Goal: Task Accomplishment & Management: Manage account settings

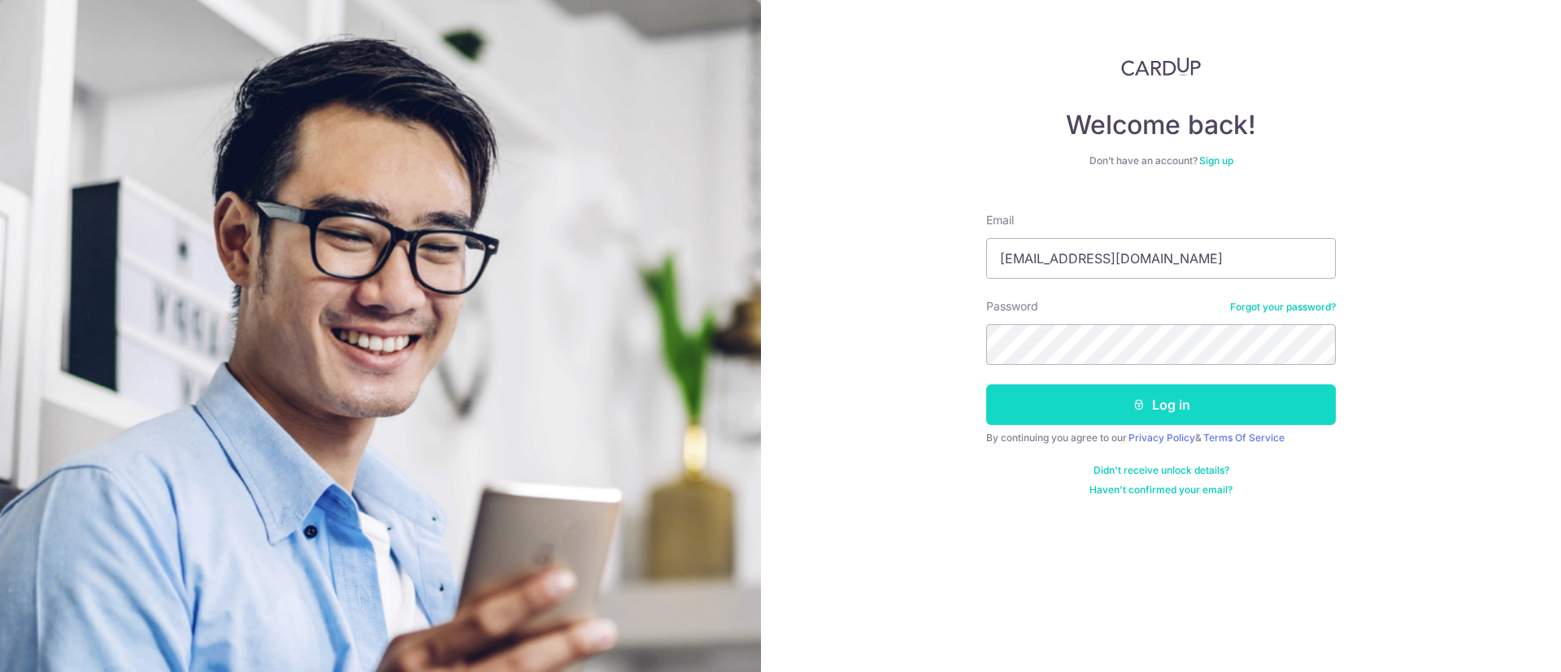
click at [1312, 395] on button "Log in" at bounding box center [1161, 405] width 350 height 41
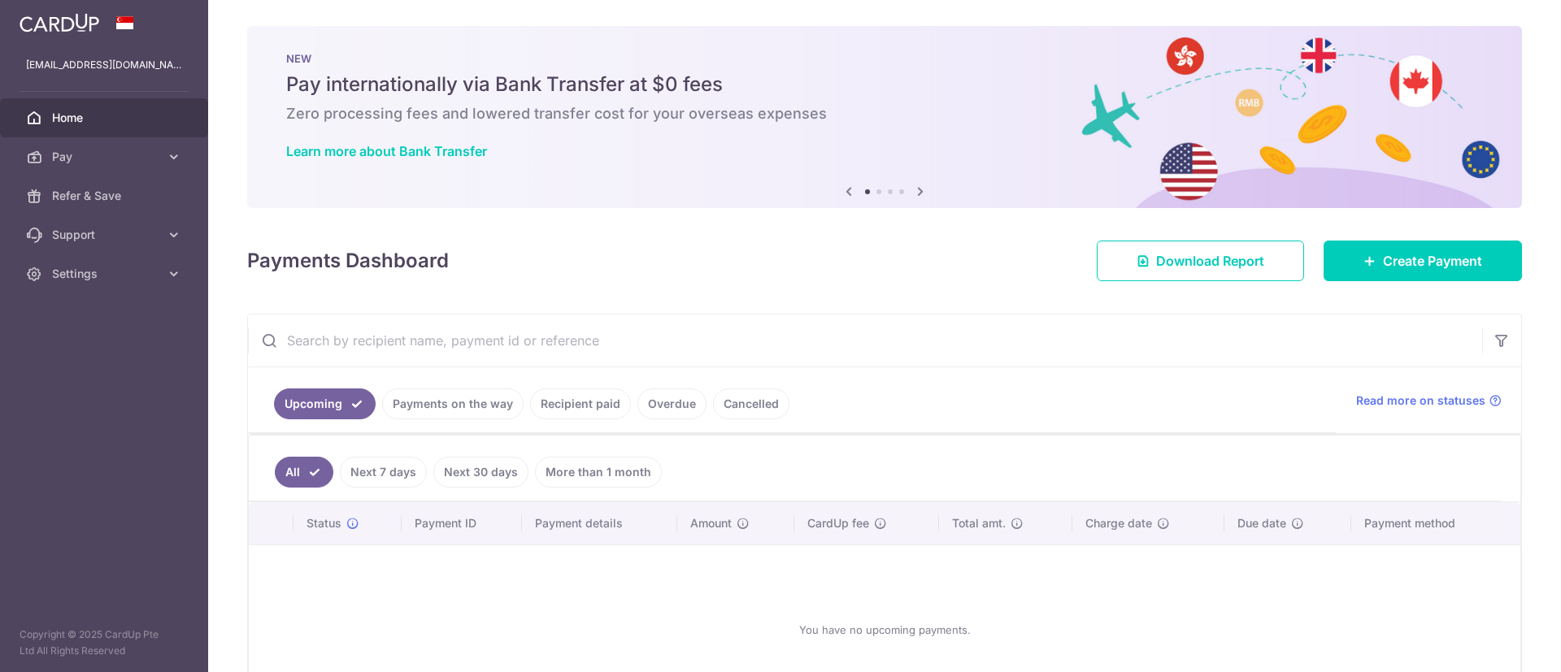
click at [468, 404] on link "Payments on the way" at bounding box center [452, 404] width 141 height 31
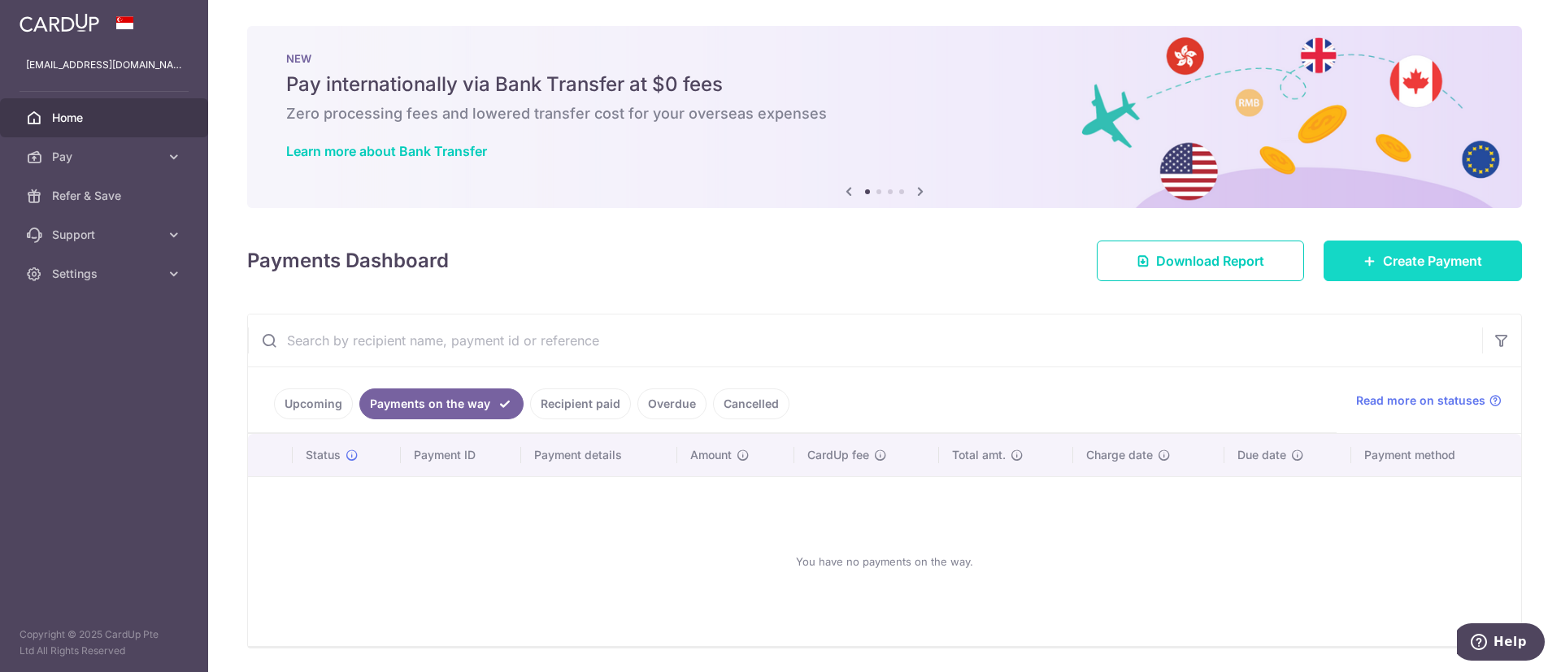
click at [1383, 256] on span "Create Payment" at bounding box center [1432, 261] width 99 height 20
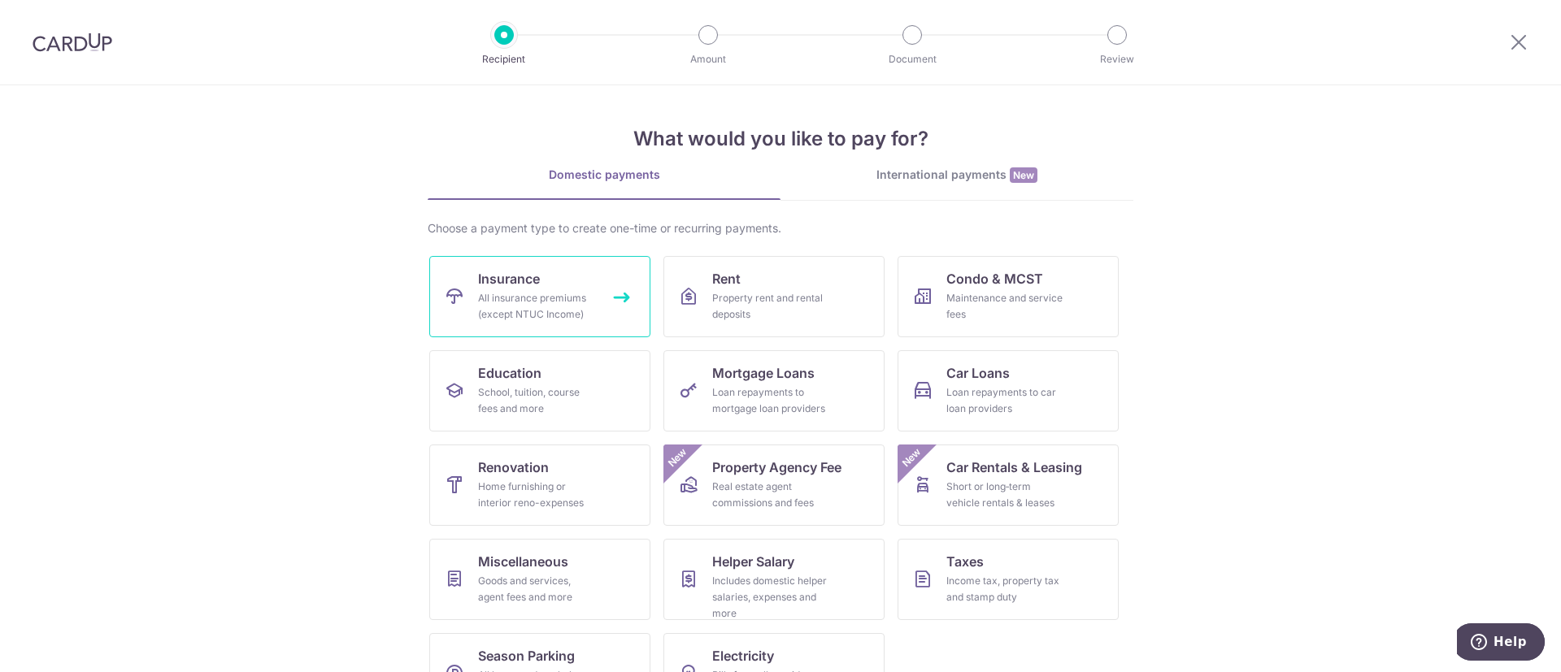
click at [560, 311] on div "All insurance premiums (except NTUC Income)" at bounding box center [536, 306] width 117 height 33
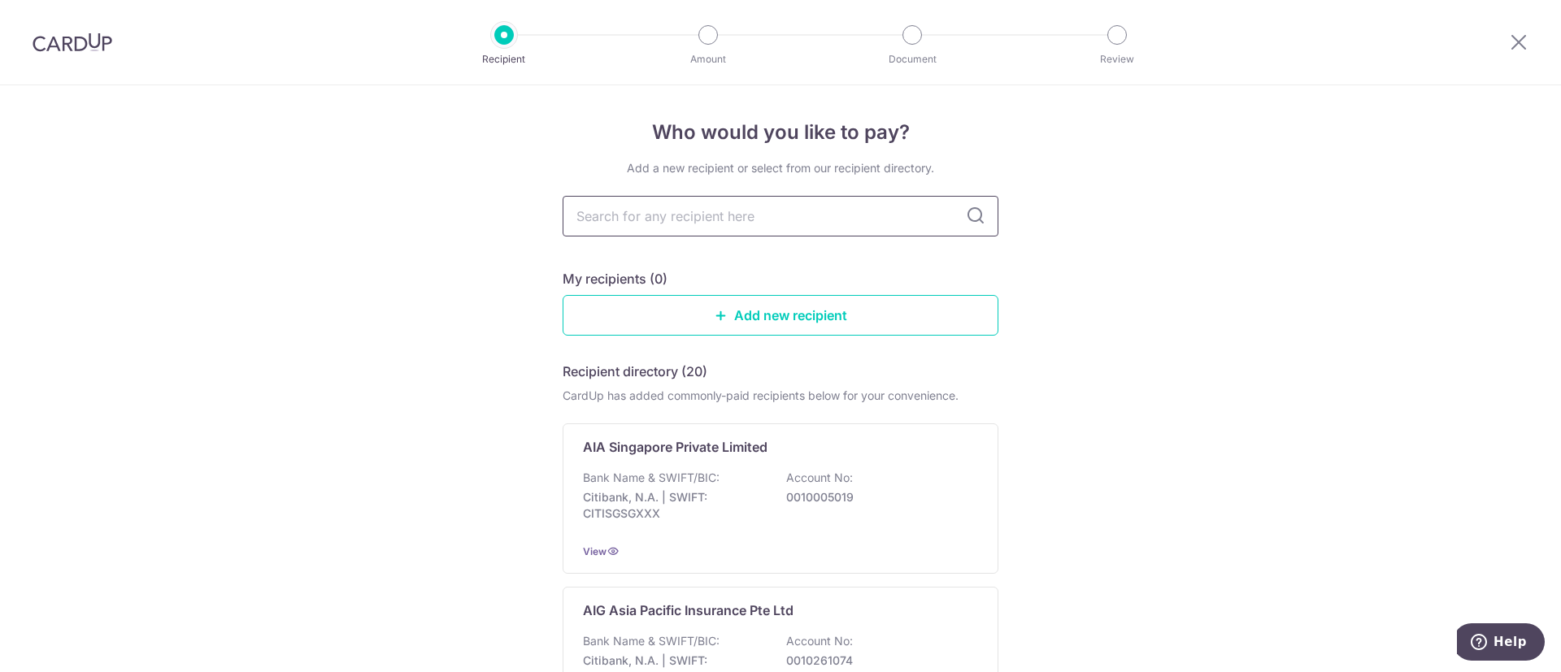
click at [667, 219] on input "text" at bounding box center [781, 216] width 436 height 41
type input "a"
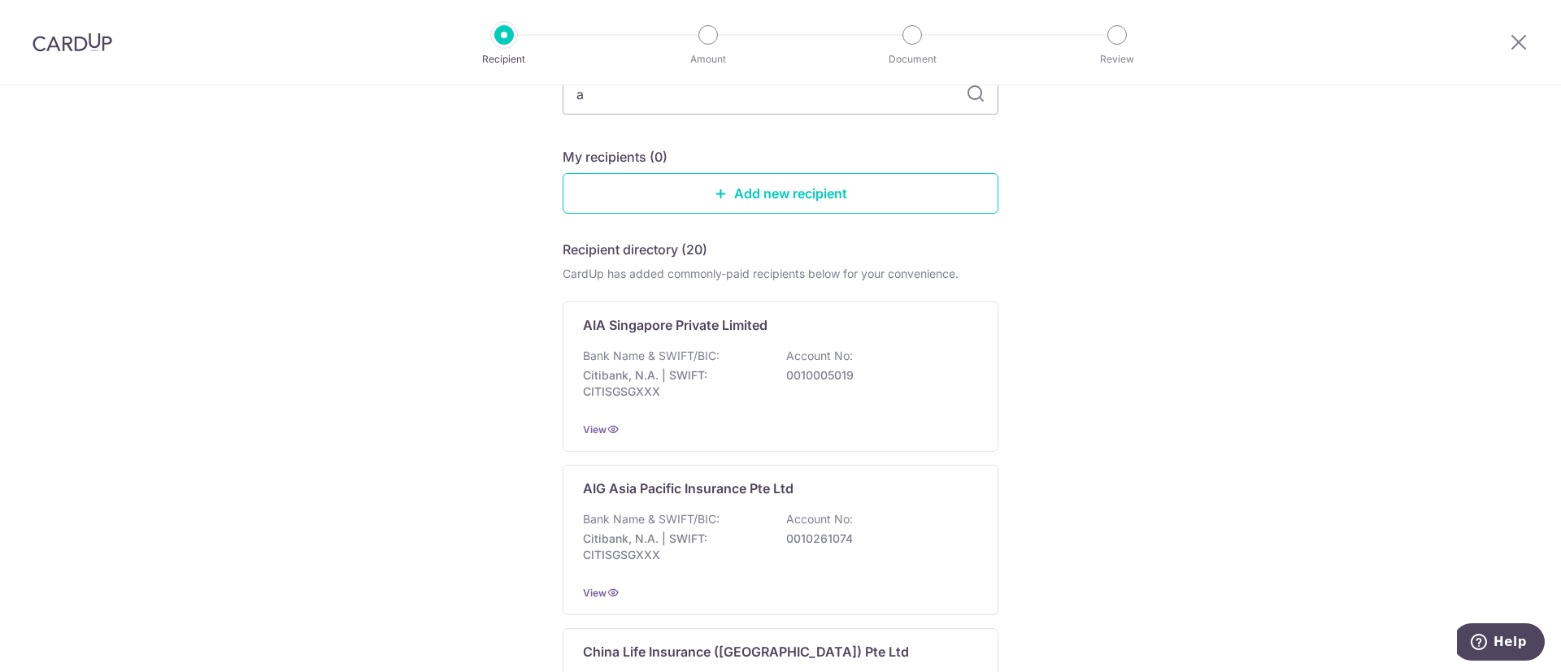
scroll to position [244, 0]
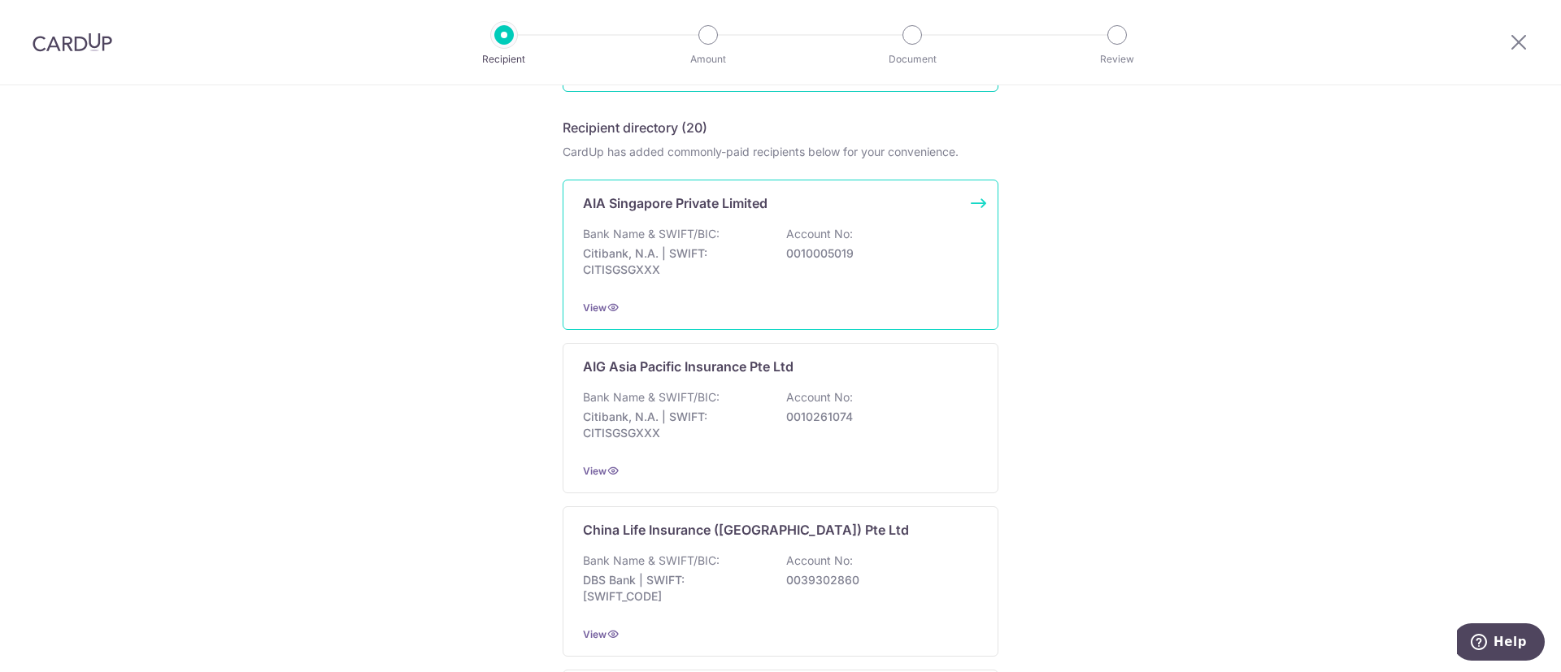
click at [781, 266] on div "Bank Name & SWIFT/BIC: Citibank, N.A. | SWIFT: CITISGSGXXX Account No: 00100050…" at bounding box center [780, 256] width 395 height 60
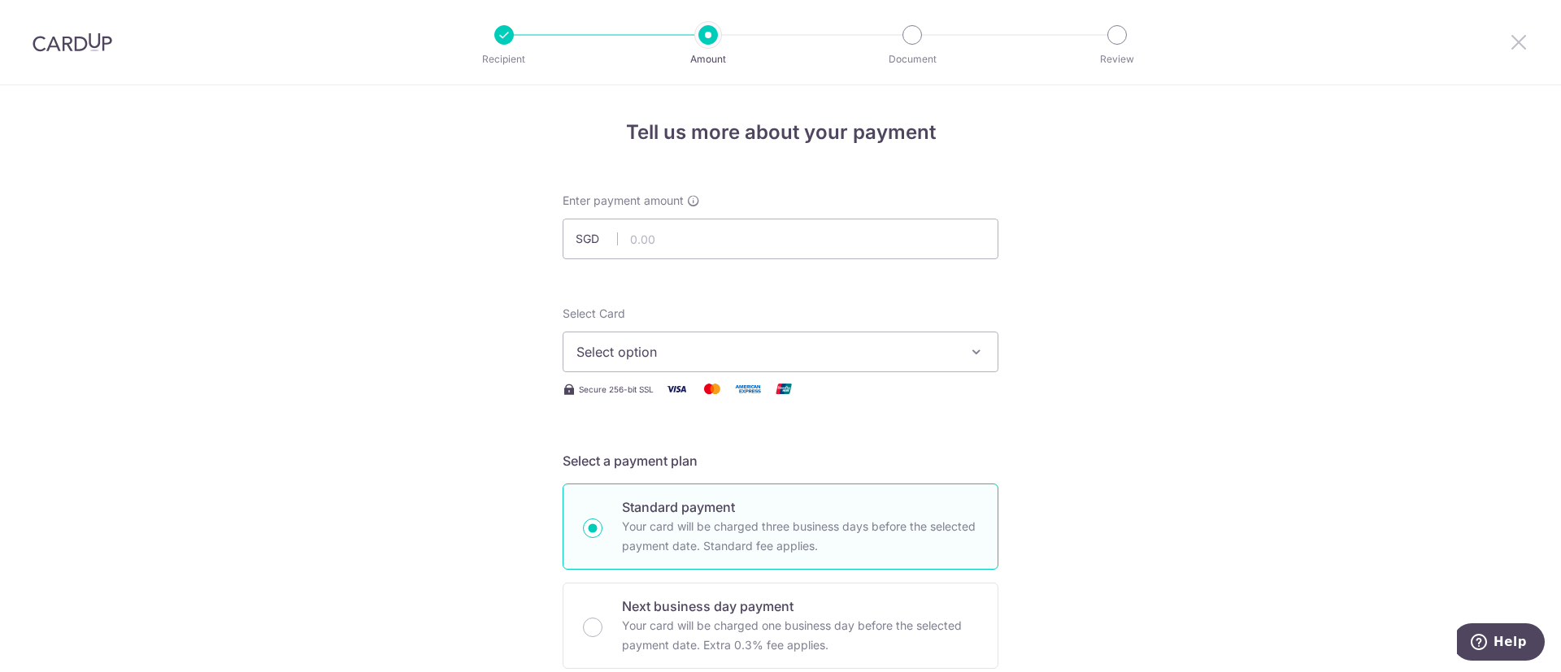
drag, startPoint x: 1521, startPoint y: 41, endPoint x: 910, endPoint y: 109, distance: 614.4
click at [1521, 41] on icon at bounding box center [1519, 42] width 20 height 20
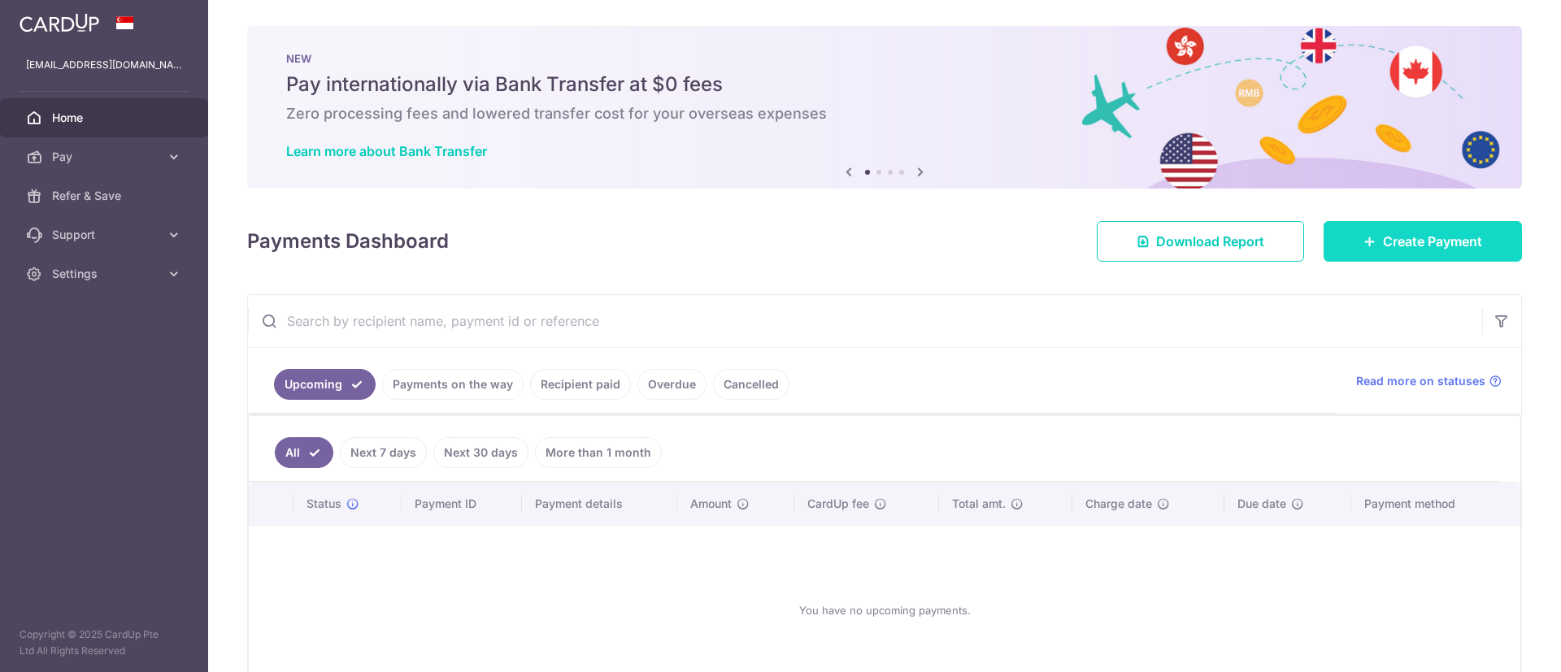
click at [1352, 233] on link "Create Payment" at bounding box center [1423, 241] width 198 height 41
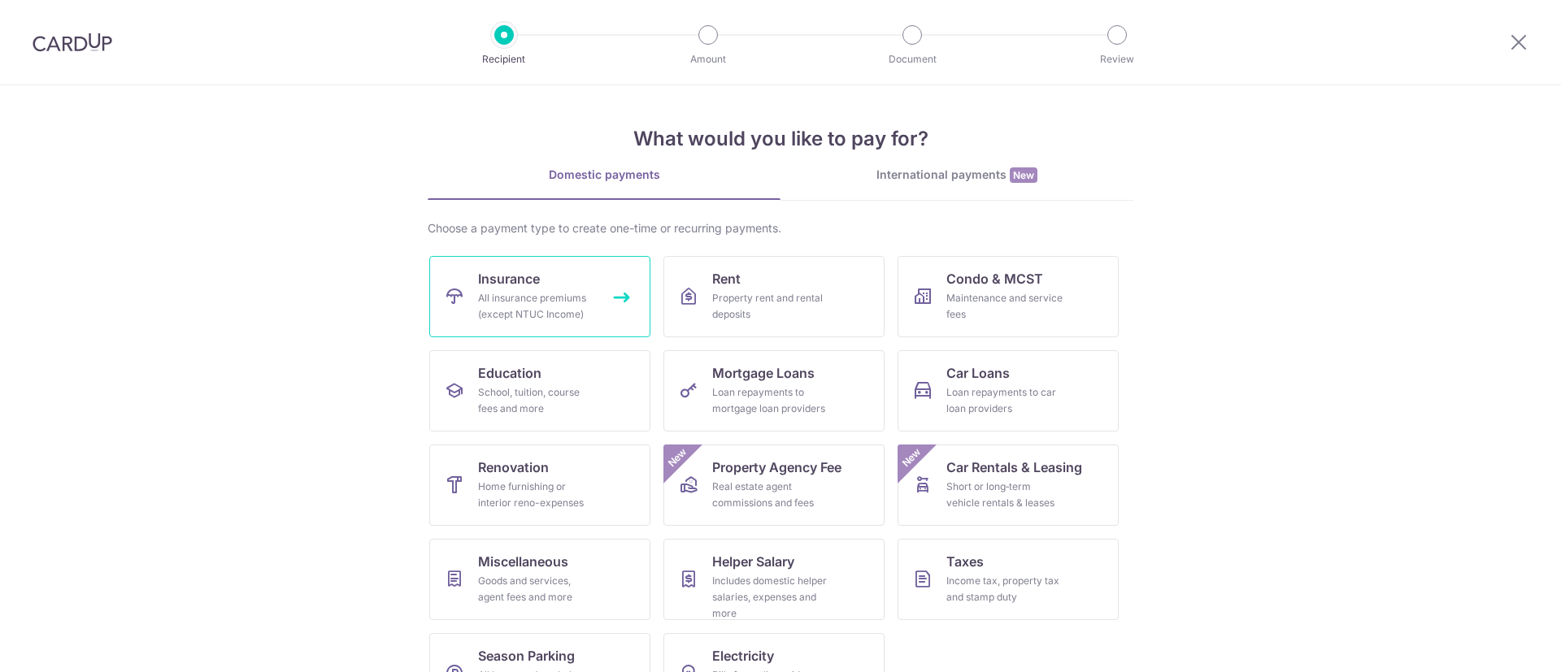
click at [565, 268] on link "Insurance All insurance premiums (except NTUC Income)" at bounding box center [539, 296] width 221 height 81
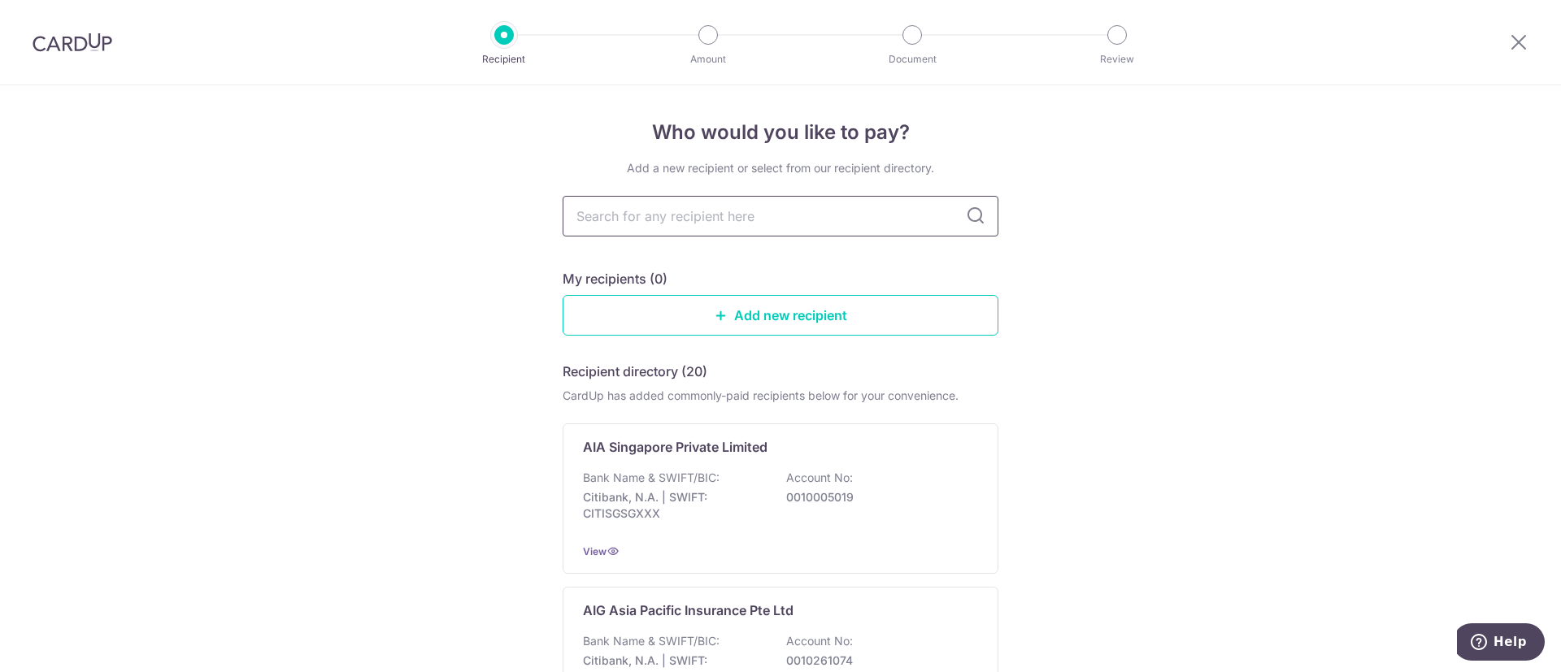
click at [782, 213] on input "text" at bounding box center [781, 216] width 436 height 41
type input "a"
click at [730, 493] on p "Citibank, N.A. | SWIFT: CITISGSGXXX" at bounding box center [674, 506] width 182 height 33
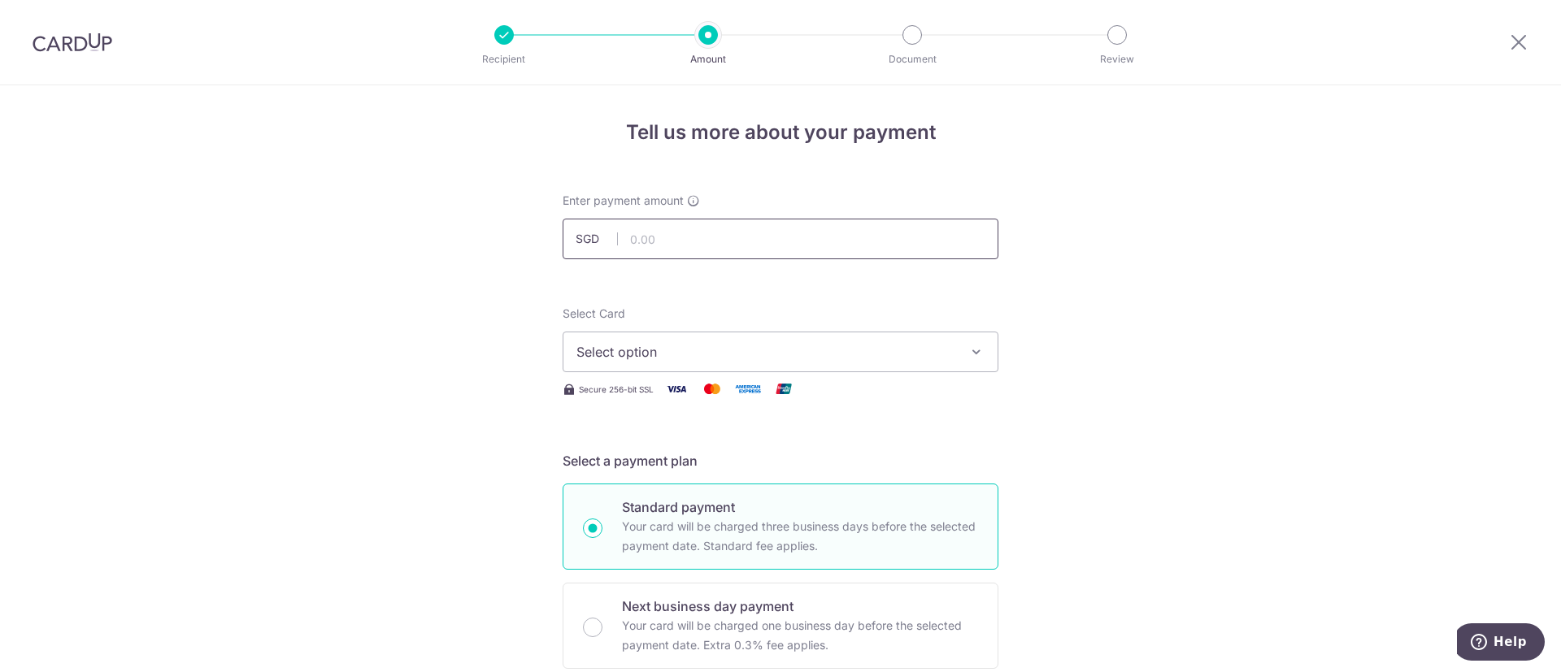
click at [667, 238] on input "text" at bounding box center [781, 239] width 436 height 41
type input "222.50"
click at [751, 342] on span "Select option" at bounding box center [766, 352] width 379 height 20
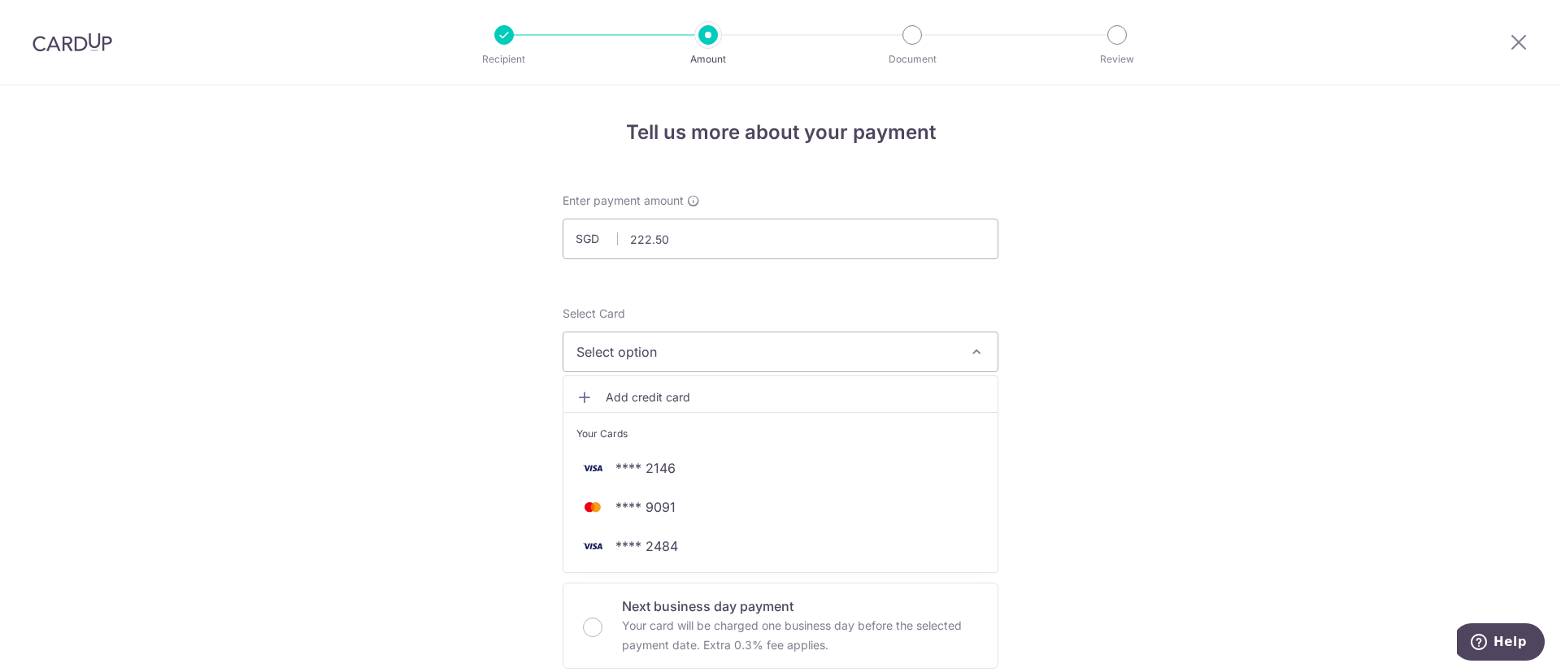
click at [728, 392] on span "Add credit card" at bounding box center [795, 398] width 379 height 16
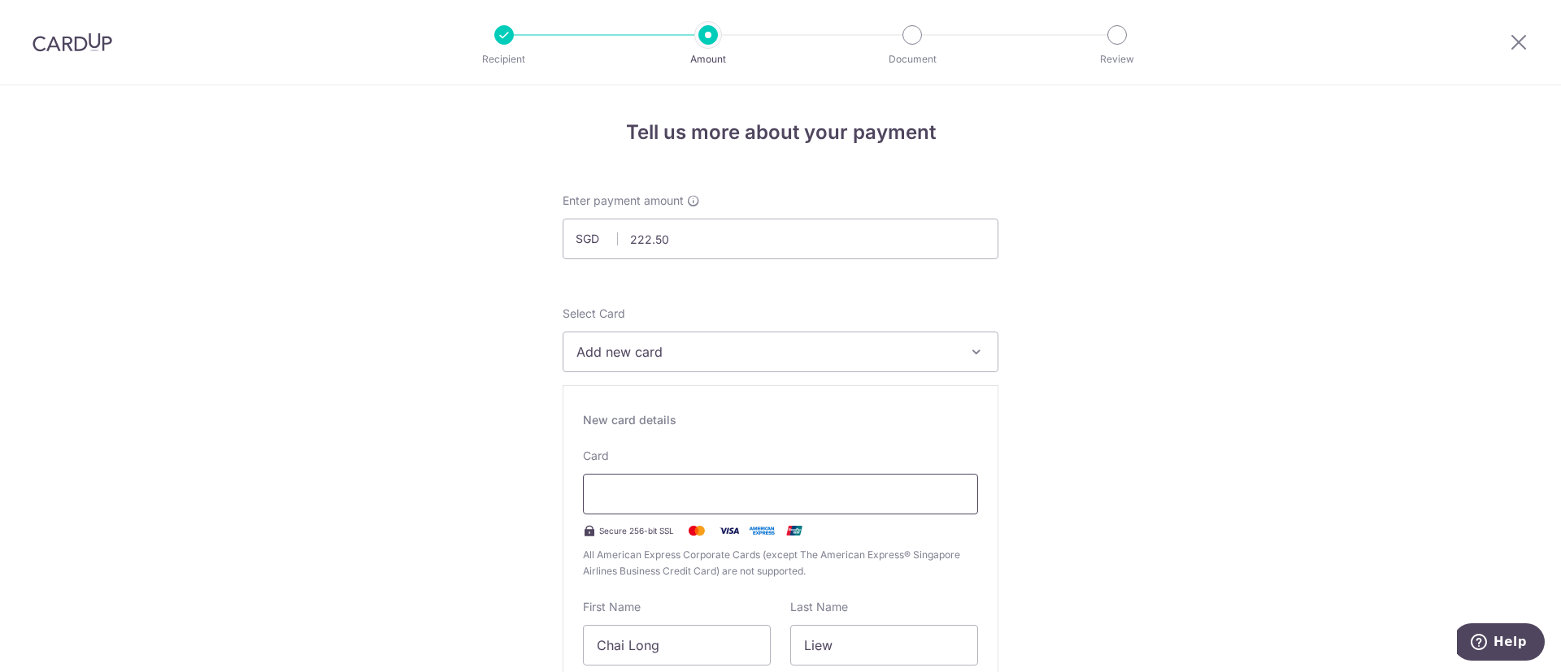
click at [737, 483] on div at bounding box center [780, 494] width 395 height 41
click at [302, 2] on div "Recipient Amount Document Review Tell us more about your payment Enter payment …" at bounding box center [780, 336] width 1561 height 672
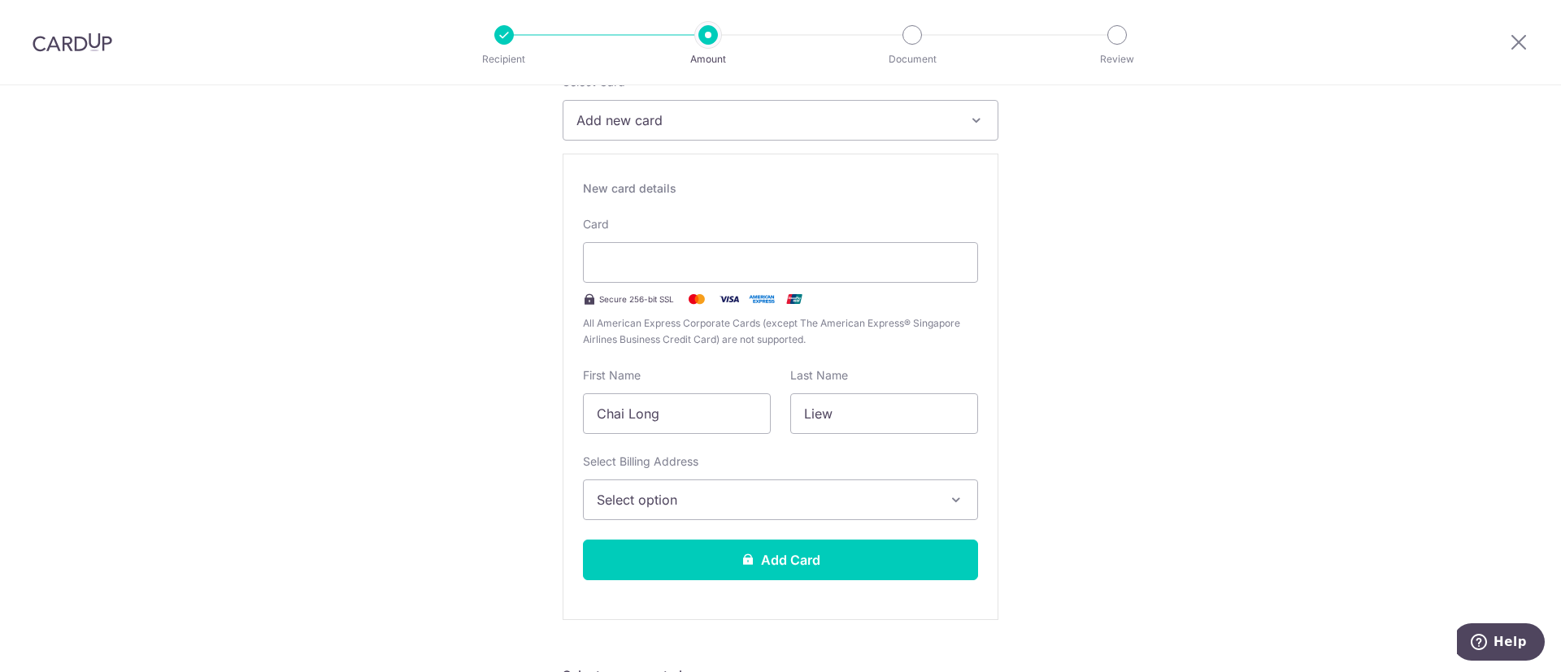
scroll to position [237, 0]
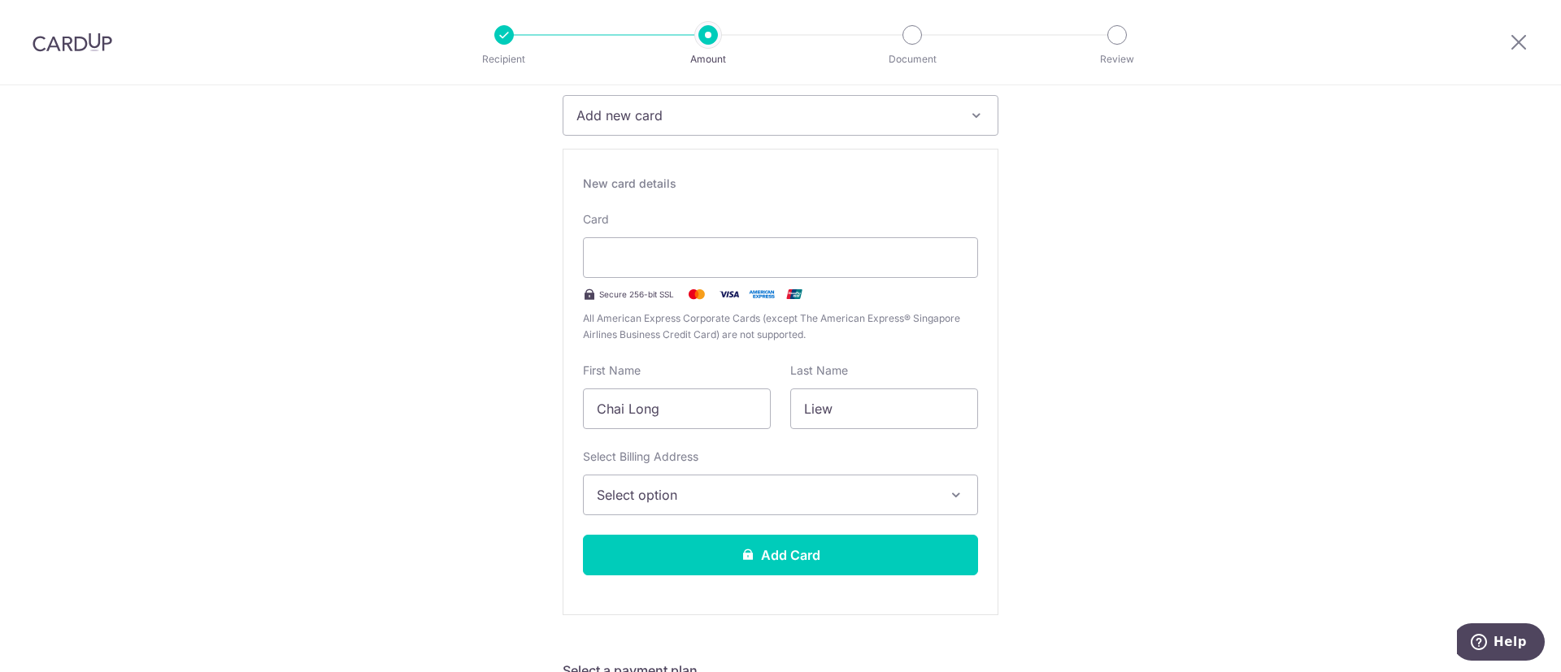
click at [927, 497] on span "Select option" at bounding box center [766, 495] width 338 height 20
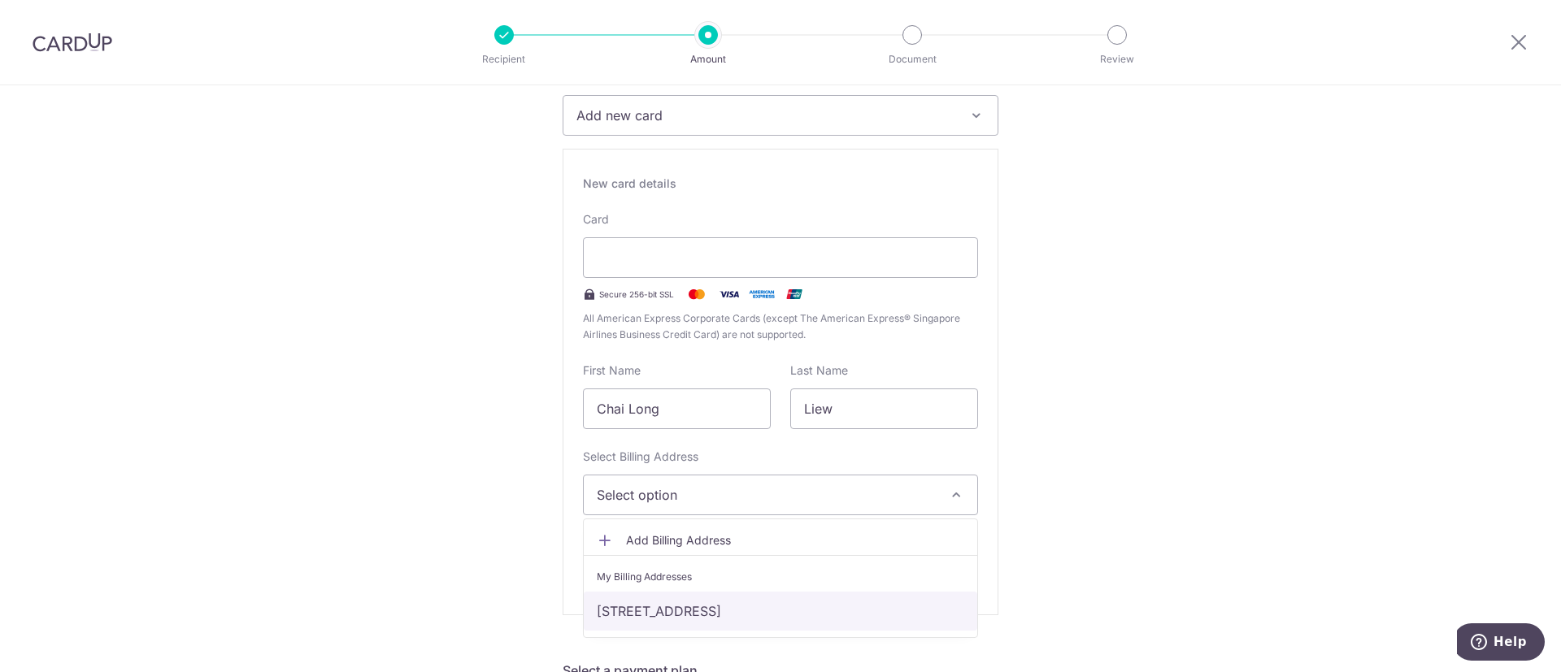
click at [902, 607] on link "950 Dunearn Road, #10-03 Gardenvista, Singapore, Singapore, Singapore-589474" at bounding box center [781, 611] width 394 height 39
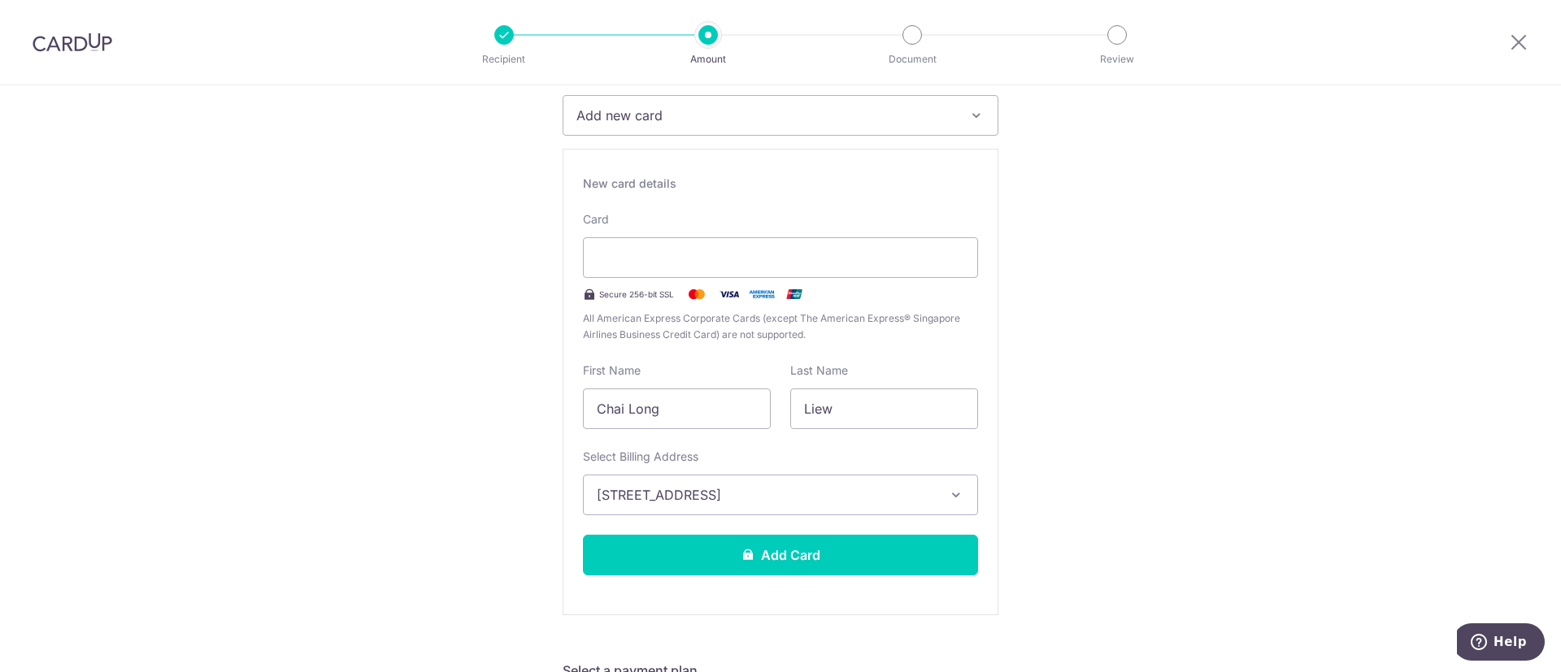
scroll to position [348, 0]
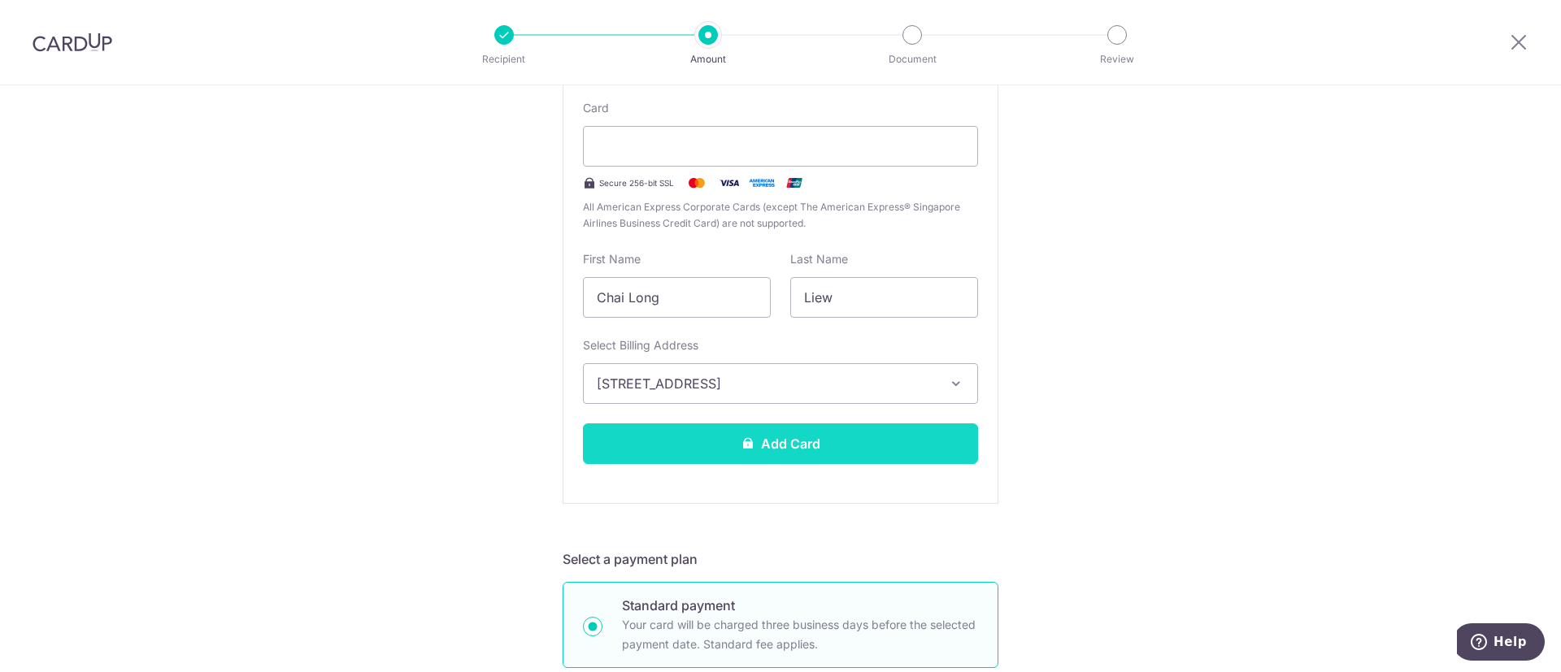
click at [879, 451] on button "Add Card" at bounding box center [780, 444] width 395 height 41
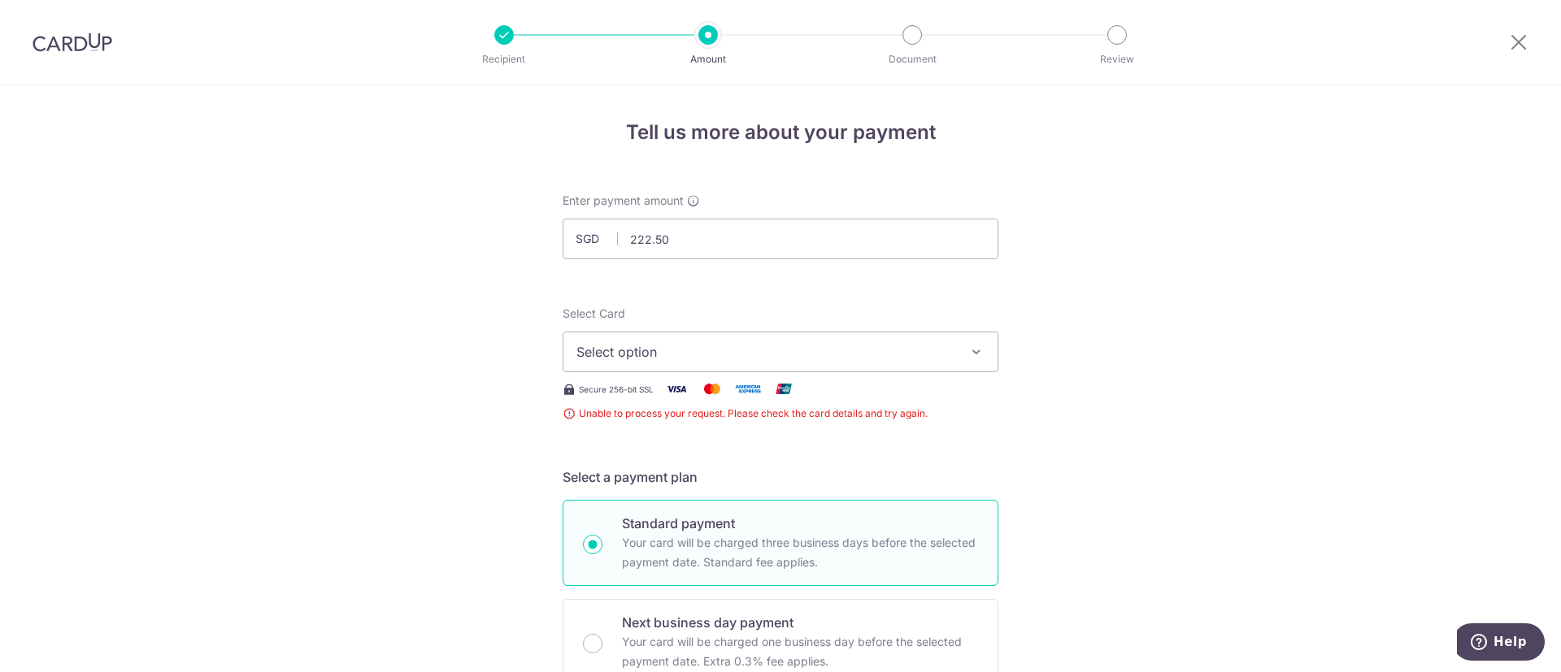
click at [910, 351] on span "Select option" at bounding box center [766, 352] width 379 height 20
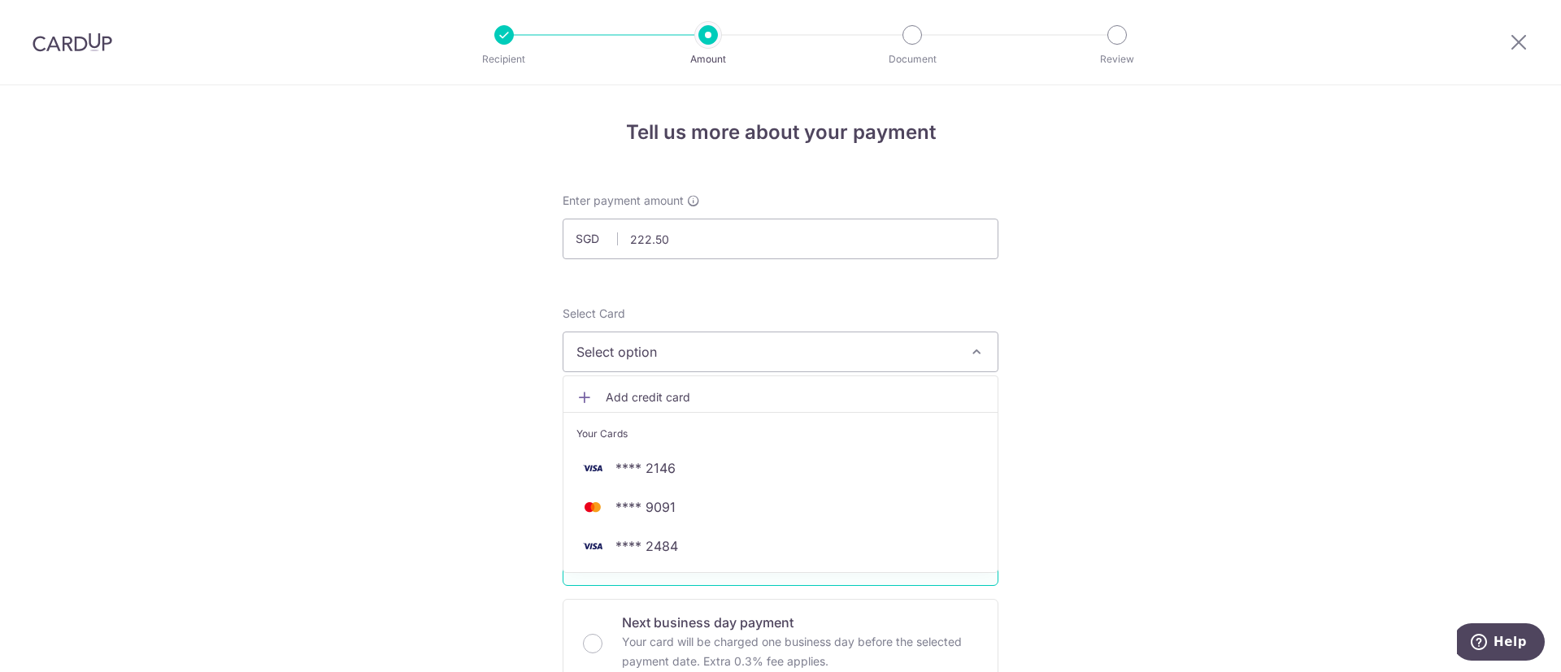
click at [869, 392] on span "Add credit card" at bounding box center [795, 398] width 379 height 16
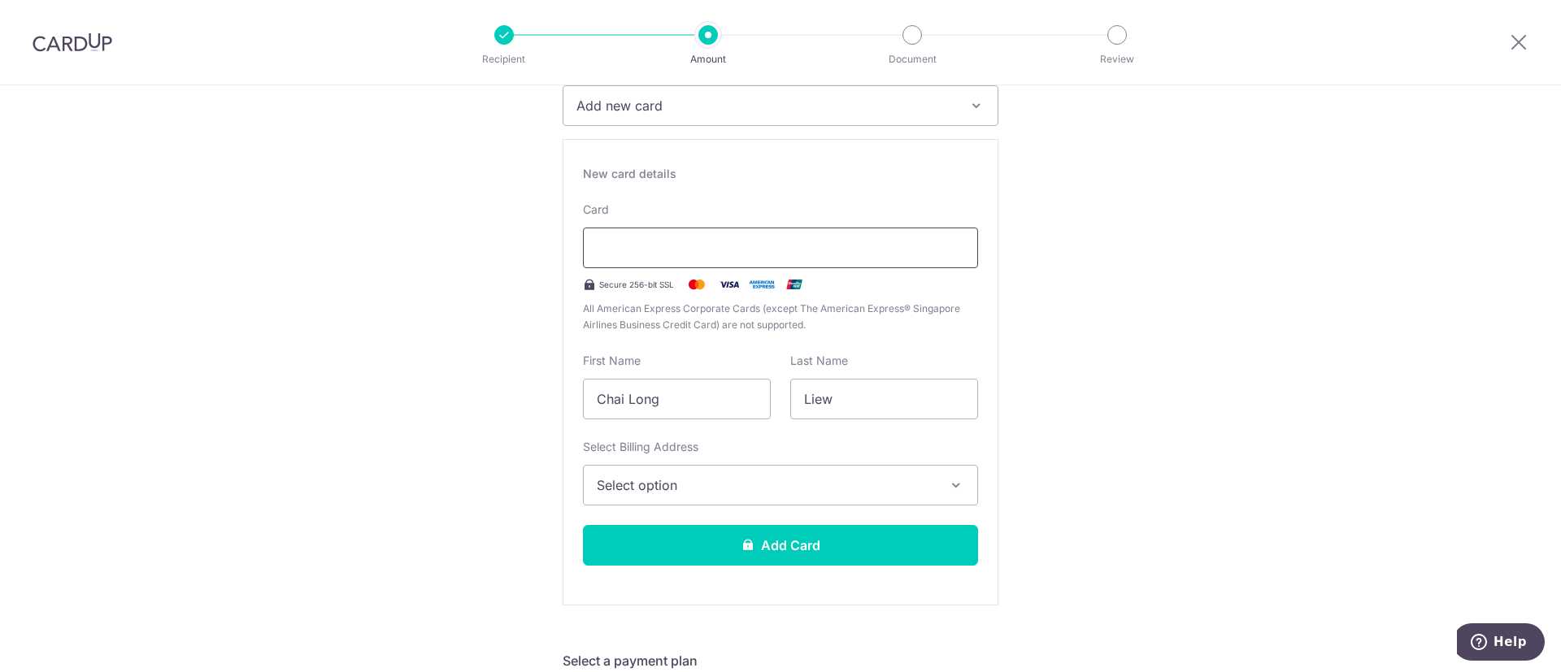
scroll to position [253, 0]
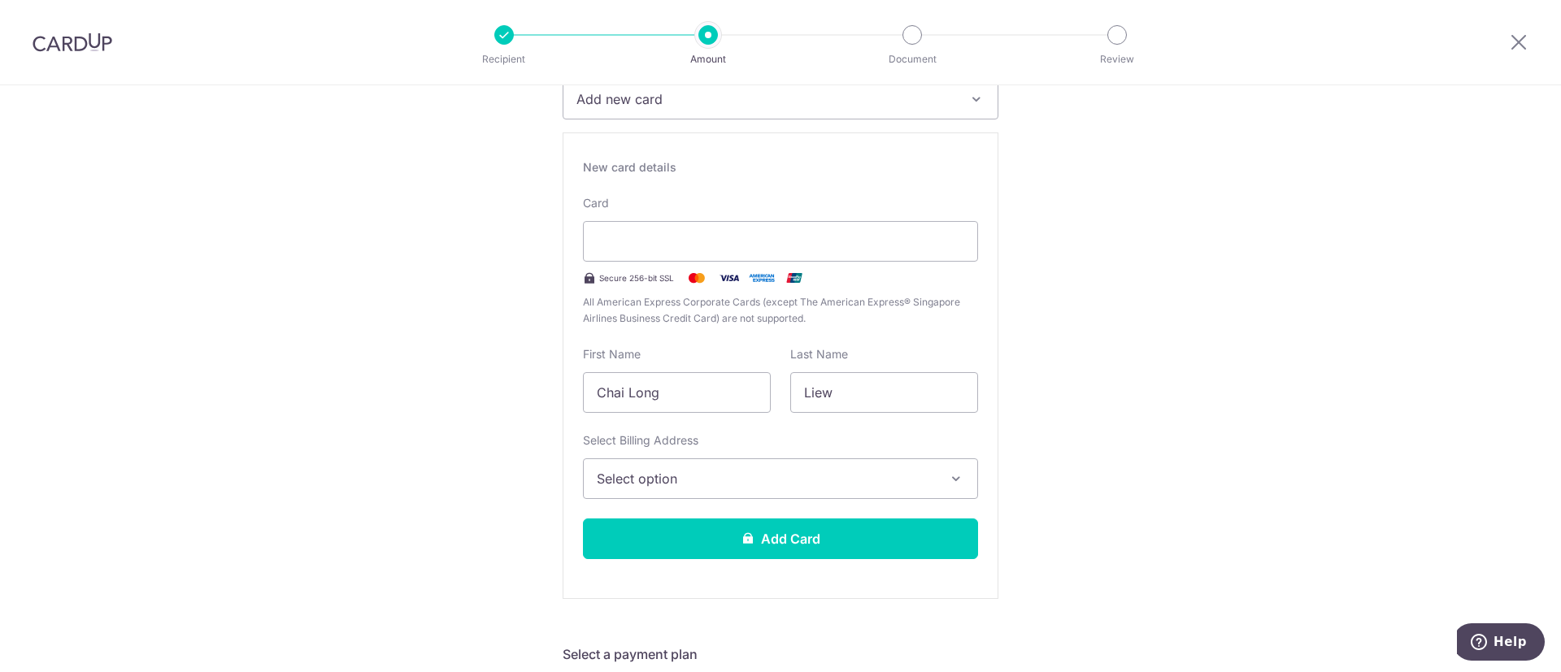
click at [840, 474] on span "Select option" at bounding box center [766, 479] width 338 height 20
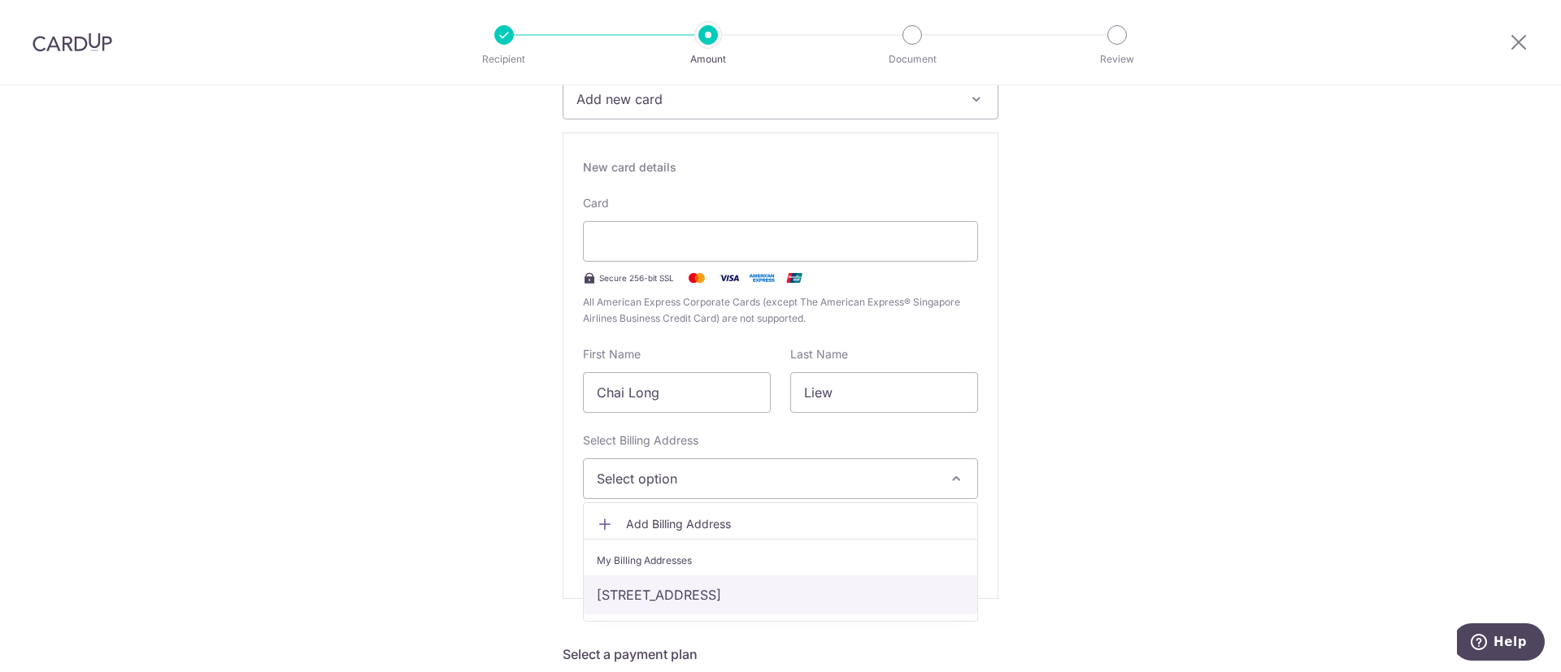
click at [809, 595] on link "950 Dunearn Road, #10-03 Gardenvista, Singapore, Singapore, Singapore-589474" at bounding box center [781, 595] width 394 height 39
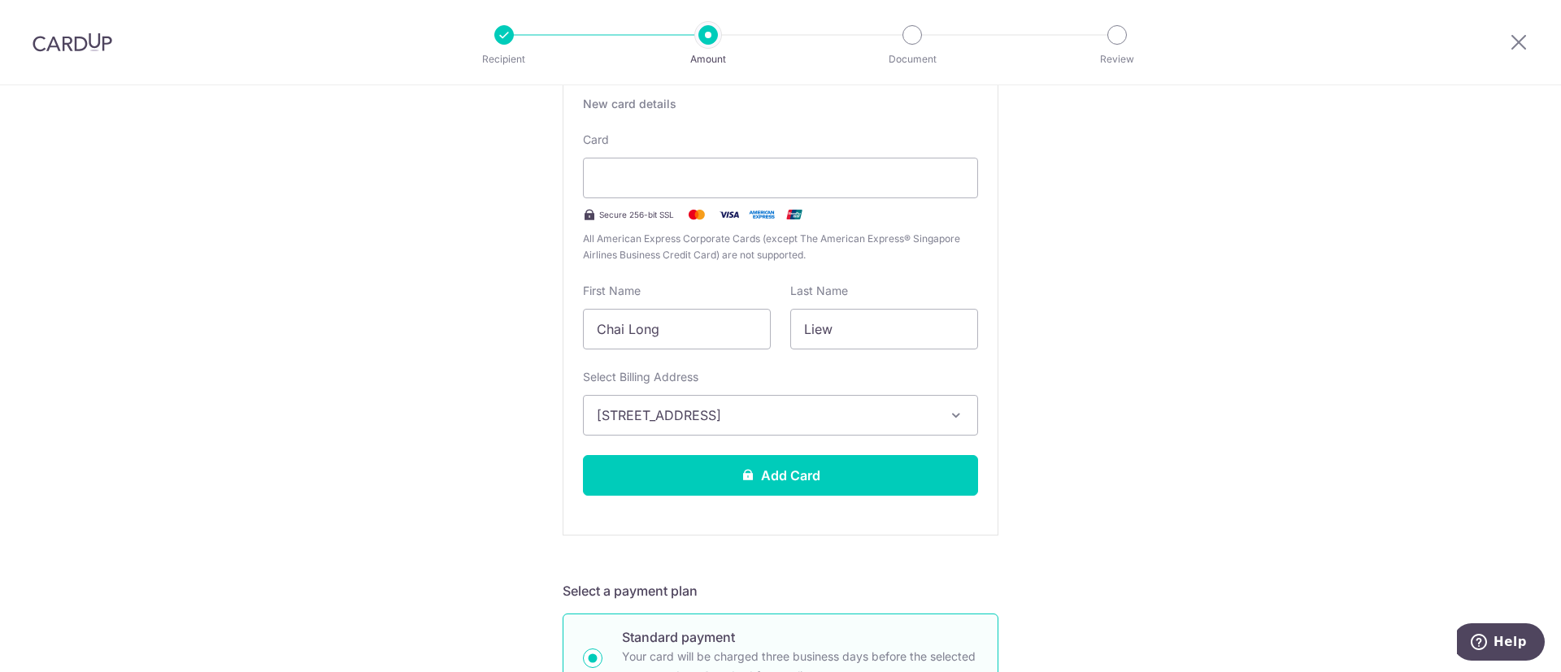
scroll to position [322, 0]
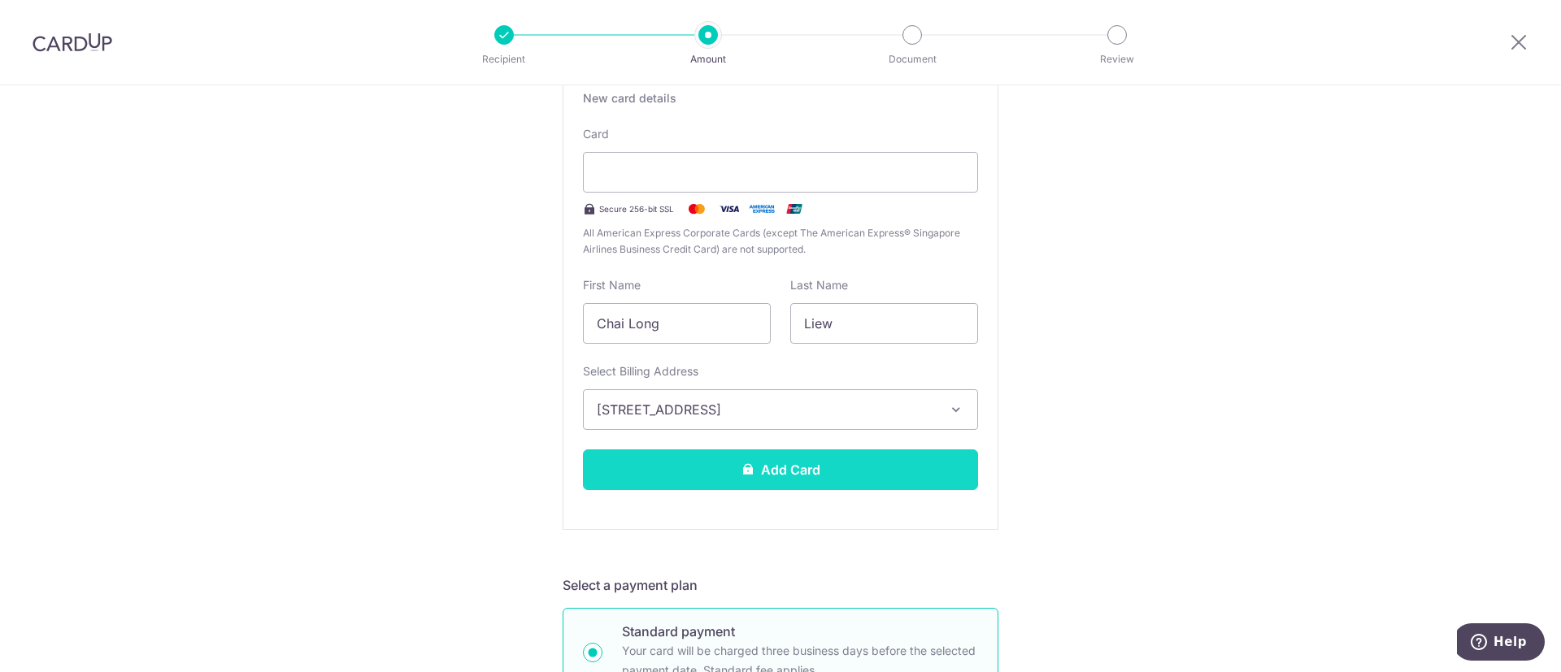
click at [893, 466] on button "Add Card" at bounding box center [780, 470] width 395 height 41
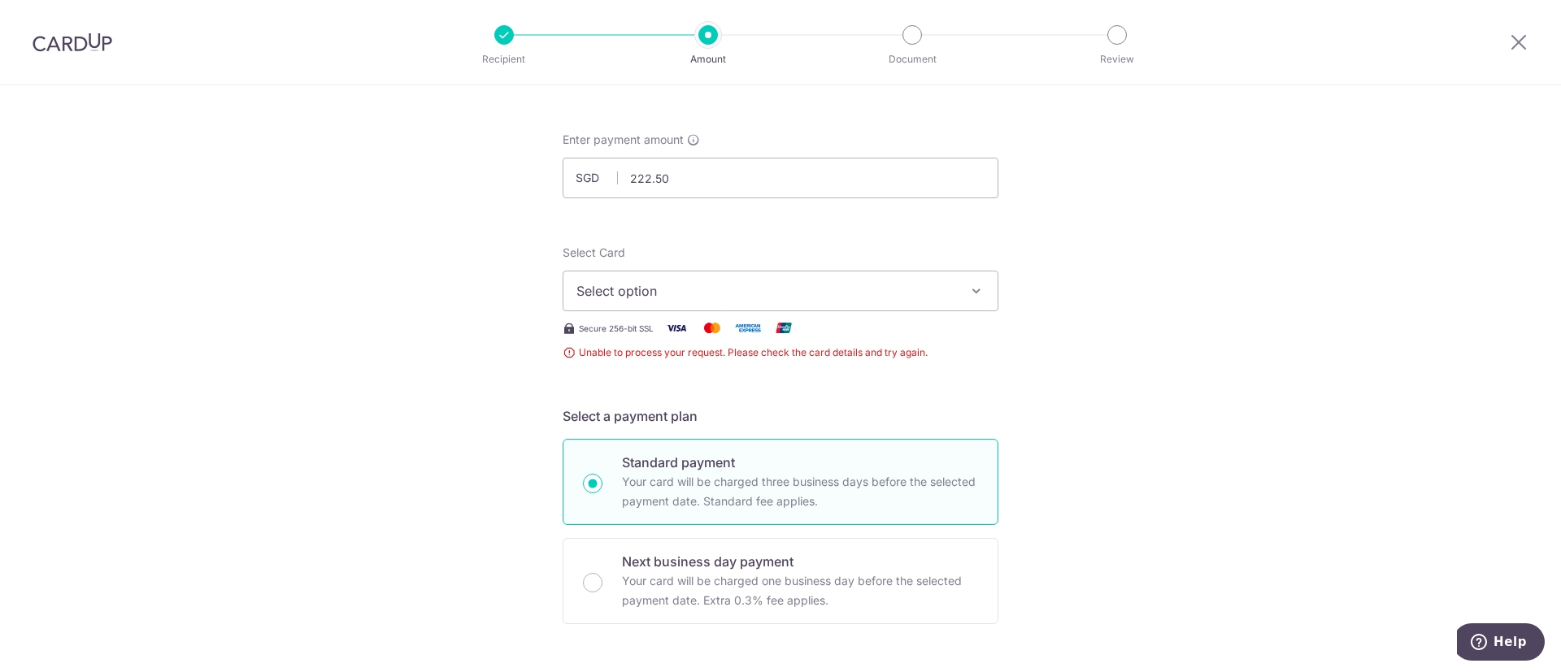
scroll to position [59, 0]
click at [975, 289] on icon "button" at bounding box center [976, 293] width 16 height 16
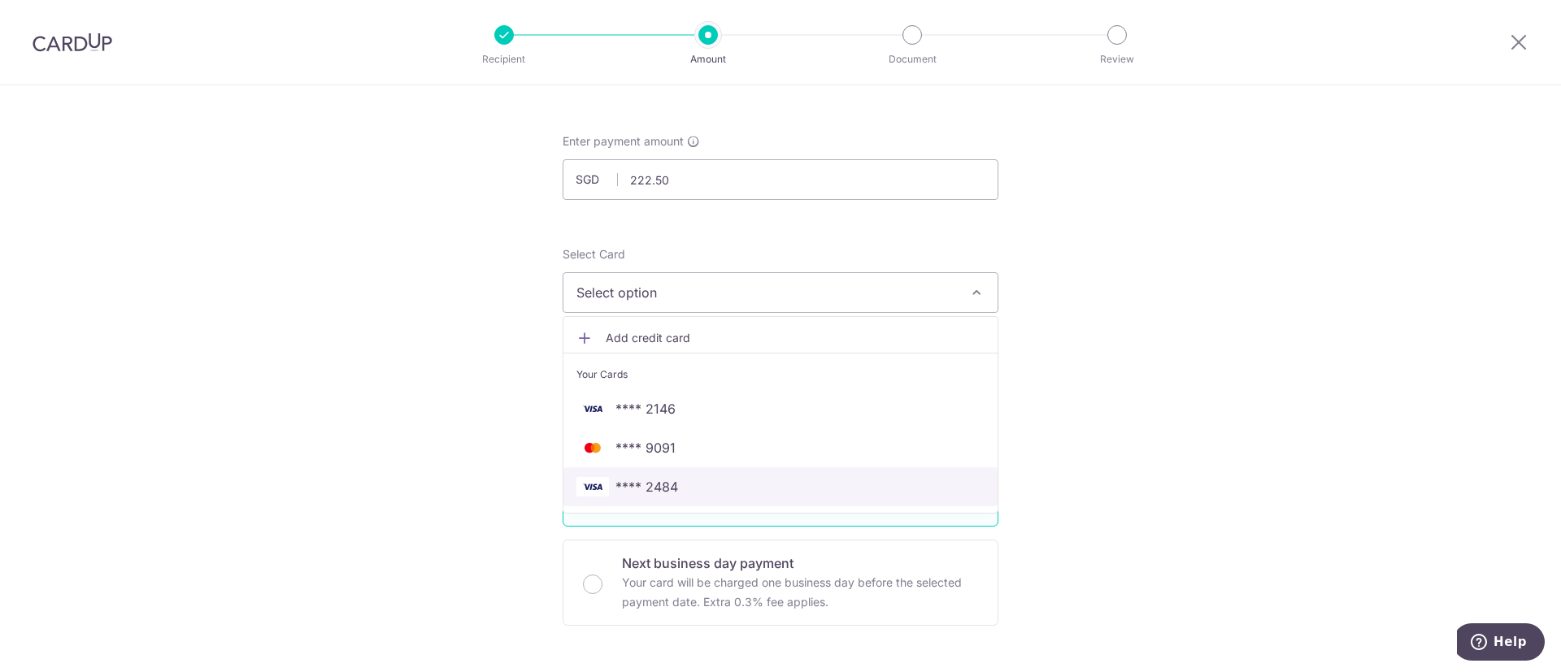
click at [771, 485] on span "**** 2484" at bounding box center [781, 487] width 408 height 20
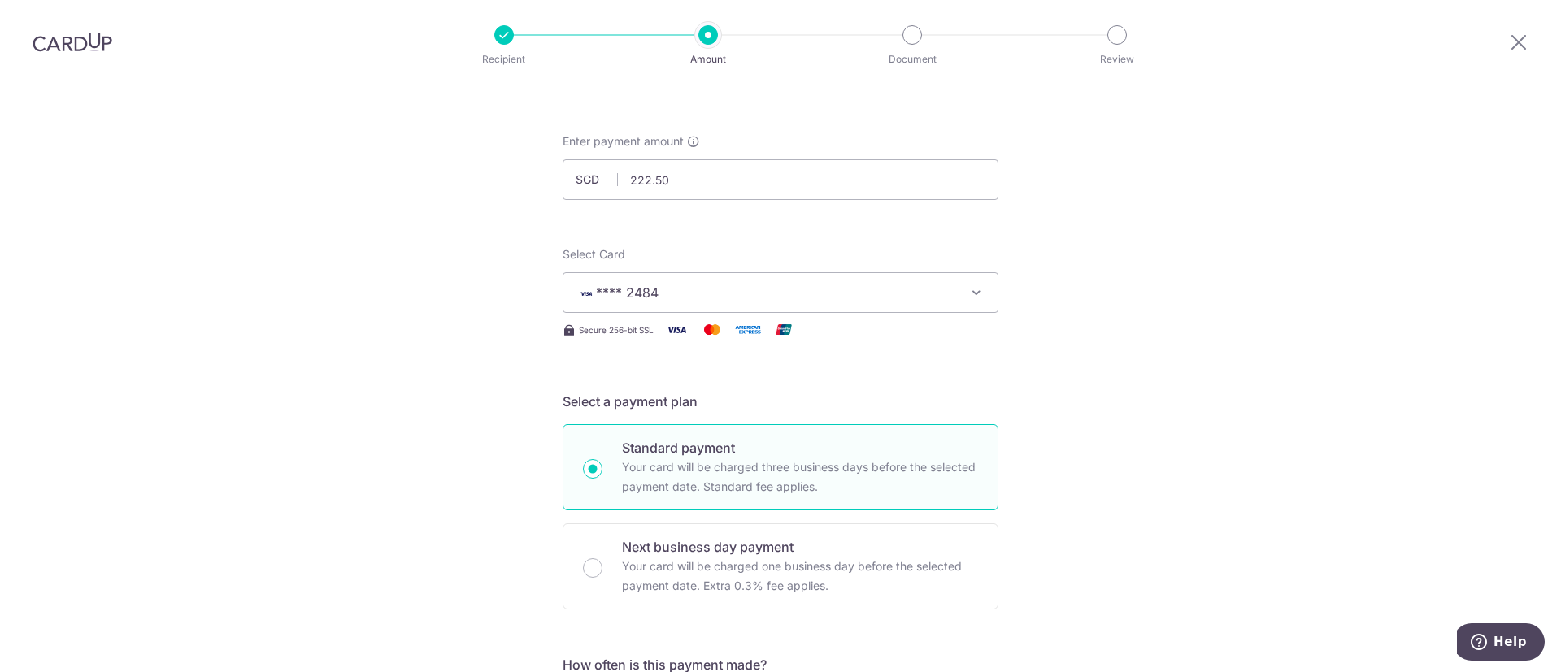
click at [972, 289] on icon "button" at bounding box center [976, 293] width 16 height 16
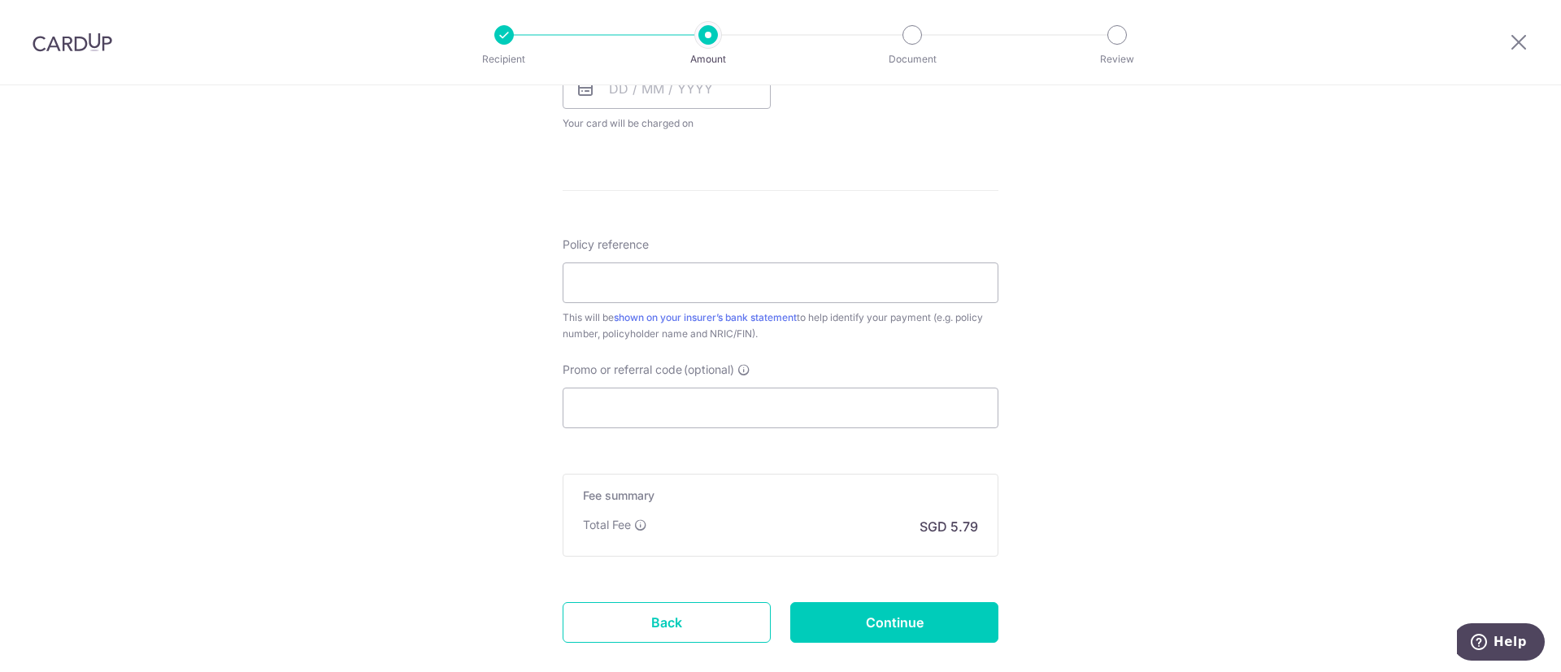
scroll to position [0, 0]
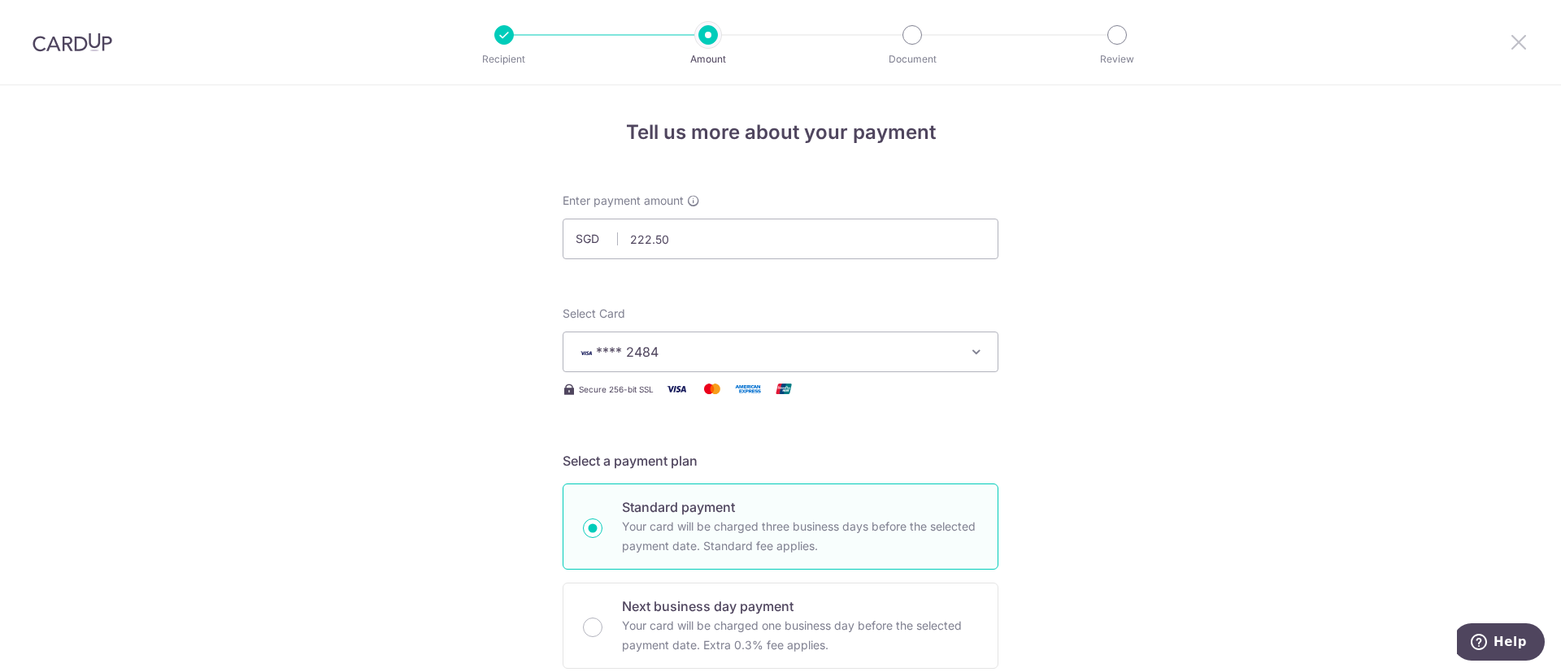
click at [1524, 45] on icon at bounding box center [1519, 42] width 20 height 20
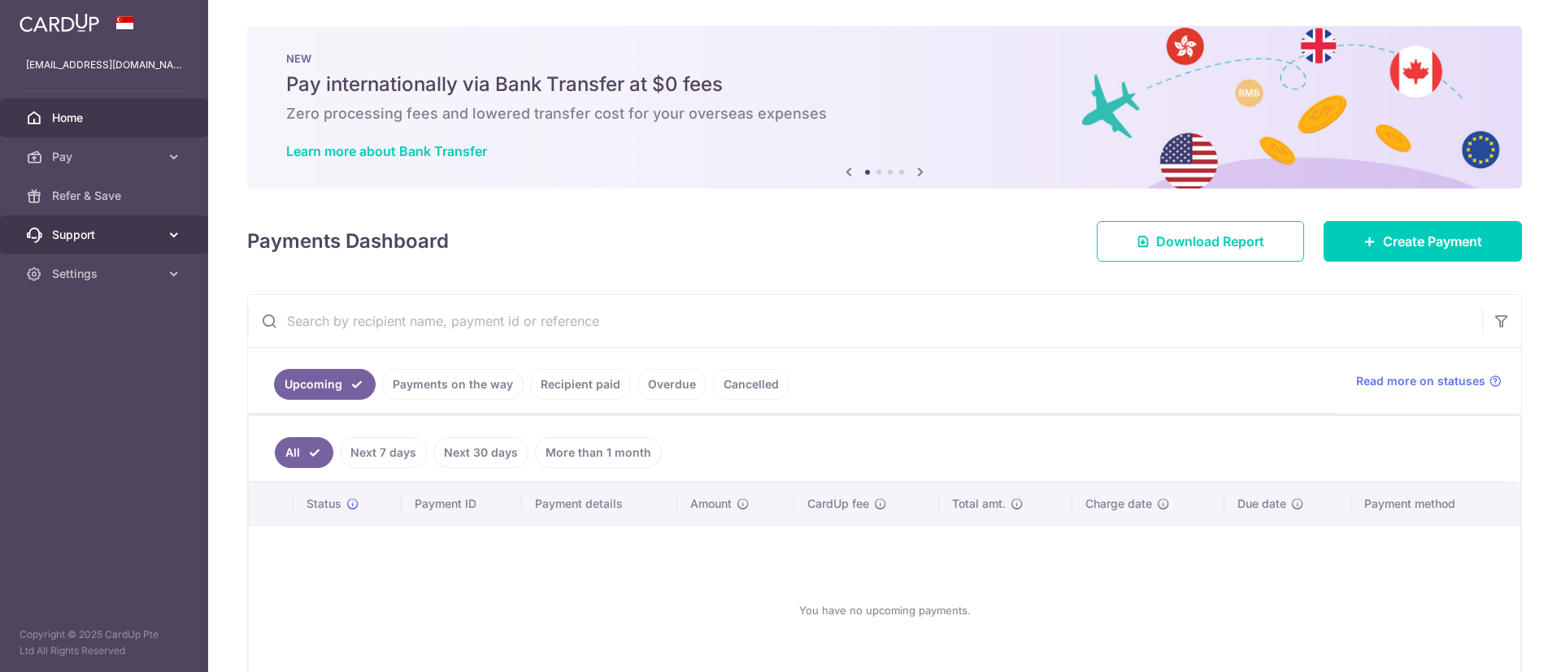
click at [168, 236] on icon at bounding box center [174, 235] width 16 height 16
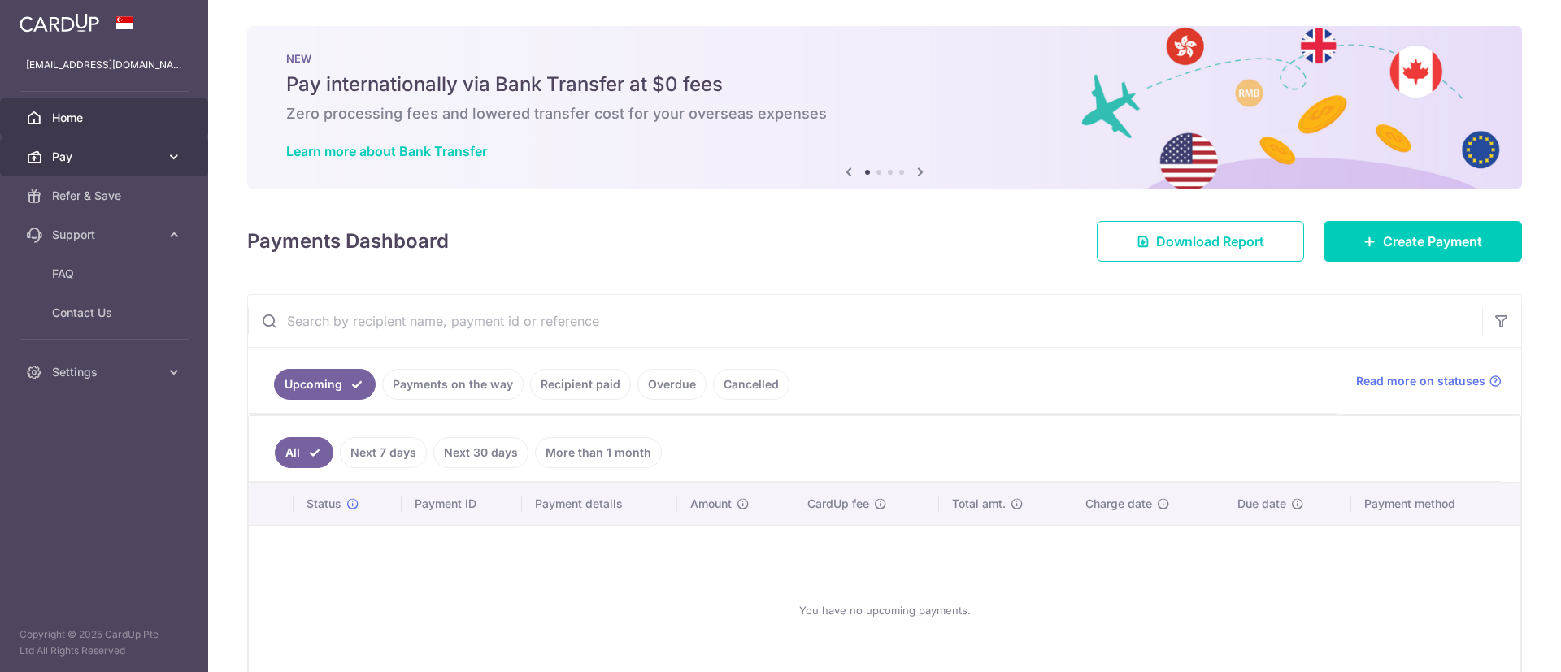
click at [176, 158] on icon at bounding box center [174, 157] width 16 height 16
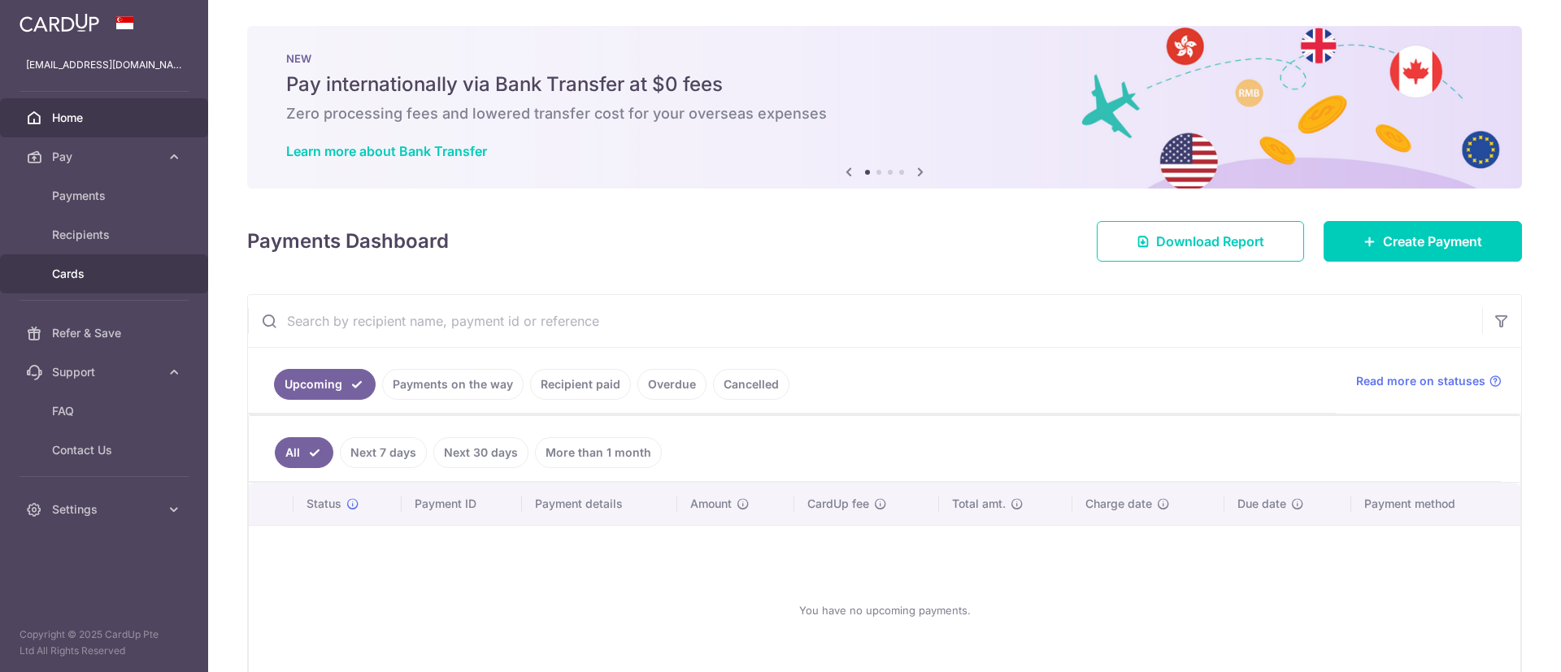
click at [120, 266] on span "Cards" at bounding box center [105, 274] width 107 height 16
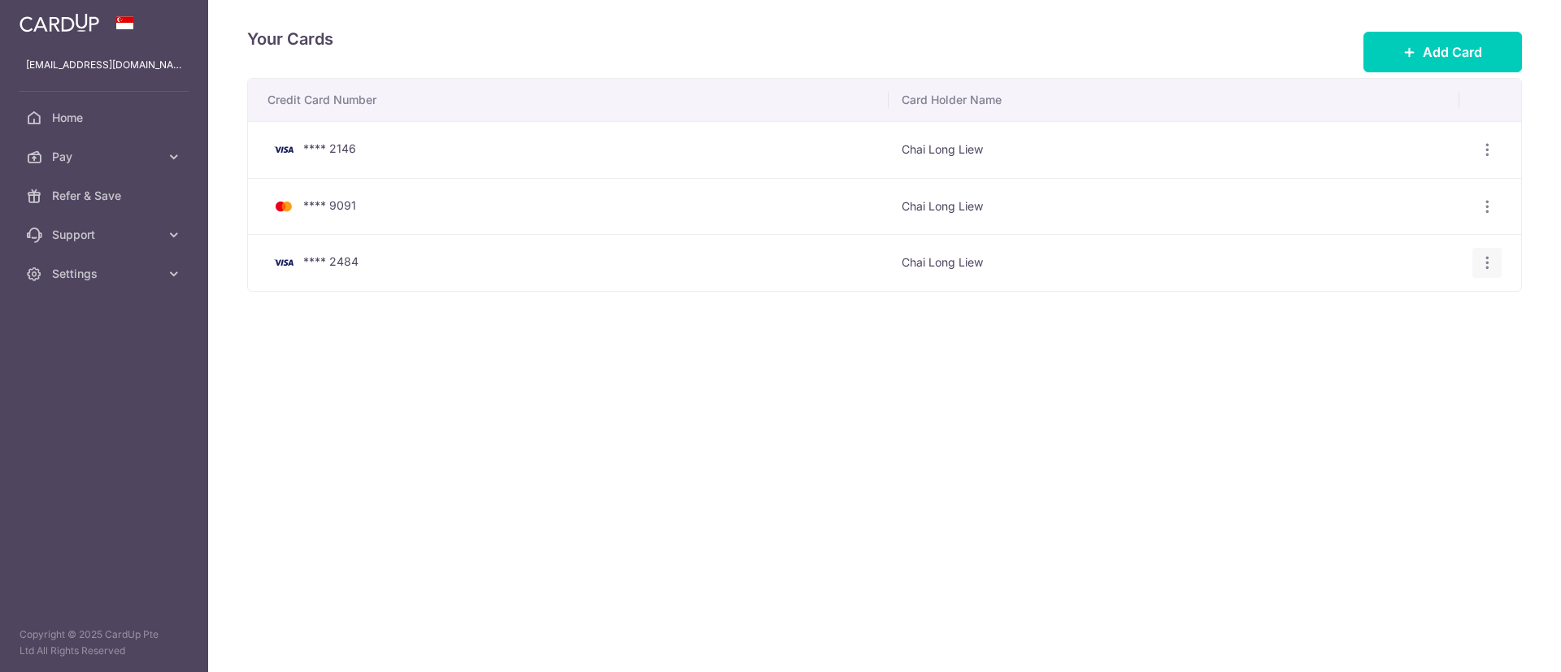
click at [1495, 264] on icon "button" at bounding box center [1487, 263] width 17 height 17
click at [1434, 346] on span "Delete" at bounding box center [1433, 347] width 111 height 20
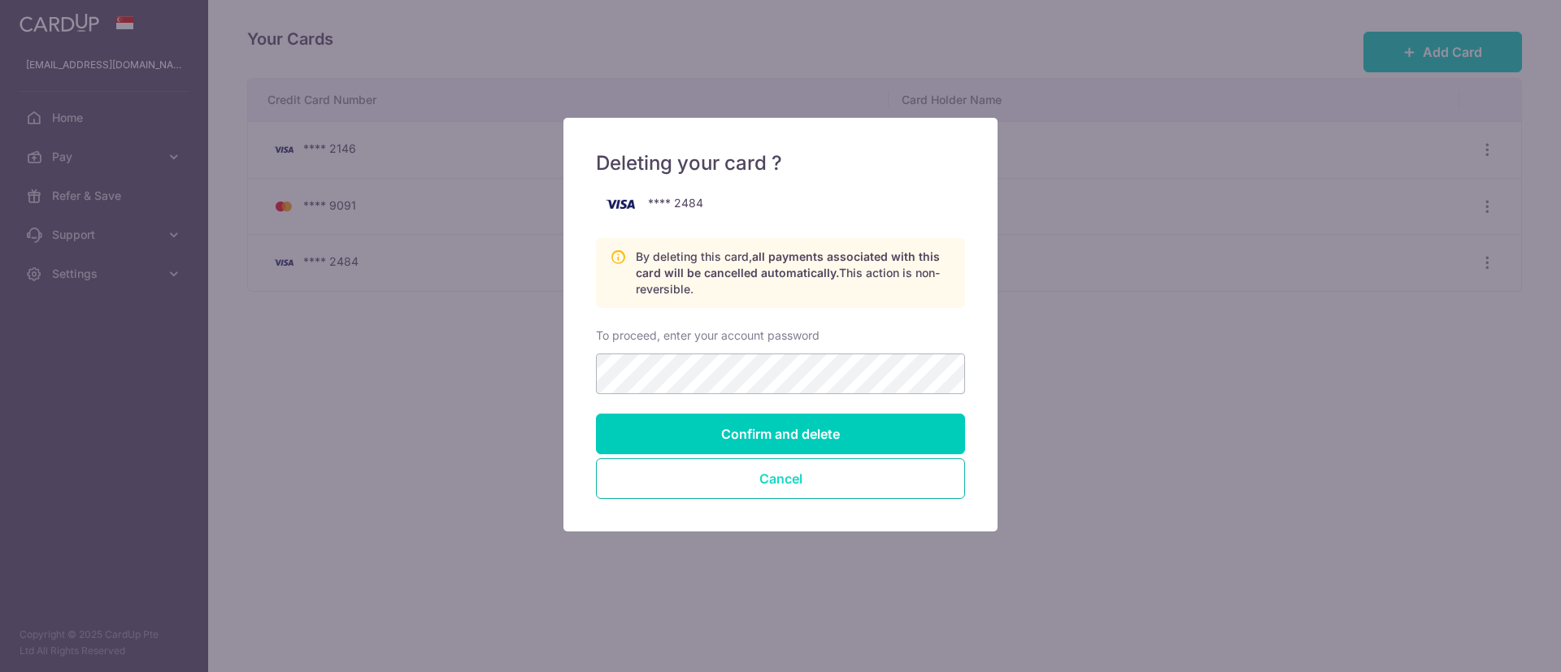
click at [812, 494] on button "Cancel" at bounding box center [780, 479] width 369 height 41
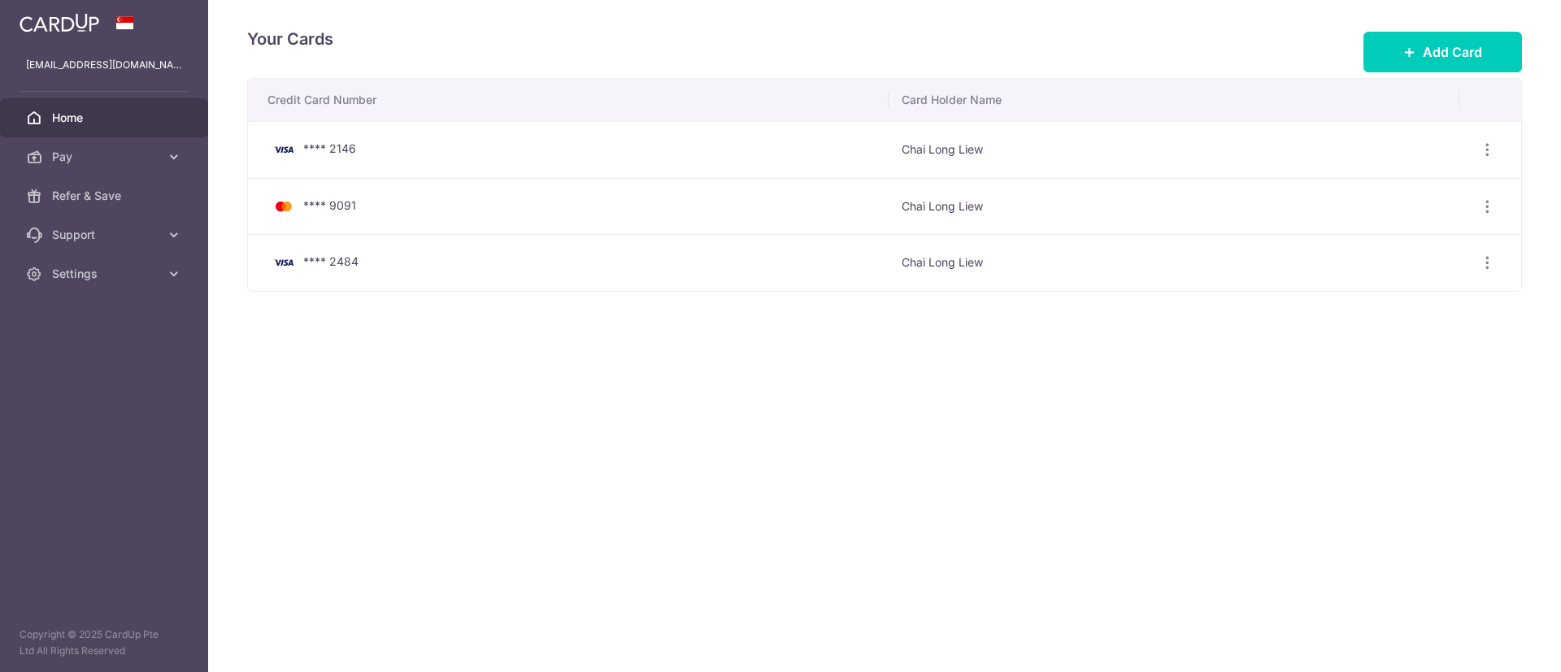
click at [97, 110] on span "Home" at bounding box center [105, 118] width 107 height 16
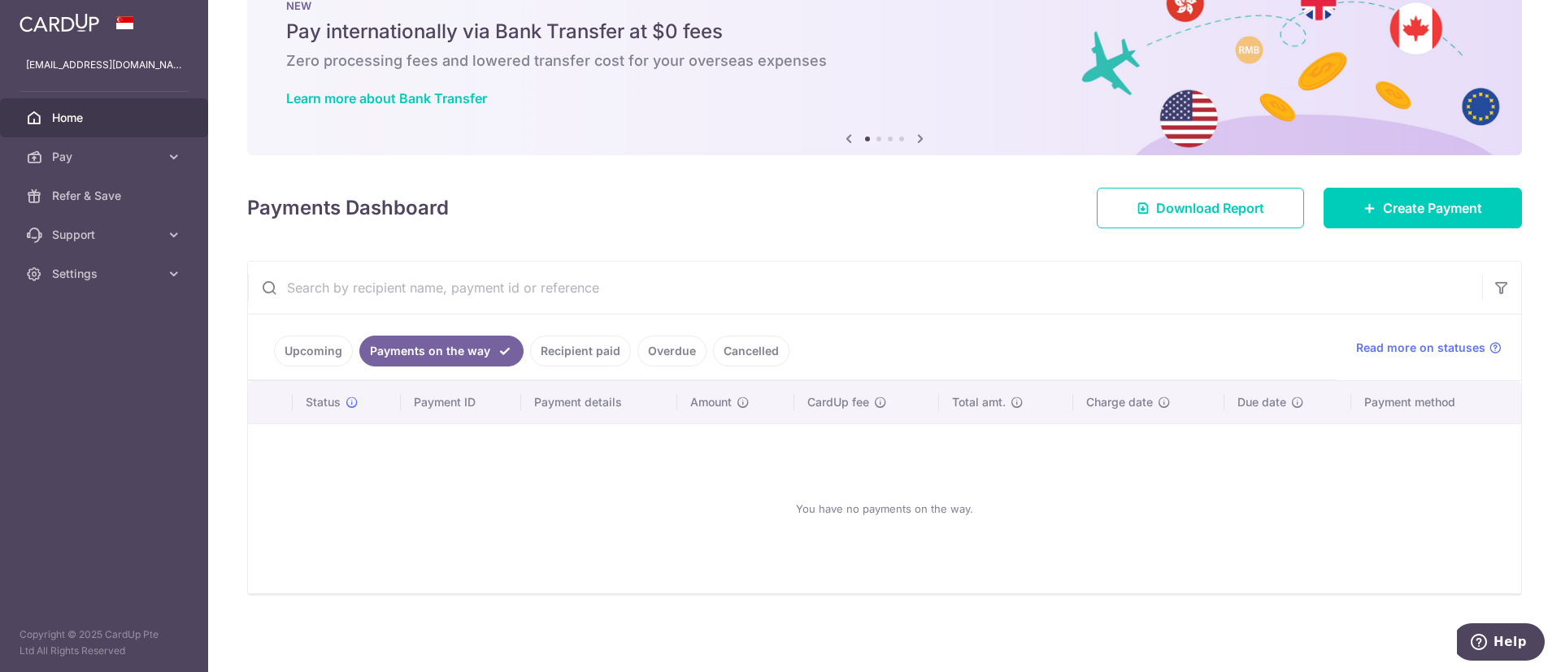
click at [558, 359] on link "Recipient paid" at bounding box center [580, 351] width 101 height 31
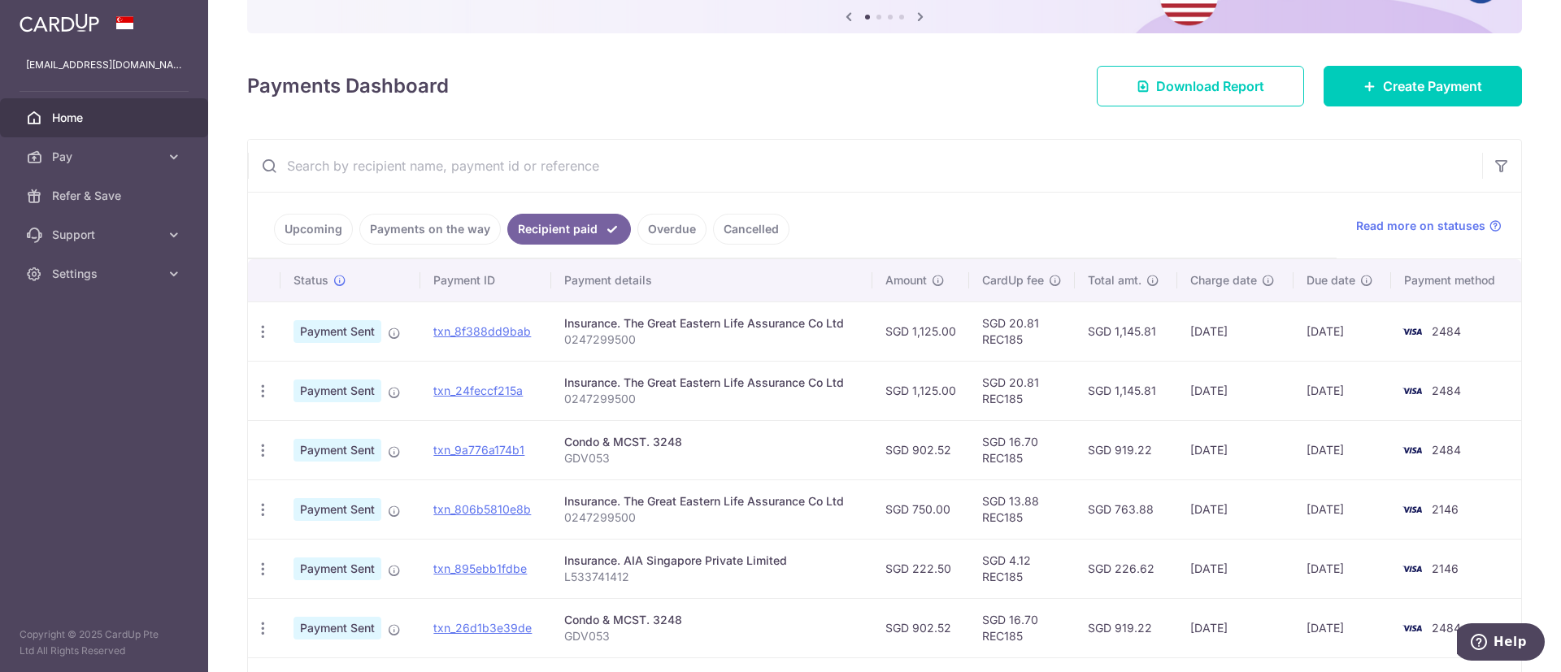
scroll to position [297, 0]
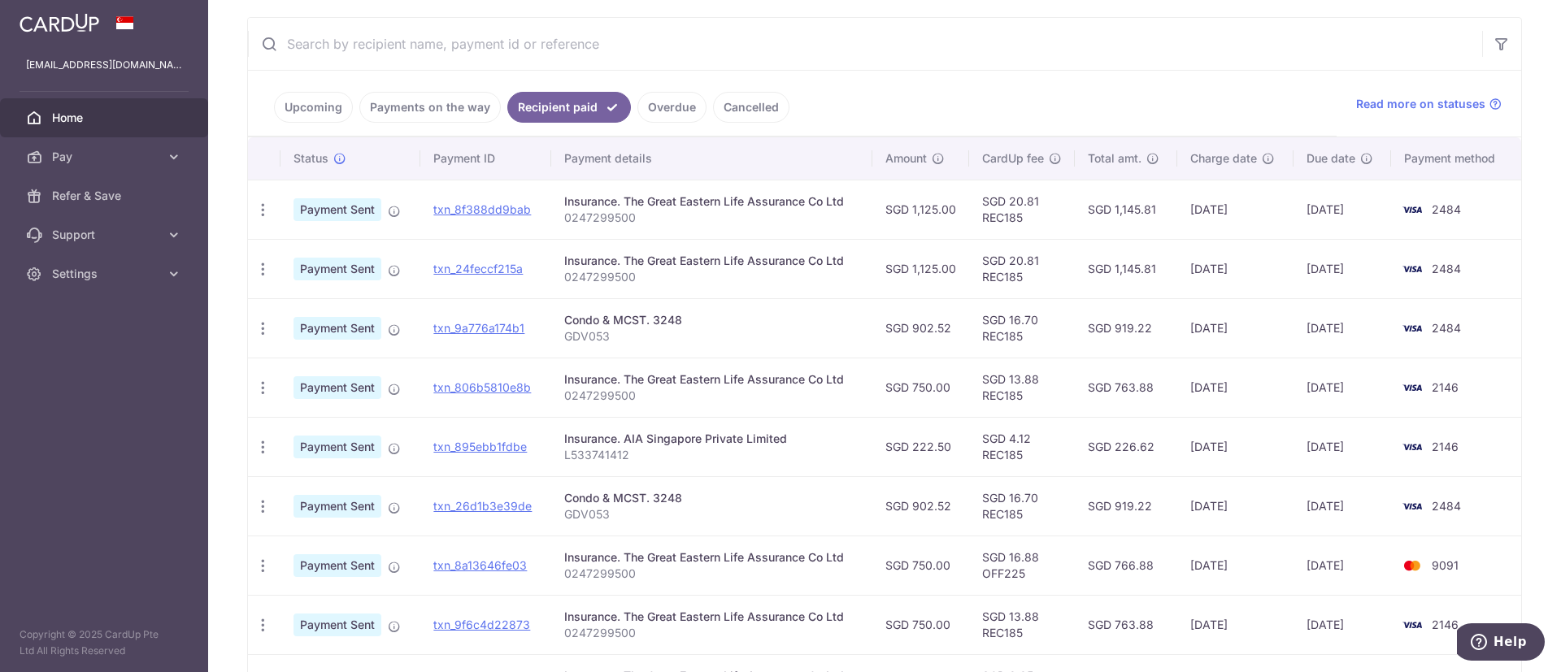
click at [742, 107] on link "Cancelled" at bounding box center [751, 107] width 76 height 31
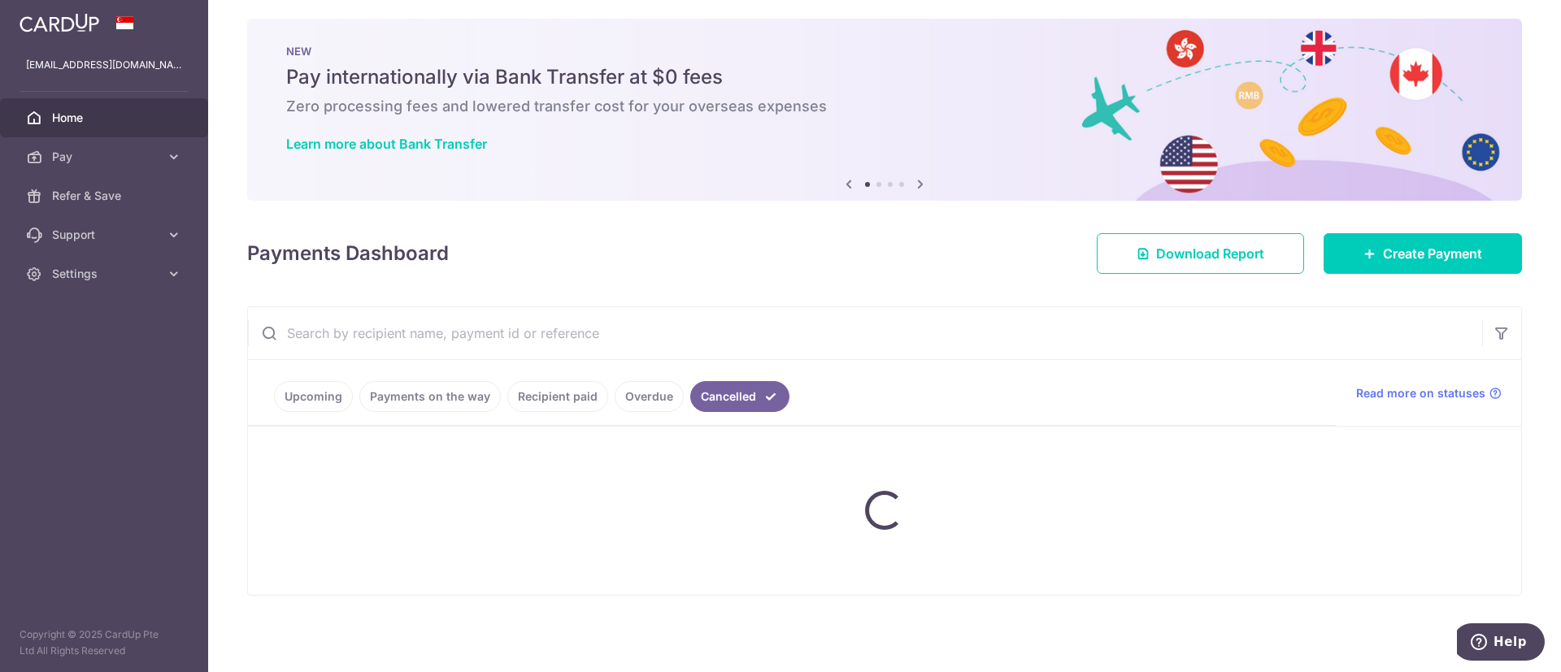
scroll to position [61, 0]
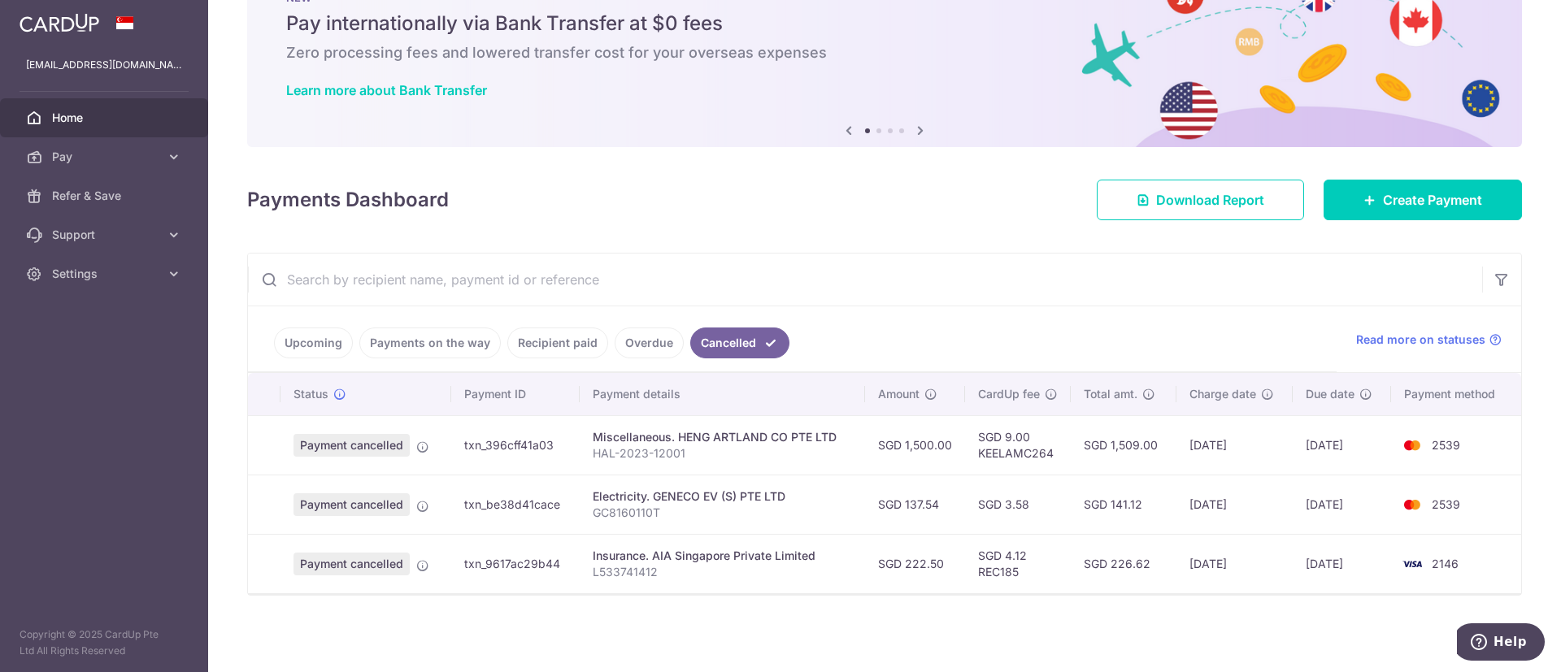
click at [655, 342] on link "Overdue" at bounding box center [649, 343] width 69 height 31
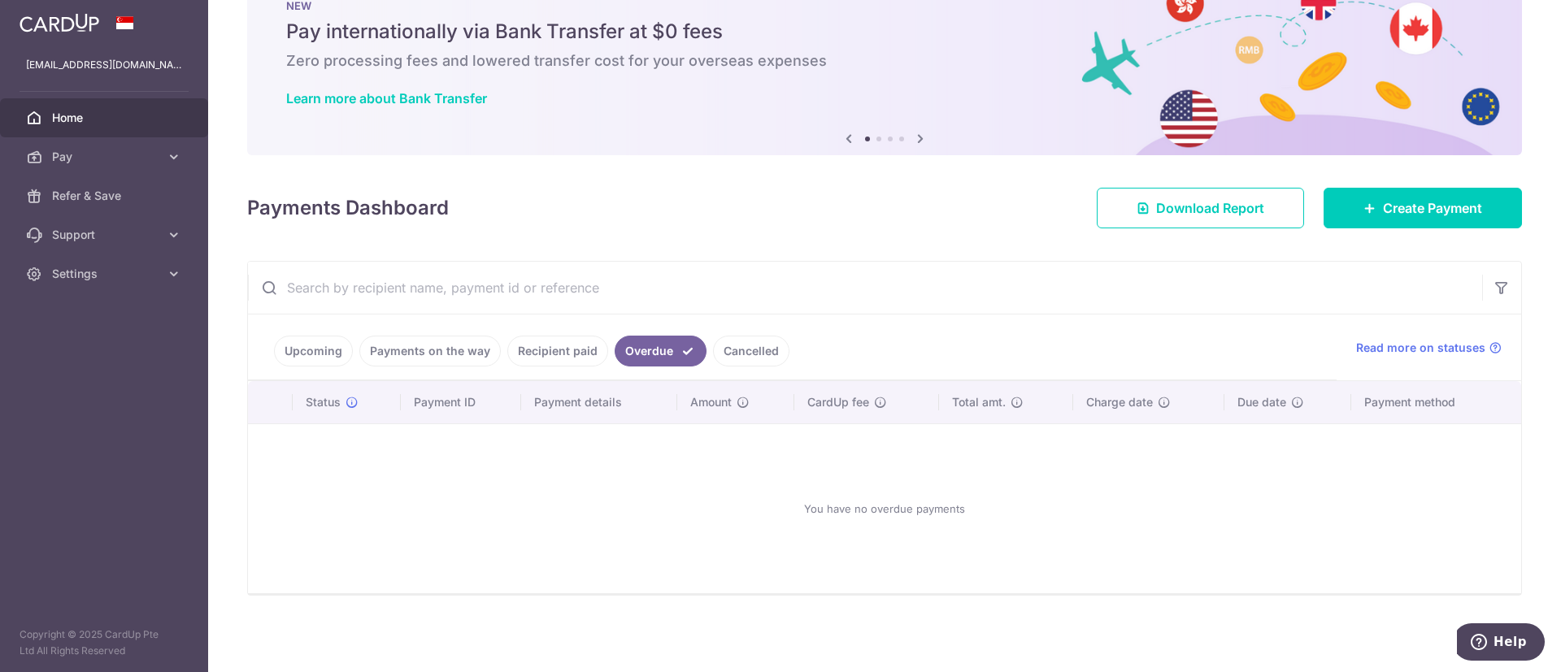
click at [561, 350] on link "Recipient paid" at bounding box center [557, 351] width 101 height 31
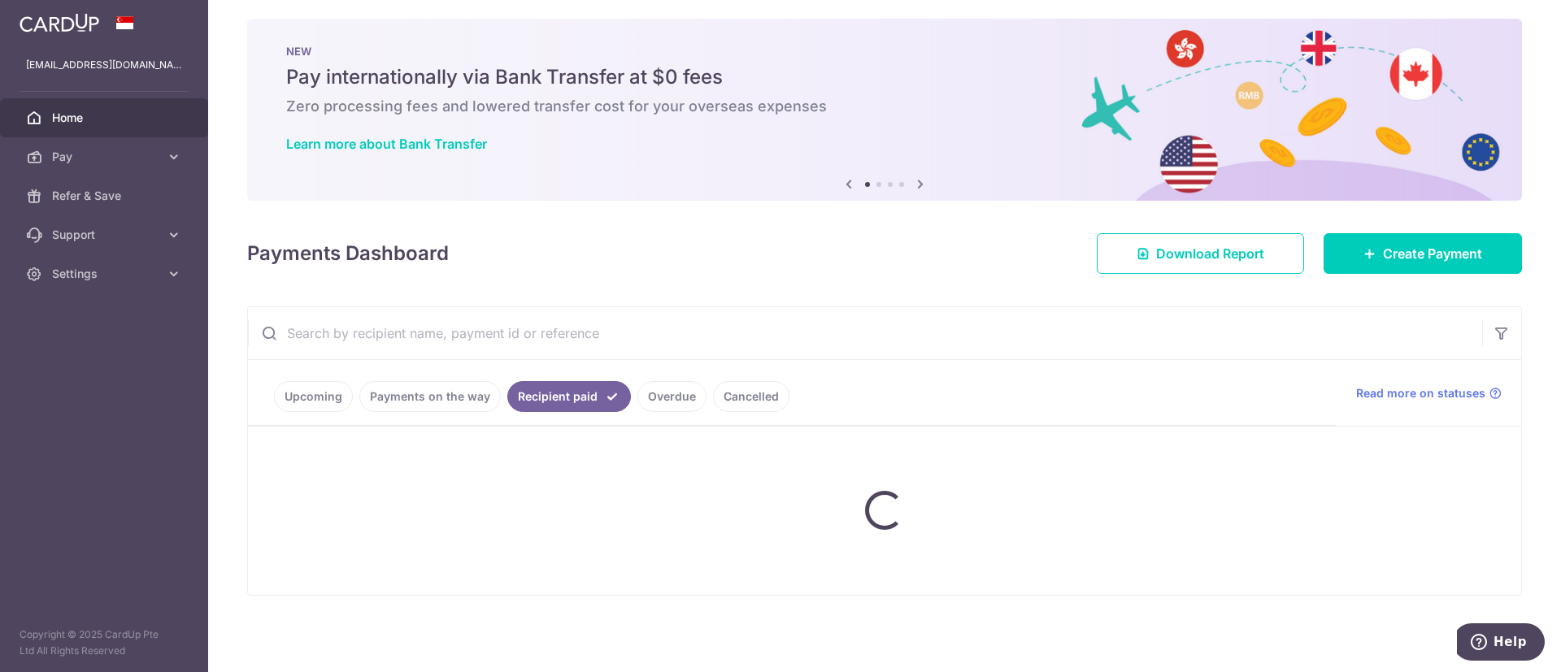
scroll to position [297, 0]
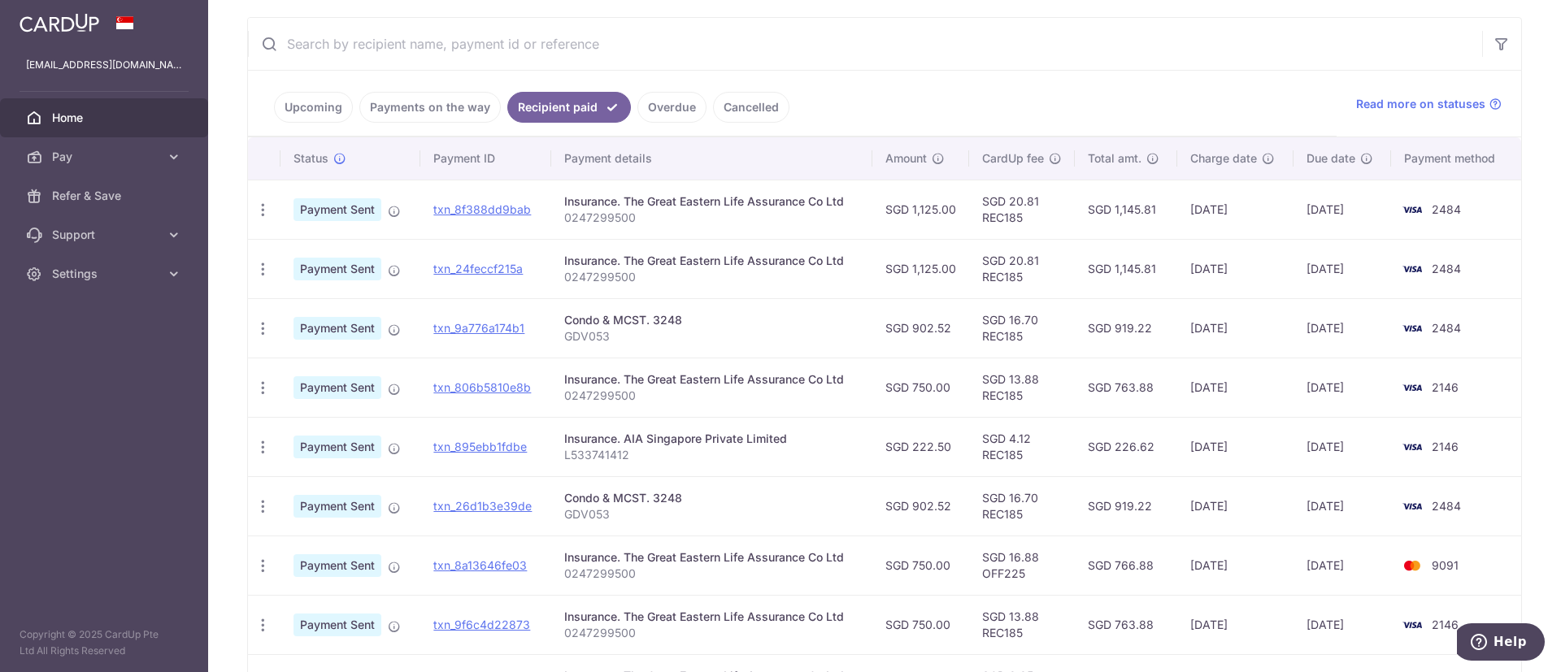
click at [450, 107] on link "Payments on the way" at bounding box center [429, 107] width 141 height 31
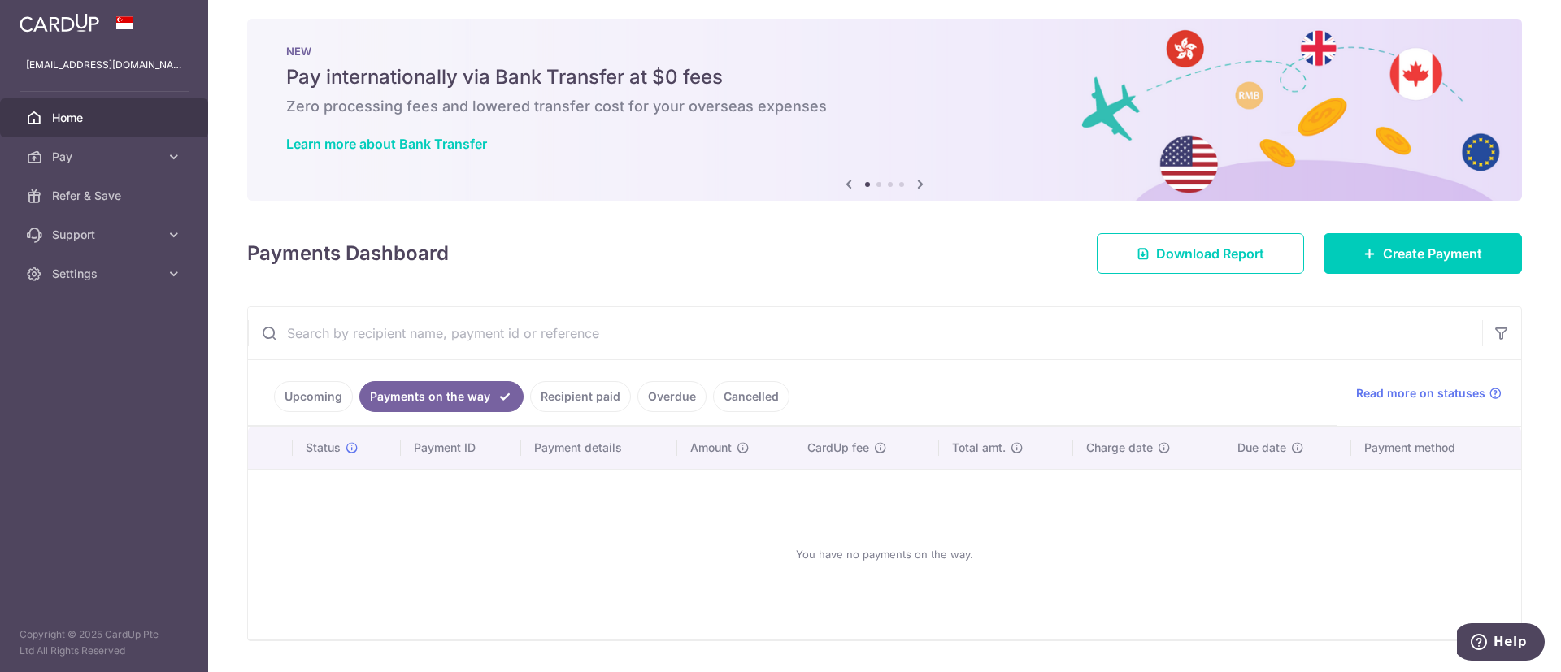
scroll to position [53, 0]
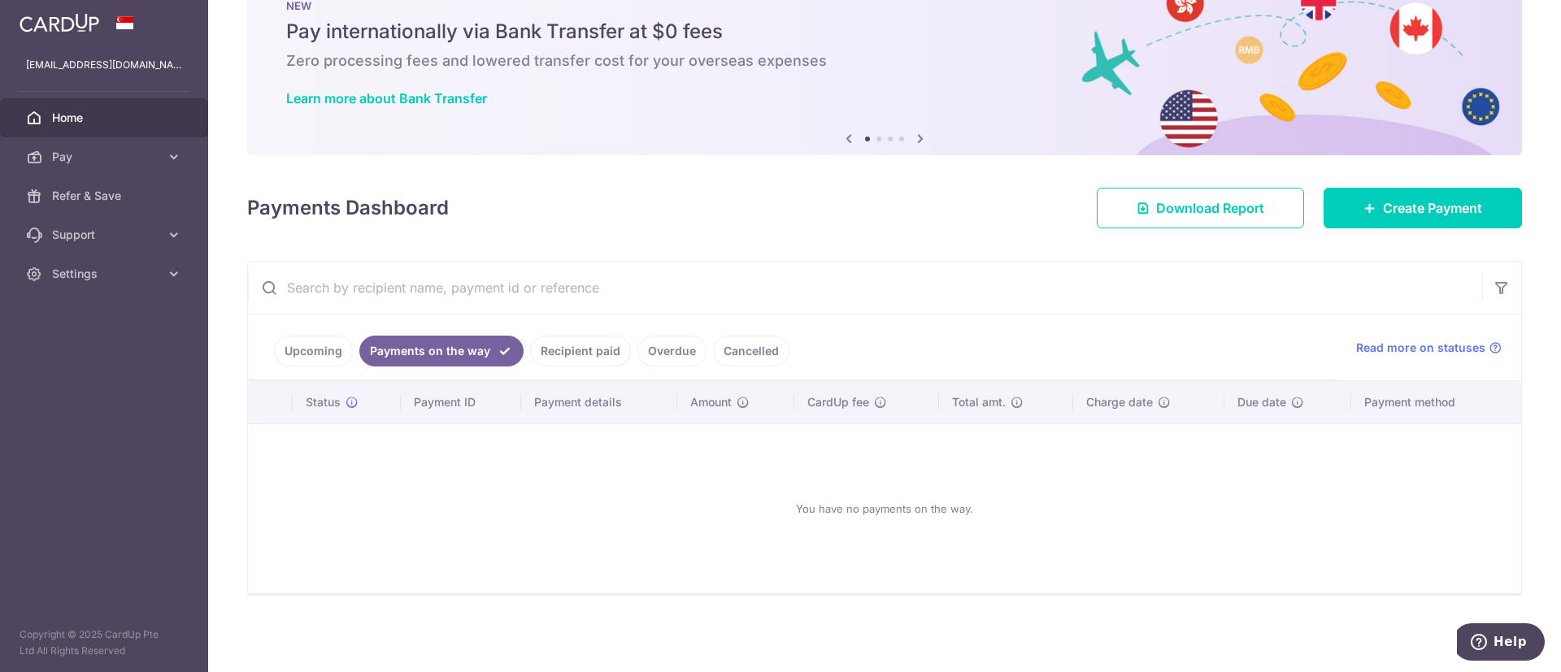
click at [295, 345] on link "Upcoming" at bounding box center [313, 351] width 79 height 31
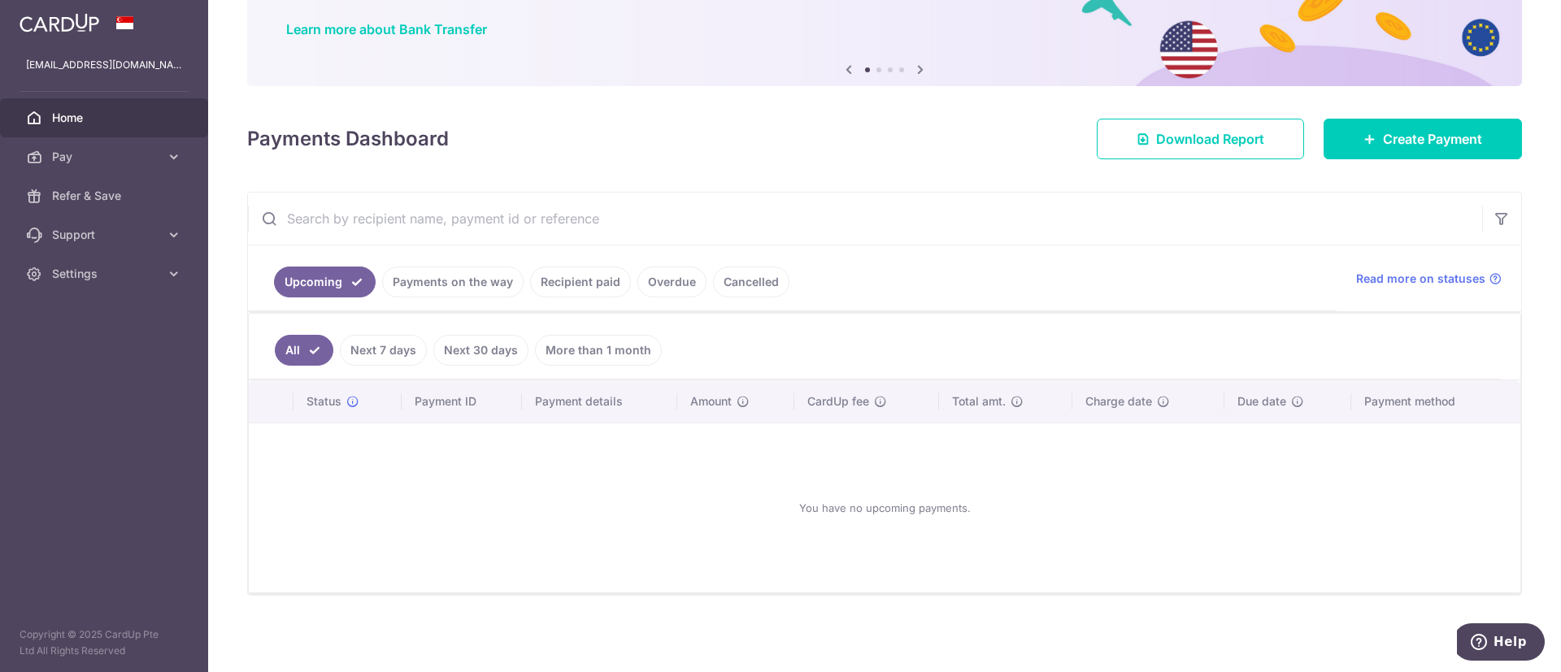
click at [607, 280] on link "Recipient paid" at bounding box center [580, 282] width 101 height 31
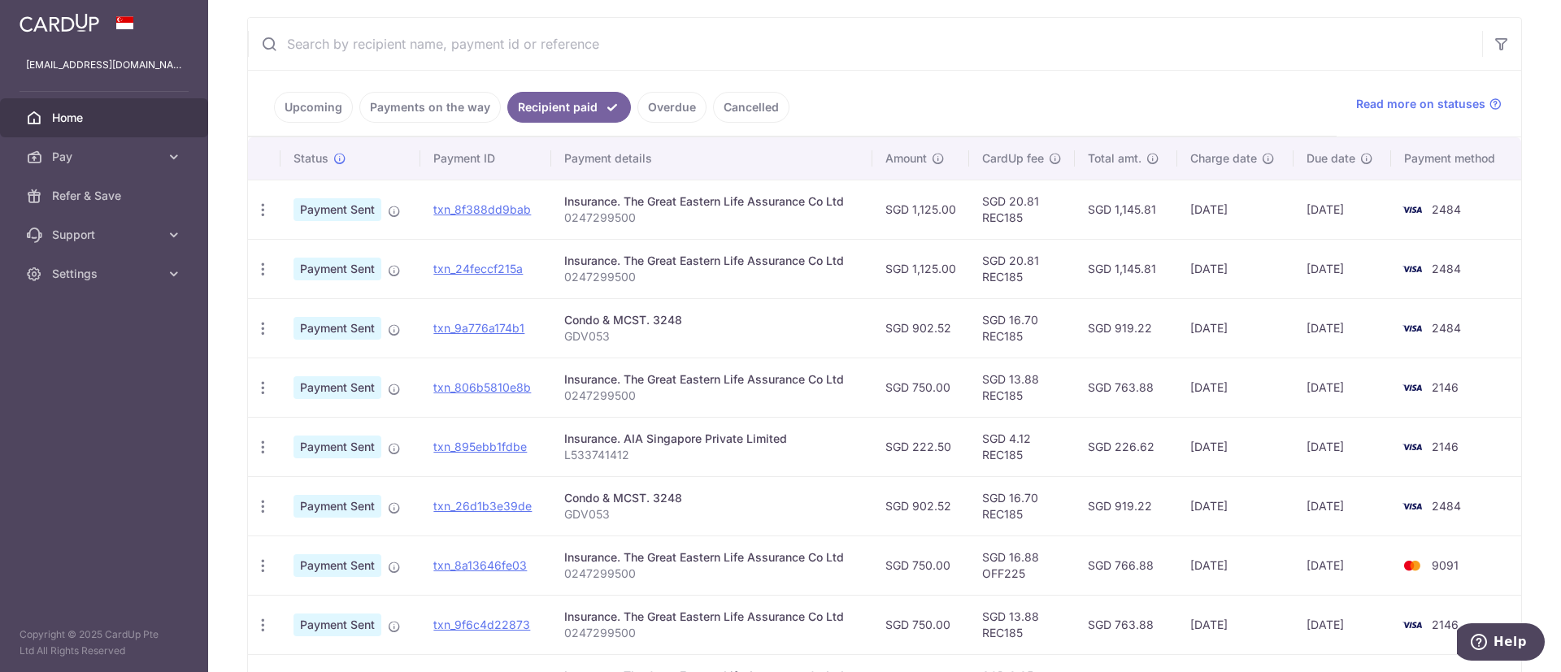
scroll to position [53, 0]
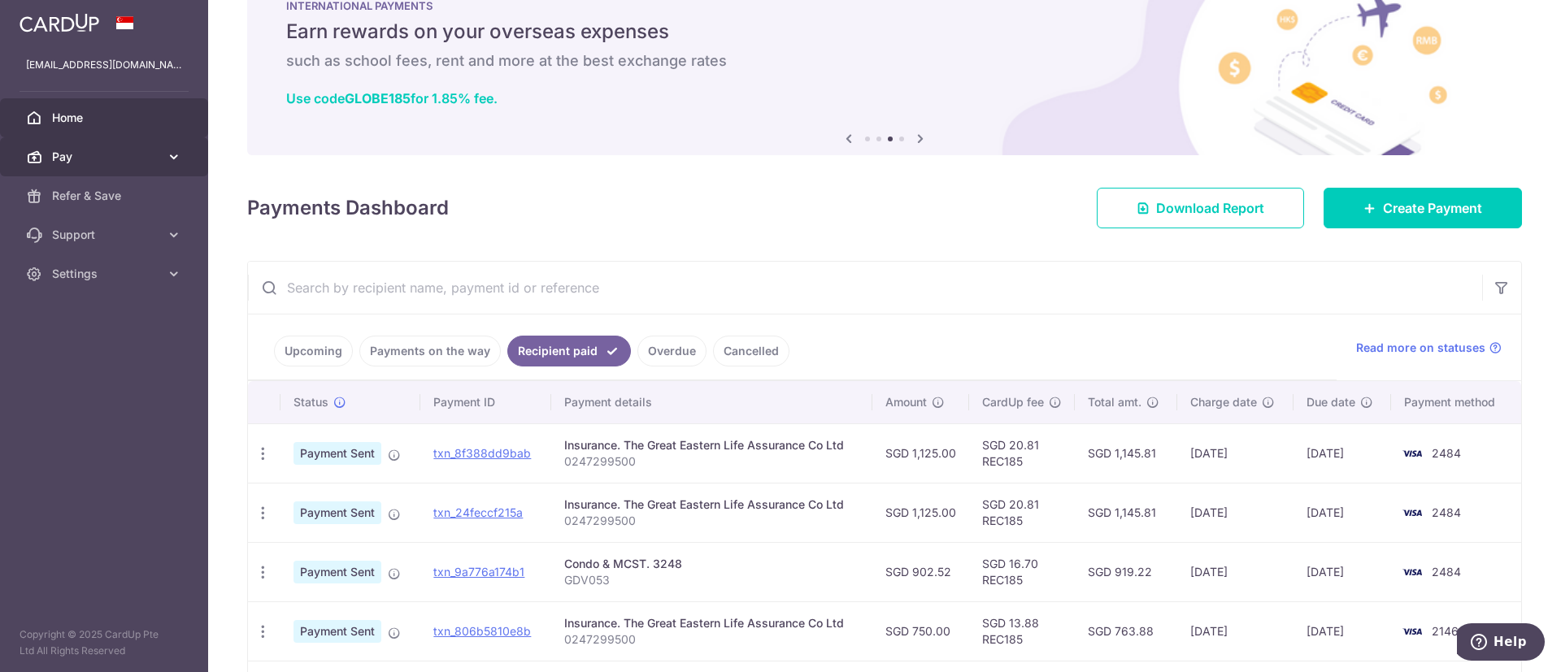
click at [181, 157] on icon at bounding box center [174, 157] width 16 height 16
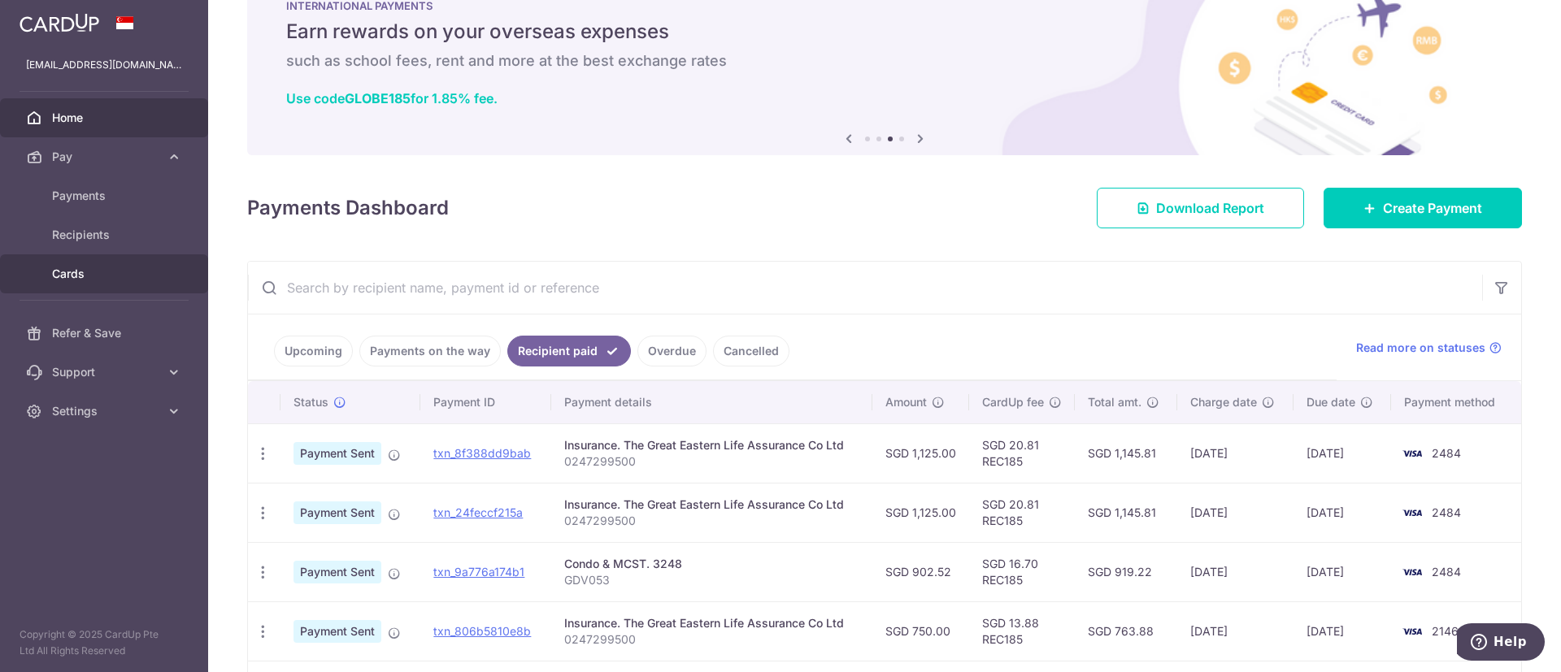
click at [105, 265] on link "Cards" at bounding box center [104, 274] width 208 height 39
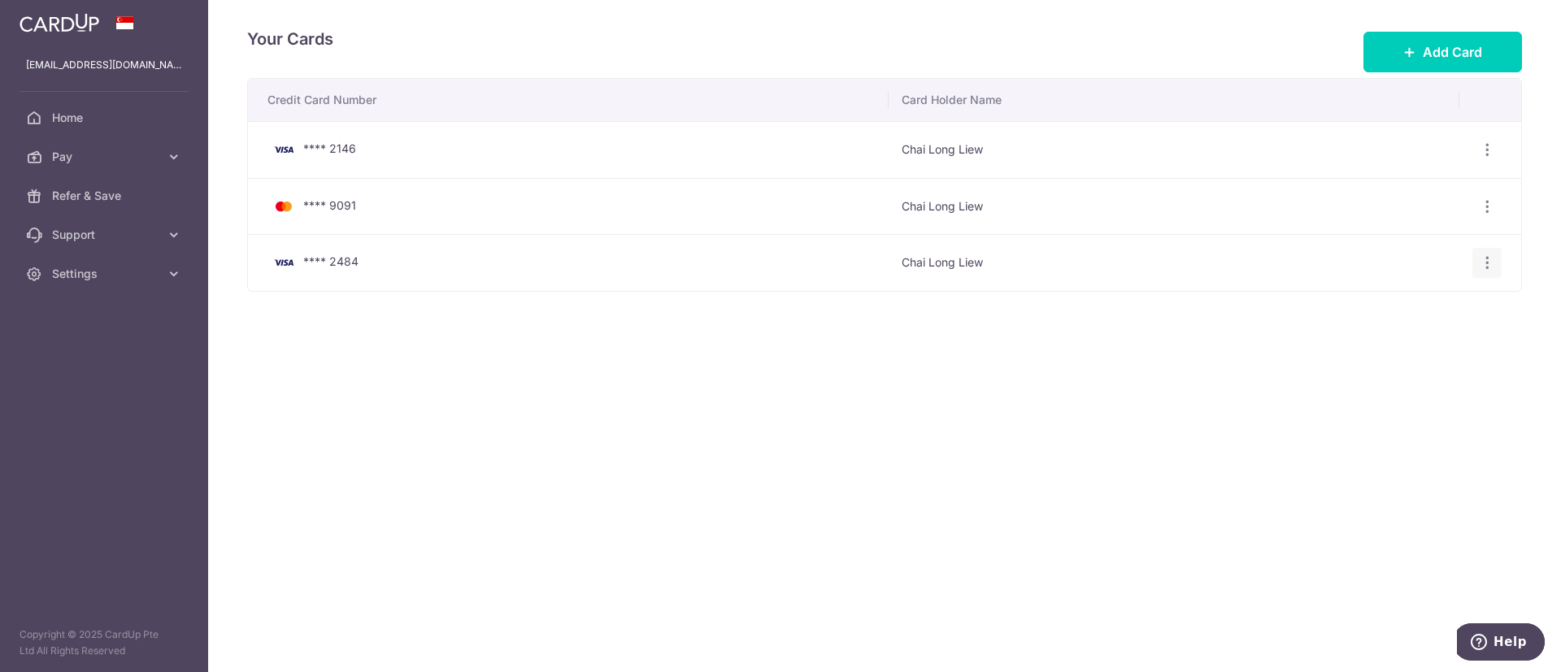
click at [1482, 265] on icon "button" at bounding box center [1487, 263] width 17 height 17
click at [1377, 351] on link "Delete" at bounding box center [1416, 347] width 169 height 39
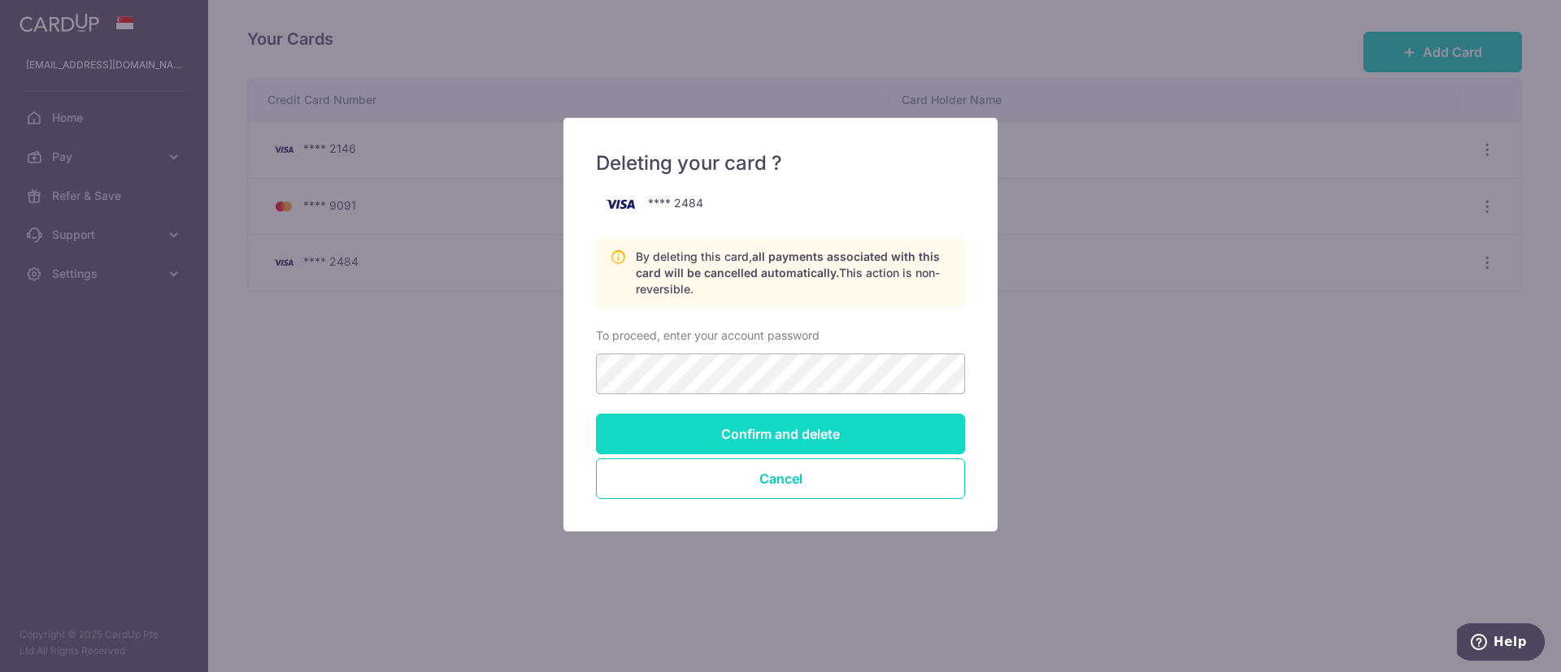
click at [887, 437] on input "Confirm and delete" at bounding box center [780, 434] width 369 height 41
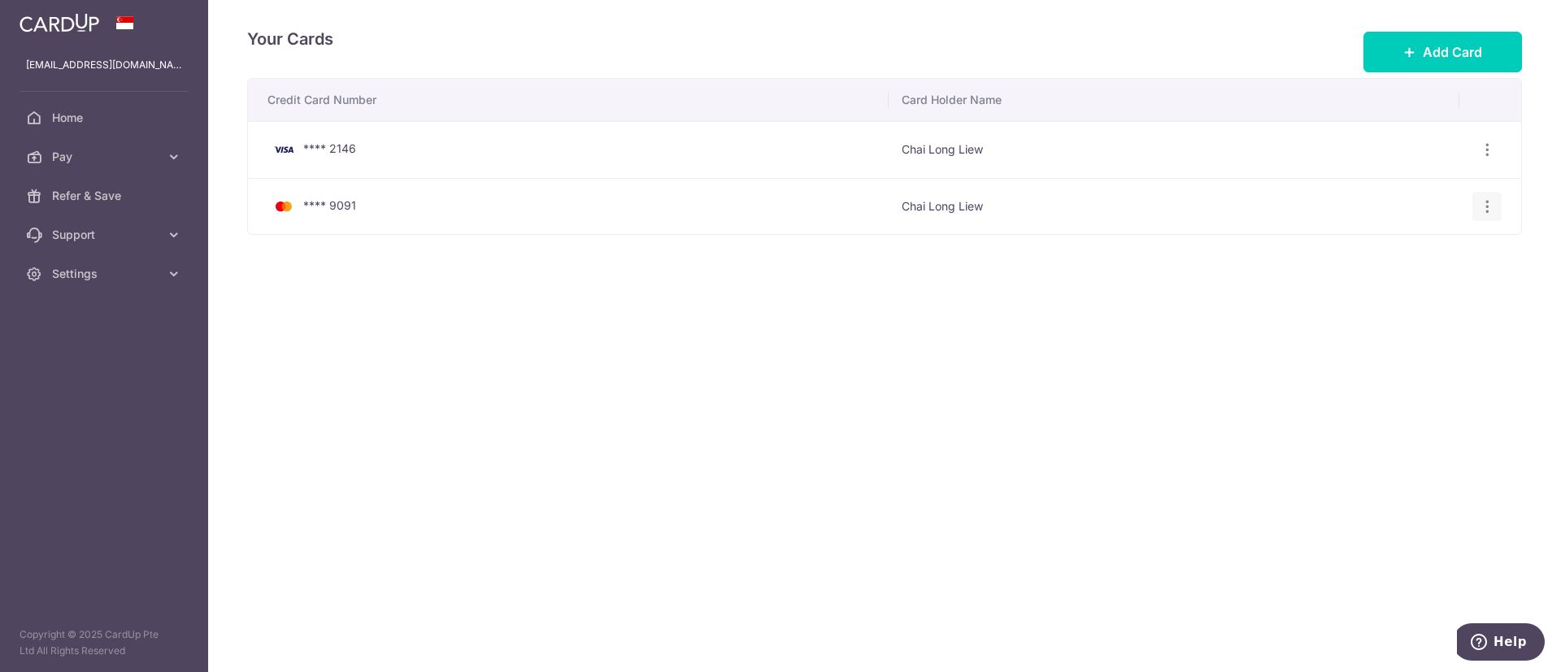
click at [1491, 203] on icon "button" at bounding box center [1487, 206] width 17 height 17
click at [1427, 289] on span "Delete" at bounding box center [1433, 291] width 111 height 20
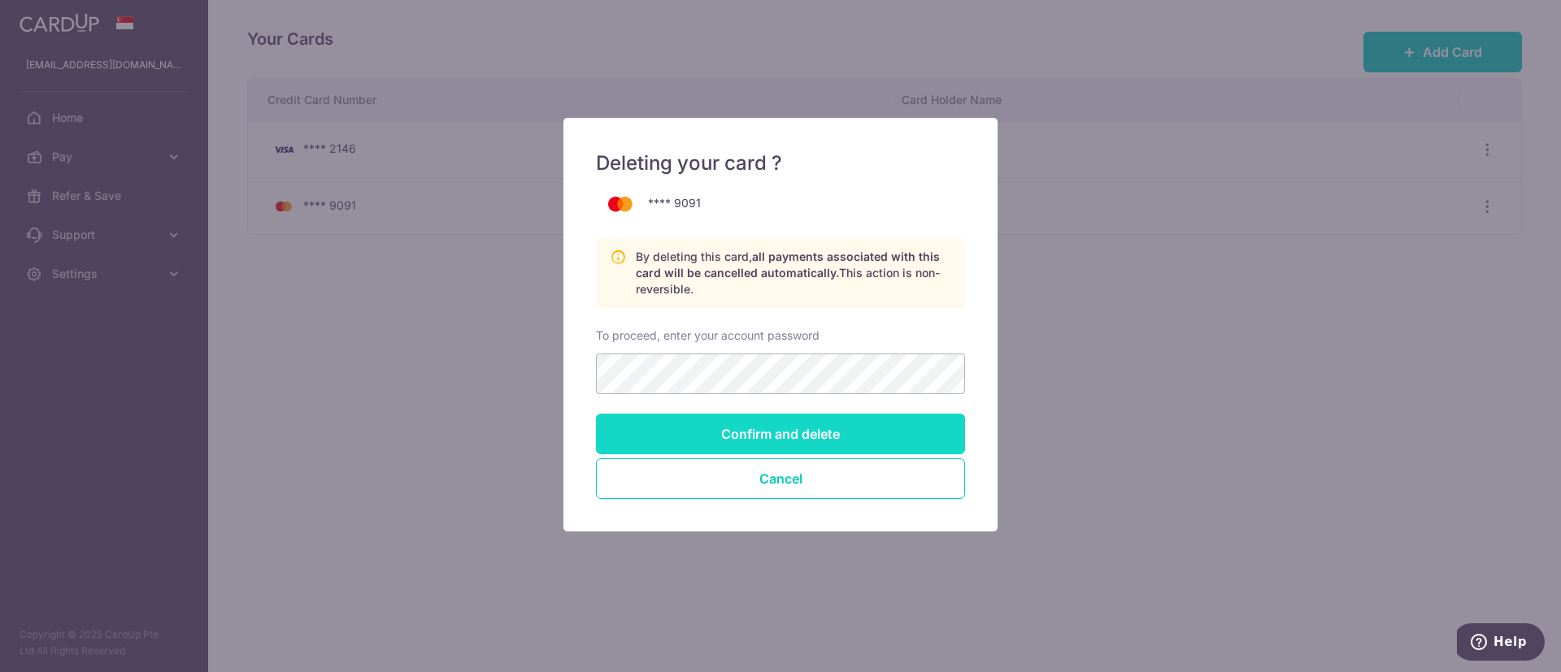
click at [862, 432] on input "Confirm and delete" at bounding box center [780, 434] width 369 height 41
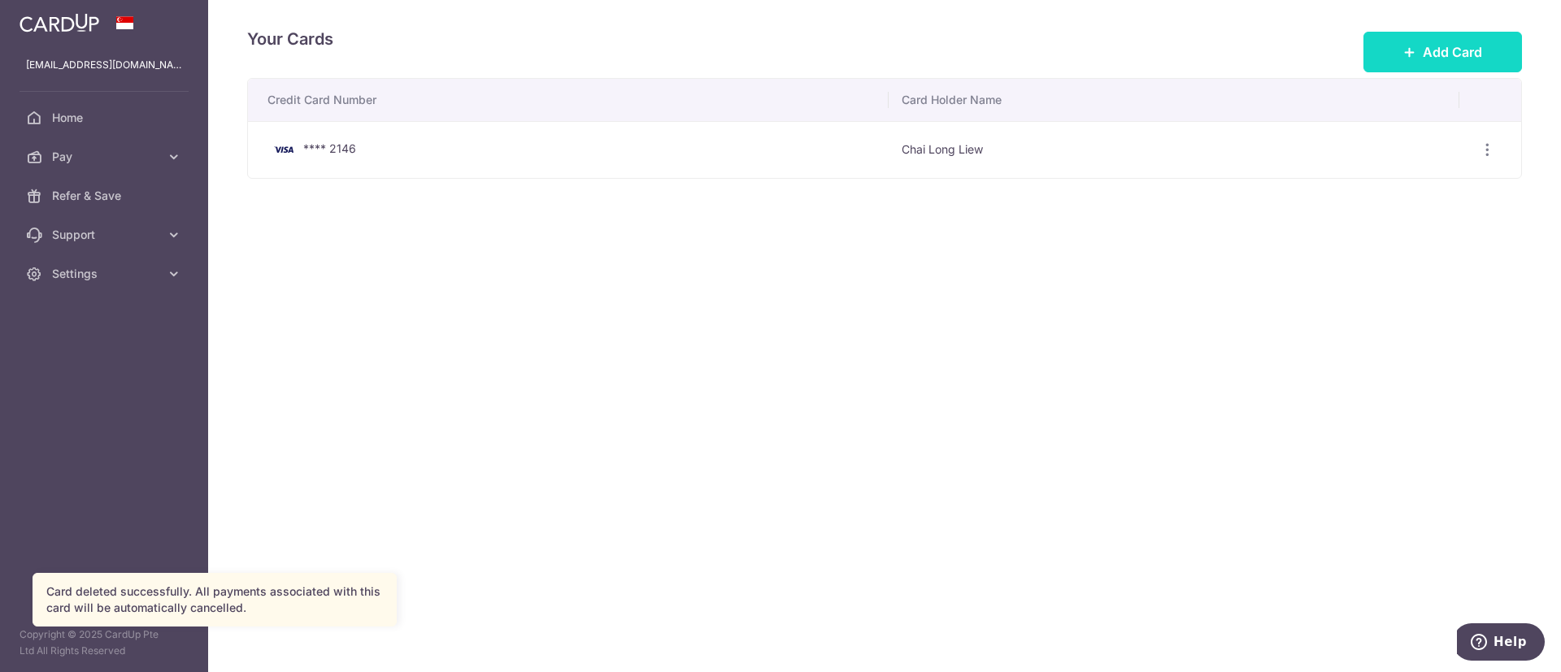
click at [1443, 53] on span "Add Card" at bounding box center [1452, 52] width 59 height 20
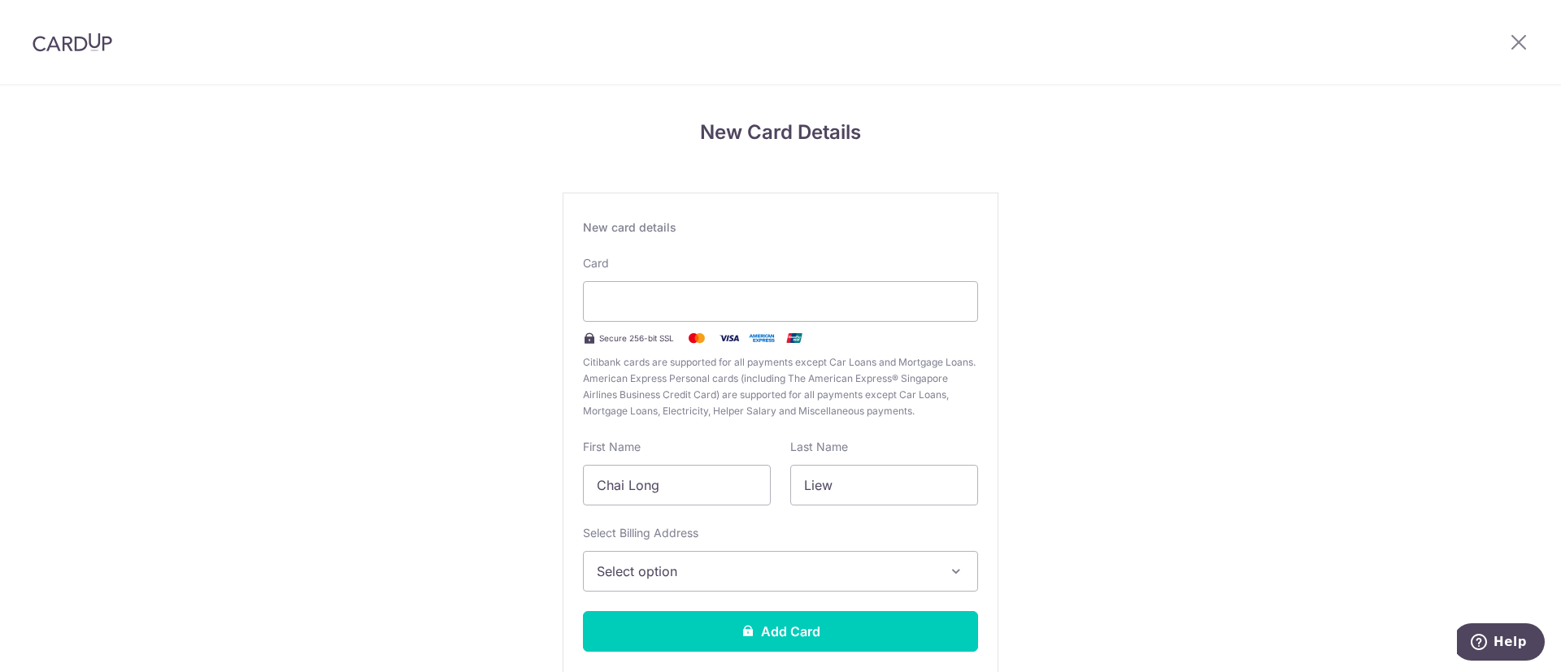
click at [777, 563] on span "Select option" at bounding box center [766, 572] width 338 height 20
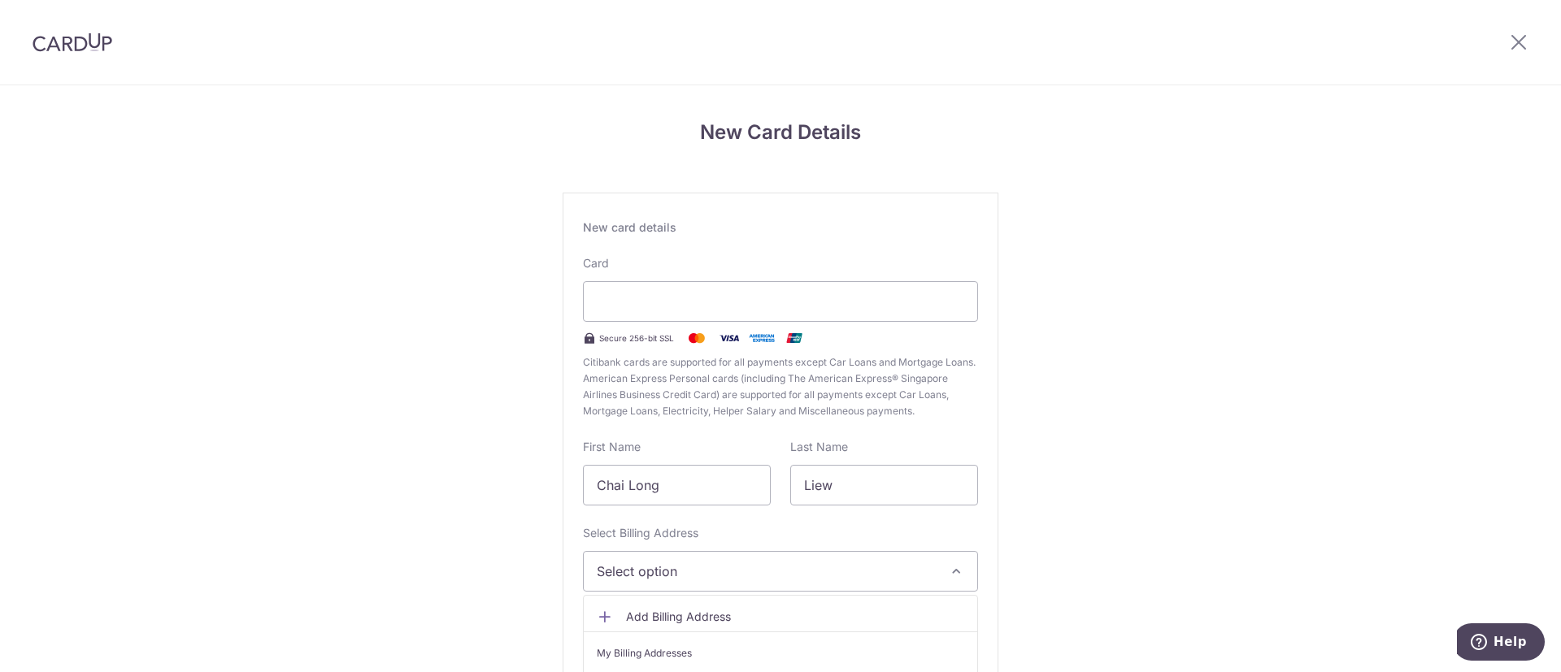
scroll to position [96, 0]
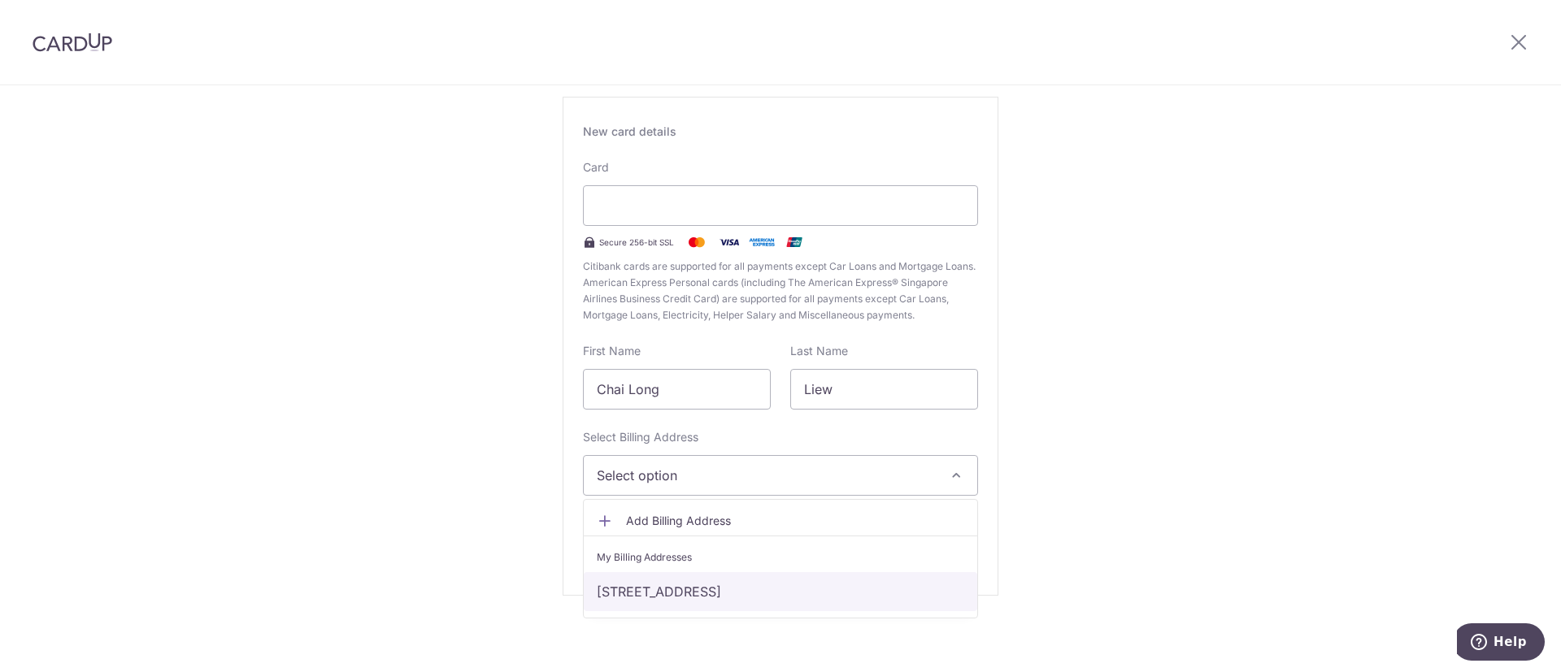
click at [773, 590] on link "[STREET_ADDRESS]" at bounding box center [781, 591] width 394 height 39
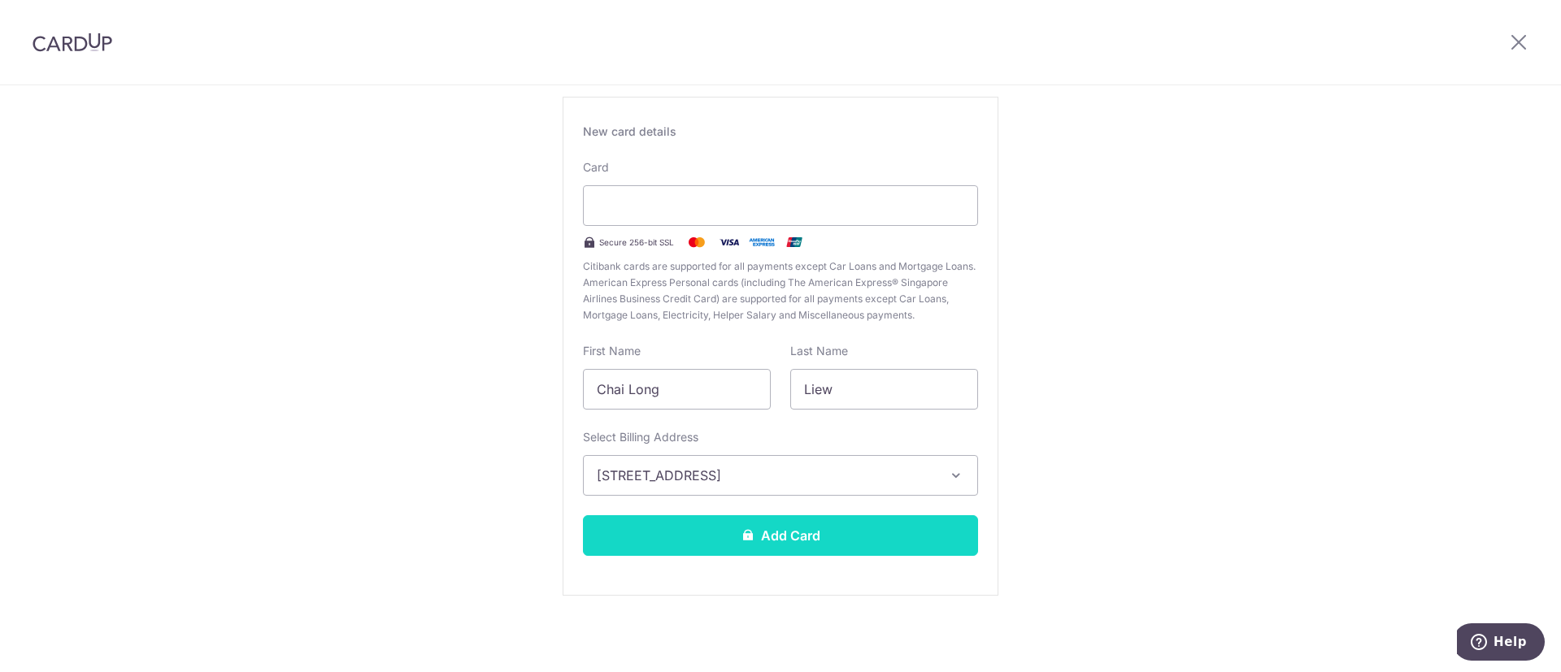
click at [823, 546] on button "Add Card" at bounding box center [780, 536] width 395 height 41
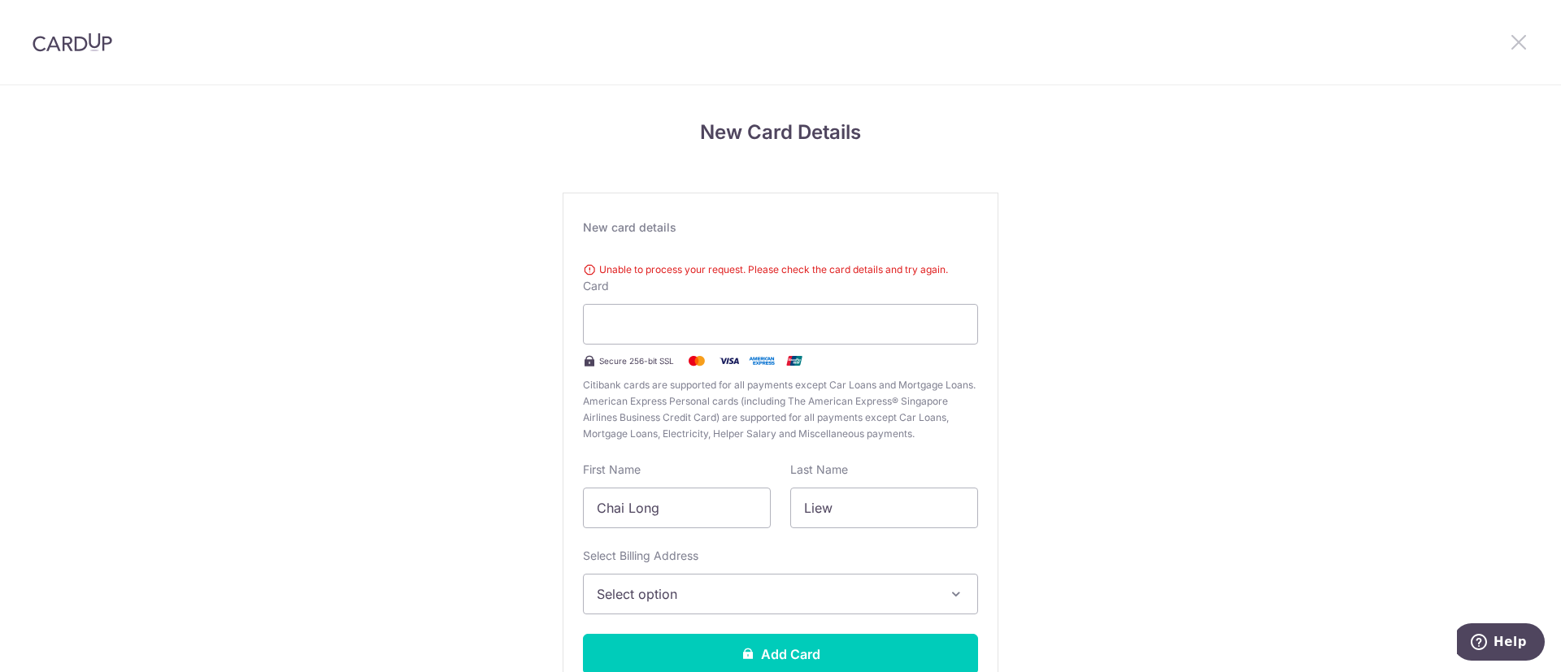
click at [1518, 42] on icon at bounding box center [1519, 42] width 20 height 20
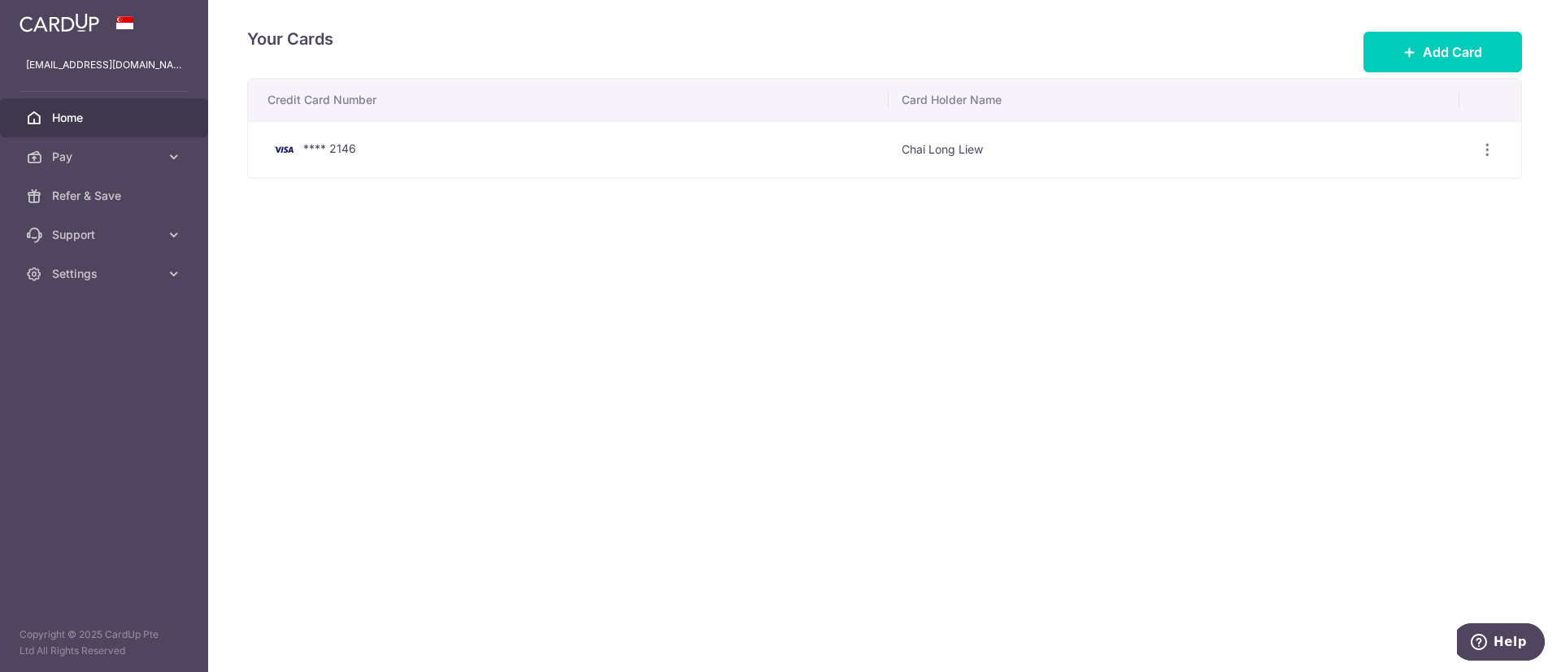
click at [112, 120] on span "Home" at bounding box center [105, 118] width 107 height 16
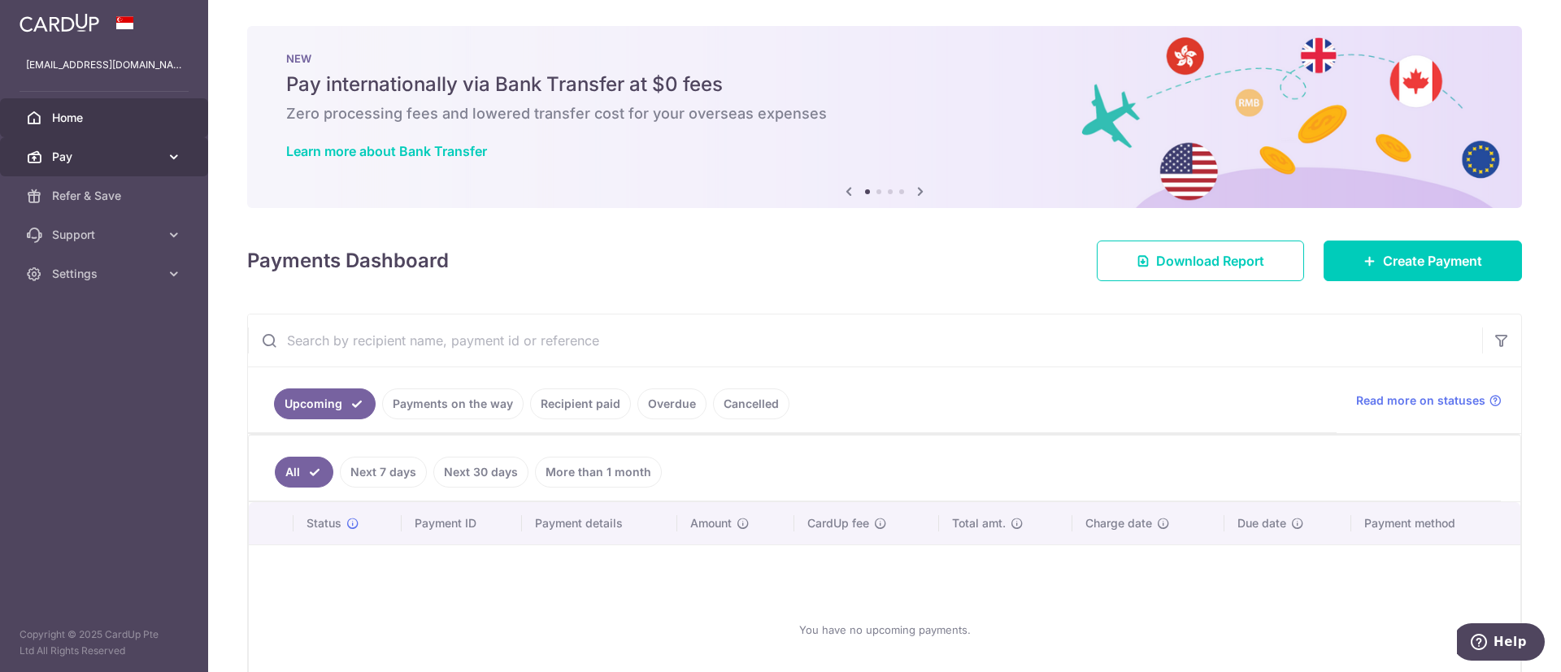
click at [175, 161] on icon at bounding box center [174, 157] width 16 height 16
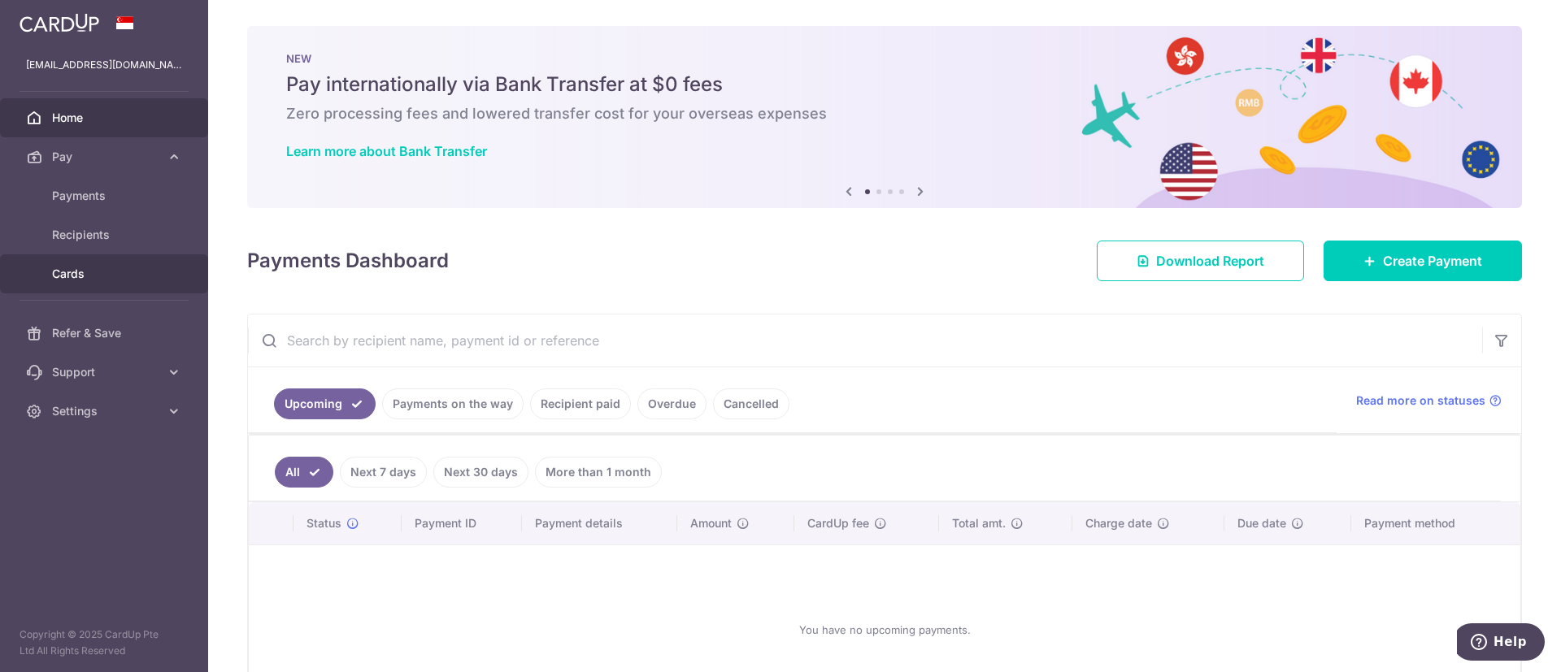
click at [92, 271] on span "Cards" at bounding box center [105, 274] width 107 height 16
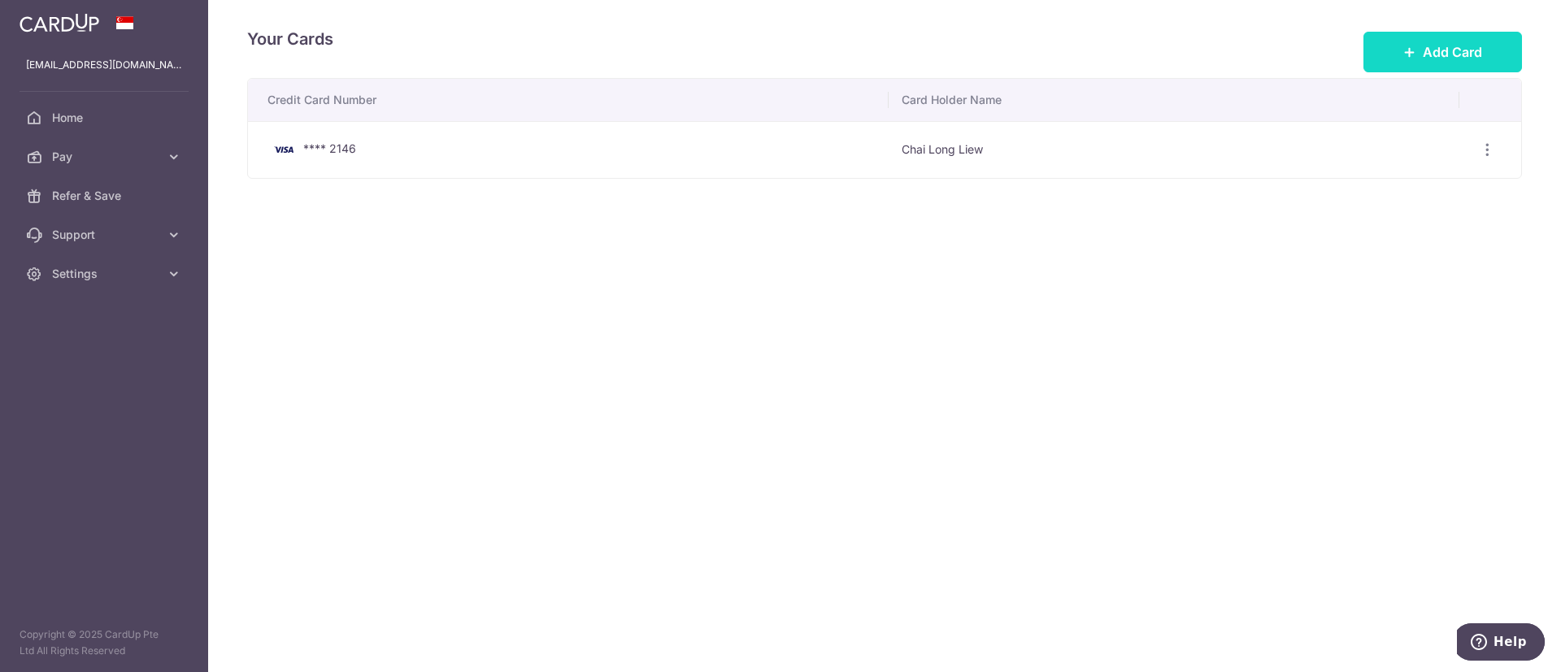
click at [1448, 39] on button "Add Card" at bounding box center [1443, 52] width 159 height 41
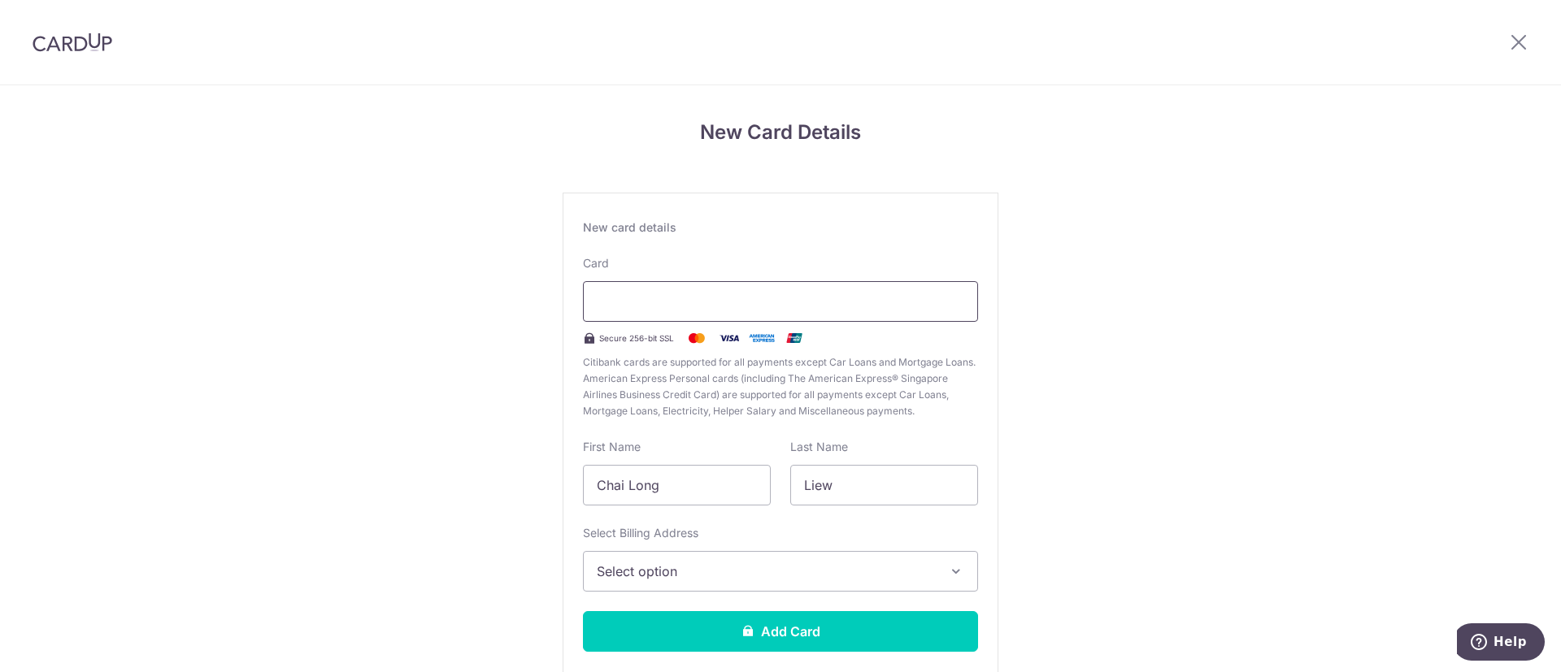
click at [663, 288] on div at bounding box center [780, 301] width 395 height 41
click at [715, 485] on input "Chai Long" at bounding box center [677, 485] width 188 height 41
drag, startPoint x: 711, startPoint y: 488, endPoint x: 543, endPoint y: 488, distance: 167.5
click at [543, 488] on div "New Card Details New card details Card Secure 256-bit SSL Citibank cards are su…" at bounding box center [780, 426] width 1561 height 683
type input "l"
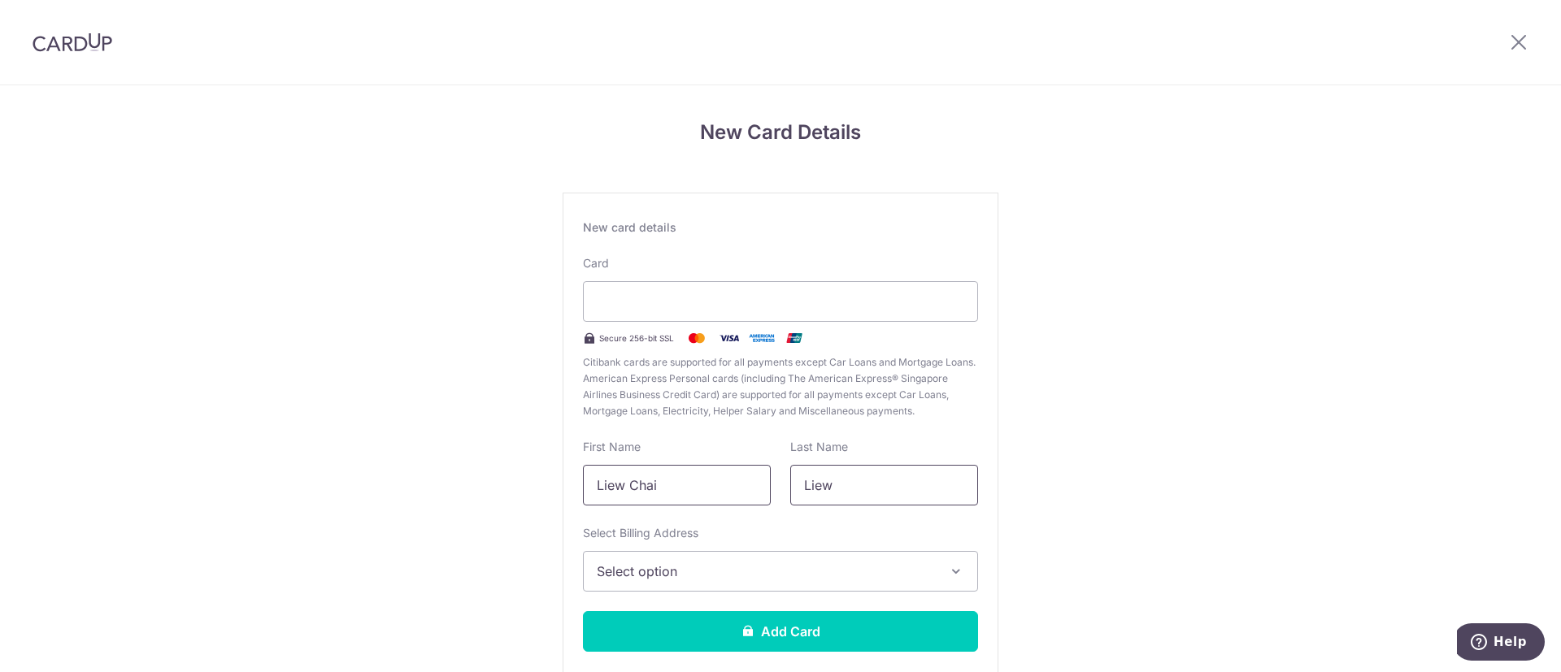
type input "Liew Chai"
drag, startPoint x: 870, startPoint y: 492, endPoint x: 635, endPoint y: 498, distance: 235.1
click at [634, 498] on div "First Name [PERSON_NAME] Last Name [PERSON_NAME]" at bounding box center [780, 472] width 415 height 67
type input "Long"
click at [640, 565] on span "Select option" at bounding box center [766, 572] width 338 height 20
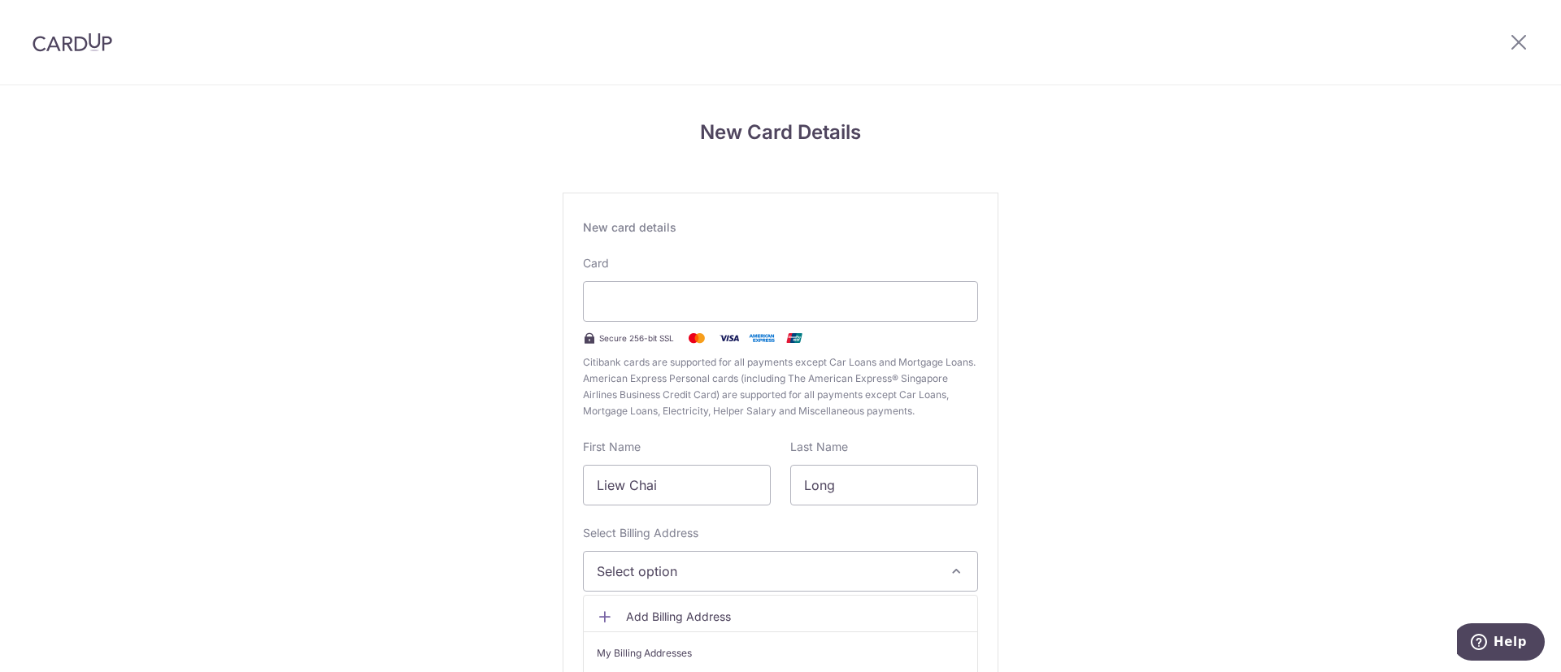
scroll to position [96, 0]
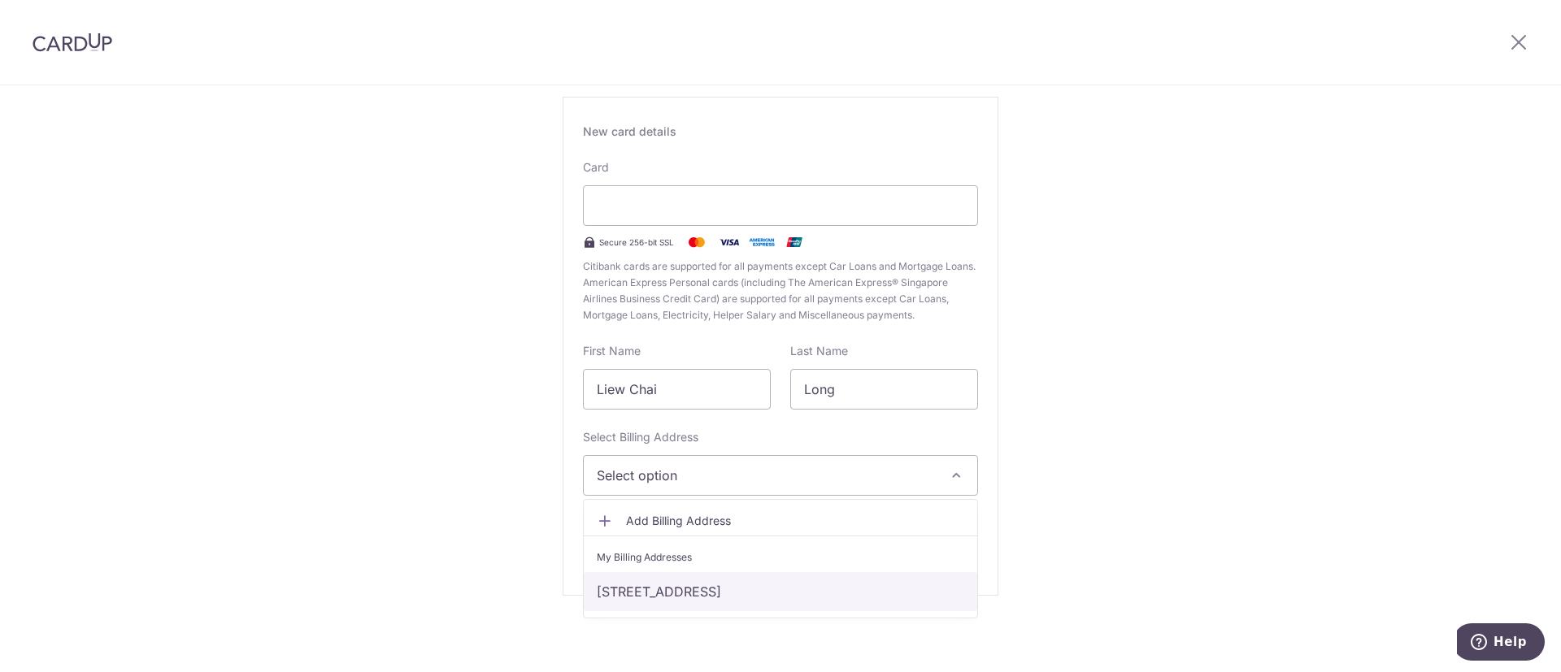
click at [673, 581] on link "[STREET_ADDRESS]" at bounding box center [781, 591] width 394 height 39
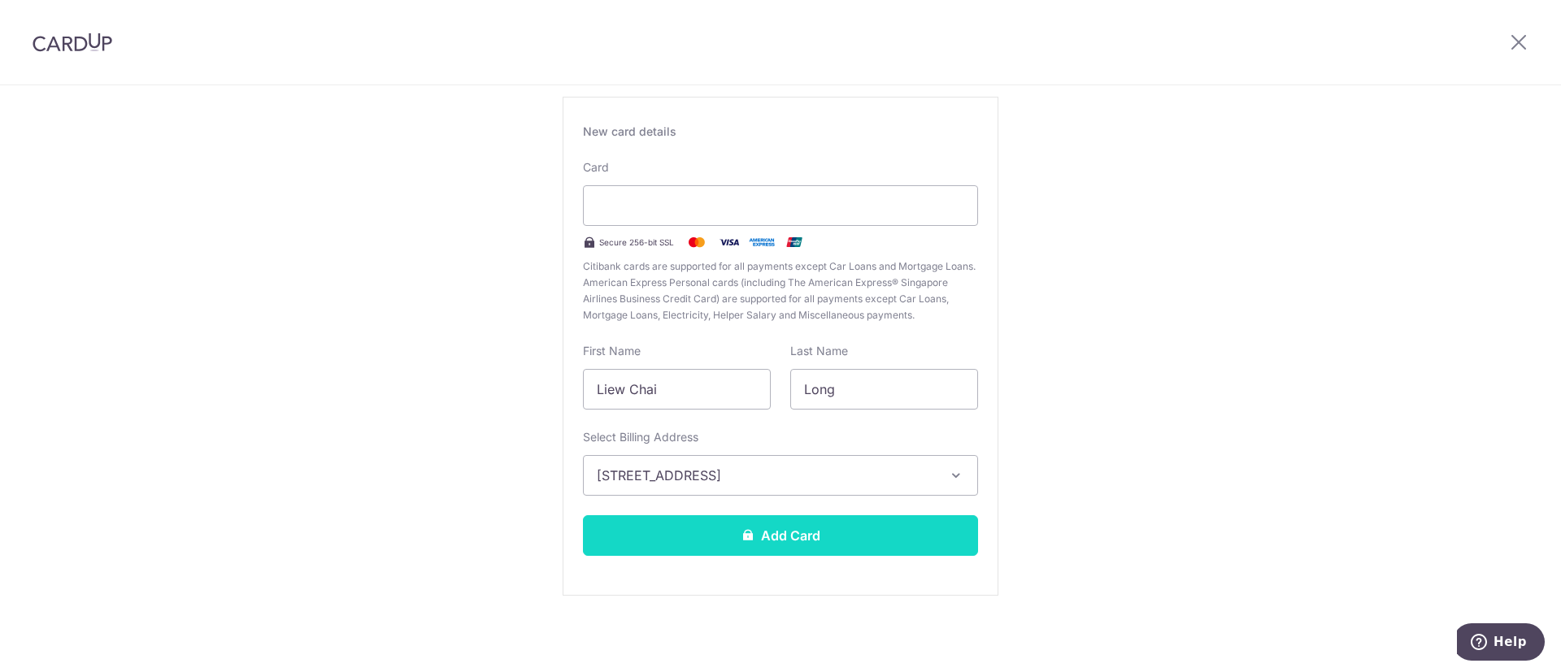
click at [810, 535] on button "Add Card" at bounding box center [780, 536] width 395 height 41
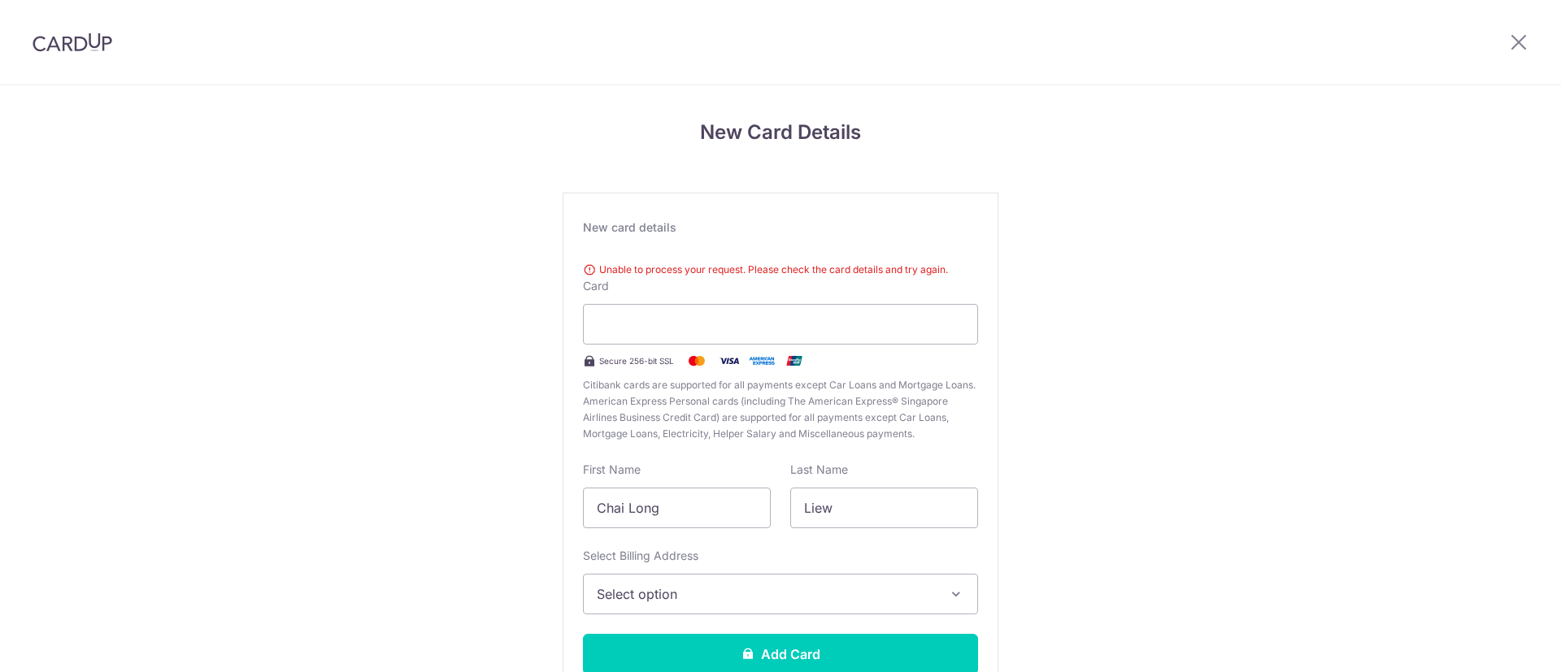
scroll to position [119, 0]
